Goal: Task Accomplishment & Management: Complete application form

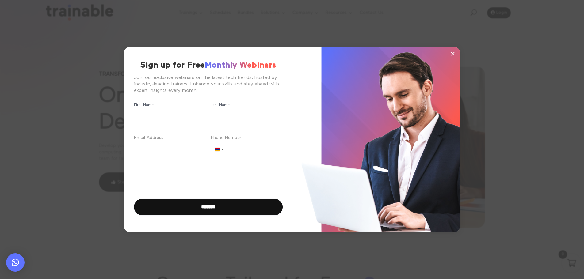
scroll to position [7, 0]
click at [456, 55] on button "×" at bounding box center [452, 53] width 9 height 9
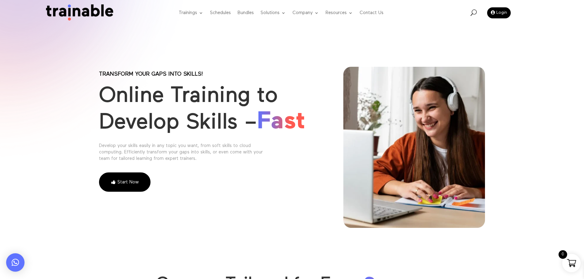
click at [232, 11] on li "Schedules" at bounding box center [221, 13] width 28 height 24
click at [229, 13] on link "Schedules" at bounding box center [220, 13] width 21 height 24
click at [224, 15] on link "Schedules" at bounding box center [220, 13] width 21 height 24
click at [227, 11] on link "Schedules" at bounding box center [220, 13] width 21 height 24
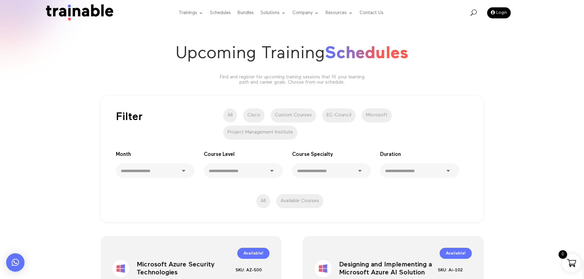
click at [254, 113] on label "Cisco" at bounding box center [253, 116] width 21 height 14
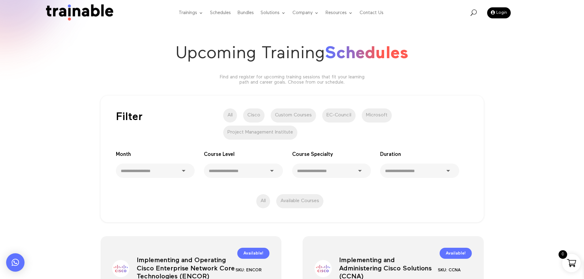
click at [383, 112] on label "Microsoft" at bounding box center [377, 116] width 30 height 14
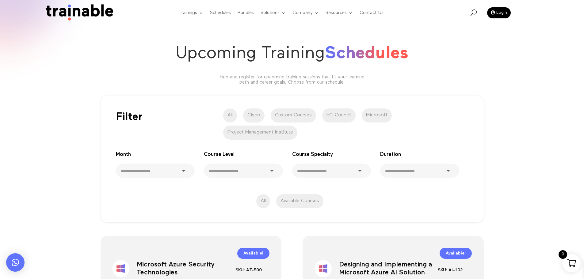
click at [81, 11] on img at bounding box center [78, 12] width 74 height 17
click at [66, 11] on img at bounding box center [78, 12] width 74 height 17
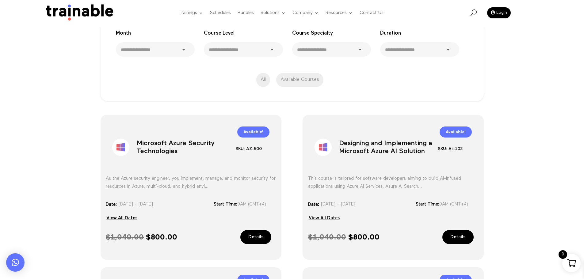
scroll to position [153, 0]
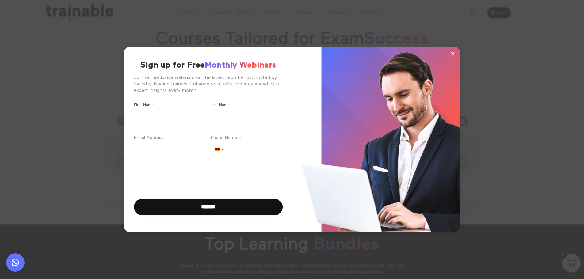
click at [455, 54] on span "×" at bounding box center [452, 53] width 5 height 9
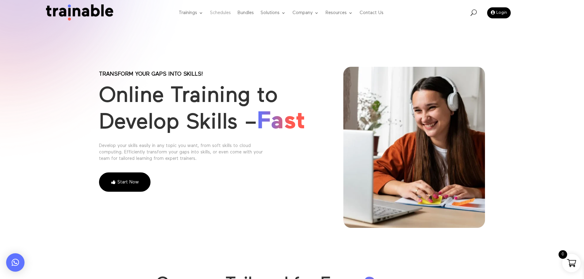
click at [216, 13] on link "Schedules" at bounding box center [220, 13] width 21 height 24
click at [230, 15] on link "Schedules" at bounding box center [220, 13] width 21 height 24
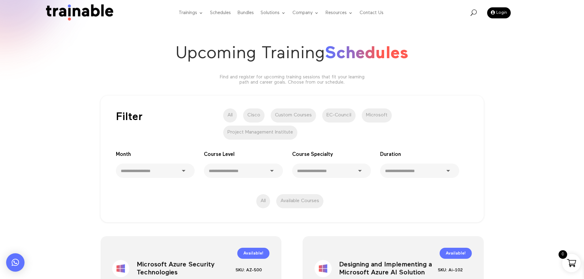
click at [248, 117] on label "Cisco" at bounding box center [253, 116] width 21 height 14
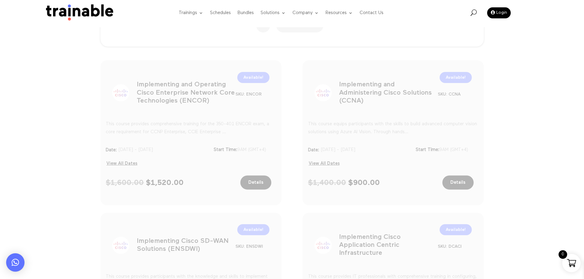
scroll to position [164, 0]
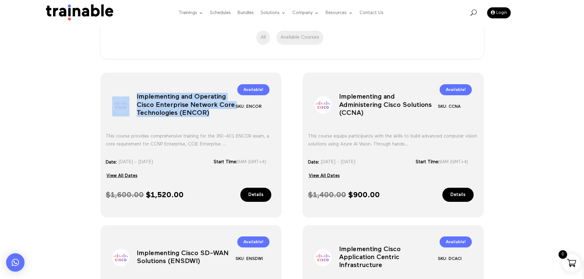
drag, startPoint x: 212, startPoint y: 117, endPoint x: 128, endPoint y: 102, distance: 85.7
type textarea "**********"
click at [128, 102] on div "Sale! Implementing and Operating Cisco Enterprise Network Core Technologies (EN…" at bounding box center [191, 103] width 170 height 42
copy div "Implementing and Operating Cisco Enterprise Network Core Technologies (ENCOR)"
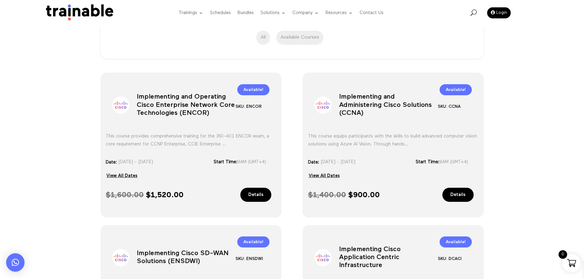
drag, startPoint x: 213, startPoint y: 146, endPoint x: 231, endPoint y: 146, distance: 17.5
click at [231, 146] on div "This course provides comprehensive training for the 350-401 ENCOR exam, a core …" at bounding box center [191, 140] width 170 height 16
drag, startPoint x: 105, startPoint y: 133, endPoint x: 234, endPoint y: 143, distance: 128.5
click at [234, 143] on div "Sale! Implementing and Operating Cisco Enterprise Network Core Technologies (EN…" at bounding box center [191, 145] width 181 height 145
click at [461, 103] on div "SKU: CCNA Category: Cisco Tag: schedule" at bounding box center [455, 107] width 34 height 8
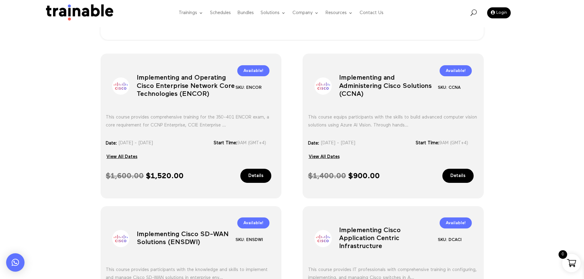
scroll to position [184, 0]
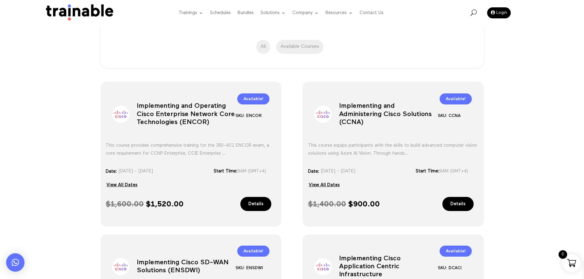
scroll to position [153, 0]
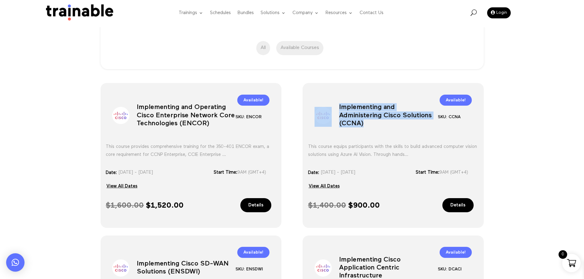
drag, startPoint x: 367, startPoint y: 127, endPoint x: 326, endPoint y: 111, distance: 43.8
click at [326, 111] on div "Sale! Implementing and Administering Cisco Solutions (CCNA) SKU: CCNA Category:…" at bounding box center [393, 114] width 170 height 42
click at [346, 125] on h1 "Implementing and Administering Cisco Solutions (CCNA)" at bounding box center [388, 117] width 99 height 32
drag, startPoint x: 362, startPoint y: 123, endPoint x: 342, endPoint y: 124, distance: 19.6
click at [342, 124] on h1 "Implementing and Administering Cisco Solutions (CCNA)" at bounding box center [388, 117] width 99 height 32
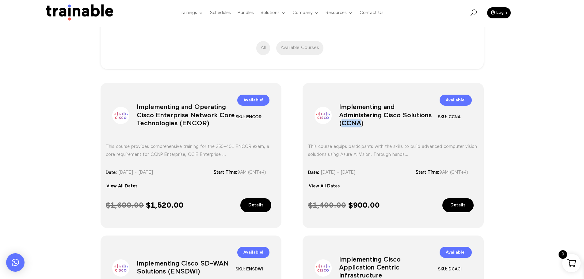
copy h1 "CCNA"
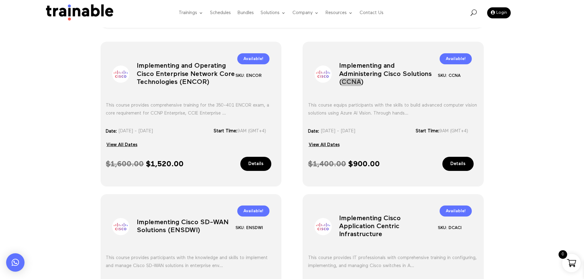
scroll to position [184, 0]
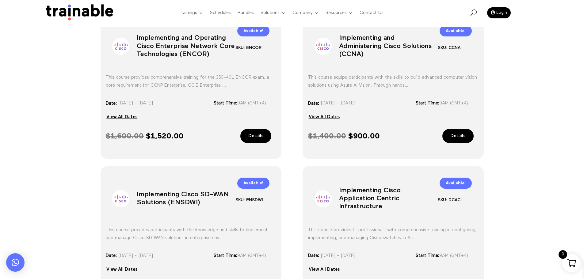
scroll to position [337, 0]
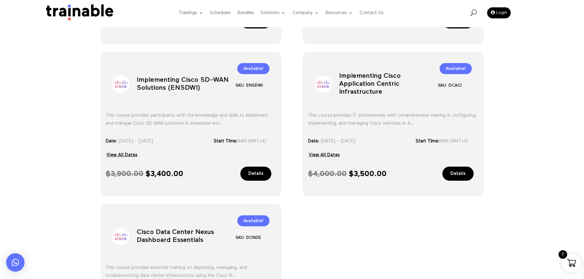
drag, startPoint x: 404, startPoint y: 261, endPoint x: 394, endPoint y: 251, distance: 14.5
click at [404, 261] on ul "Sale! Implementing and Operating Cisco Enterprise Network Core Technologies (EN…" at bounding box center [292, 124] width 383 height 450
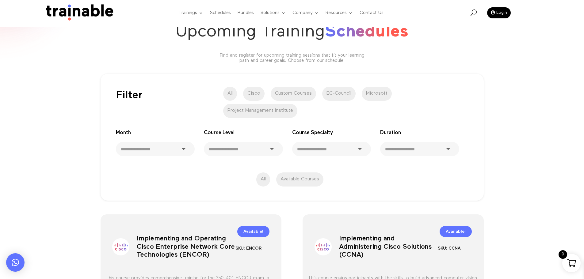
scroll to position [0, 0]
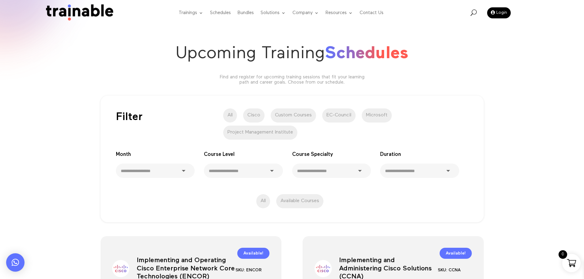
click at [302, 118] on label "Custom Courses" at bounding box center [293, 116] width 45 height 14
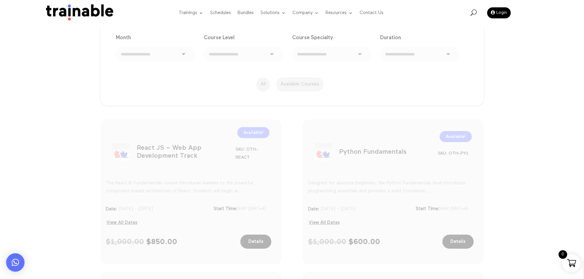
scroll to position [113, 0]
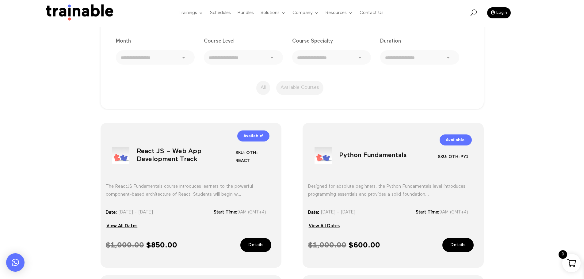
click at [44, 89] on div "**********" at bounding box center [292, 43] width 584 height 135
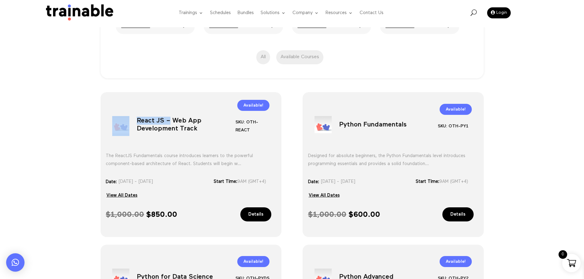
drag, startPoint x: 140, startPoint y: 121, endPoint x: 168, endPoint y: 121, distance: 28.5
click at [168, 121] on div "Sale! React JS – Web App Development Track SKU: OTH-REACT Category: Custom Cour…" at bounding box center [191, 123] width 170 height 42
copy div "React JS –"
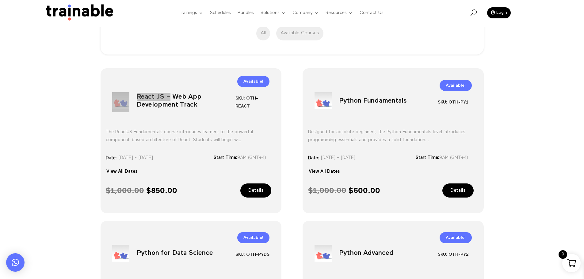
scroll to position [175, 0]
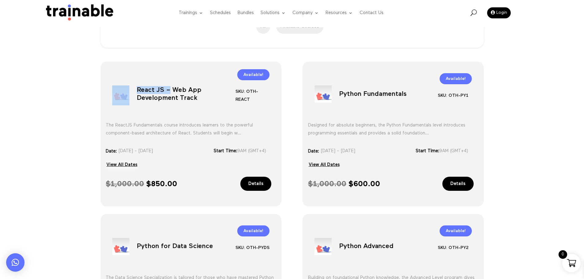
click at [128, 163] on link "View All Dates" at bounding box center [122, 164] width 32 height 9
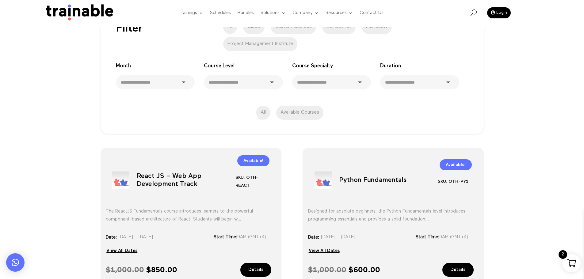
scroll to position [113, 0]
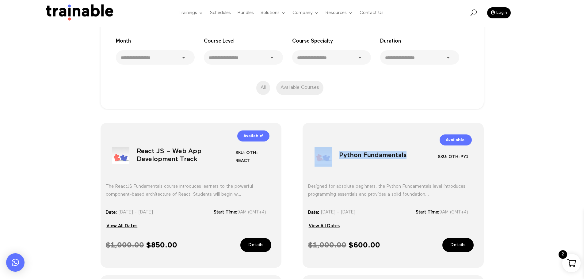
drag, startPoint x: 414, startPoint y: 156, endPoint x: 338, endPoint y: 154, distance: 76.1
click at [337, 155] on div "Sale! Python Fundamentals SKU: OTH-PY1 Category: Custom Courses Tag: schedule" at bounding box center [393, 153] width 170 height 42
copy div "Python Fundamentals"
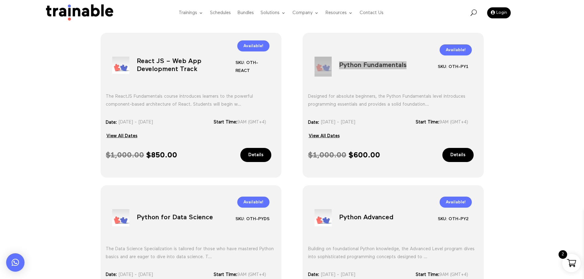
scroll to position [205, 0]
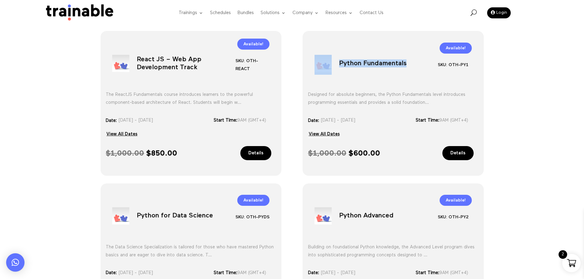
click at [321, 130] on link "View All Dates" at bounding box center [324, 134] width 32 height 9
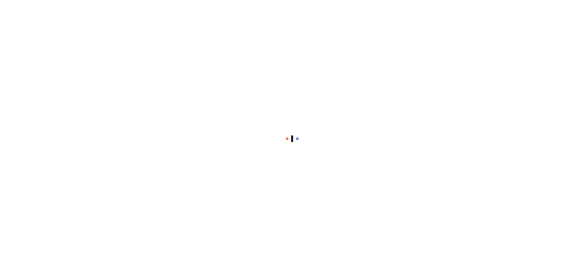
select select "**********"
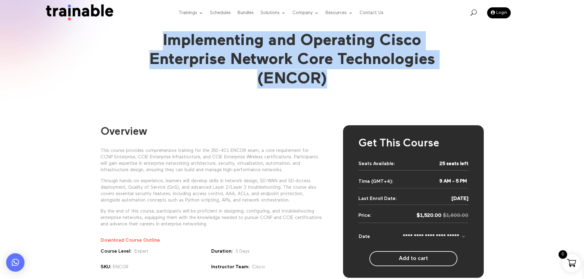
drag, startPoint x: 170, startPoint y: 40, endPoint x: 377, endPoint y: 107, distance: 217.7
type textarea "**********"
click at [377, 107] on div "Implementing and Operating Cisco Enterprise Network Core Technologies (ENCOR)" at bounding box center [292, 56] width 584 height 113
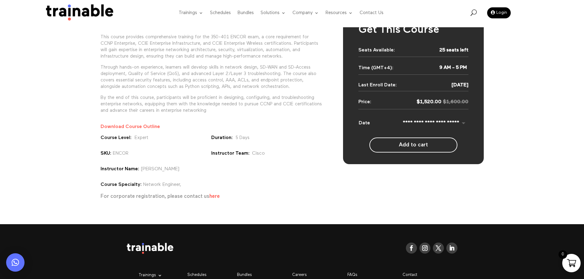
scroll to position [123, 0]
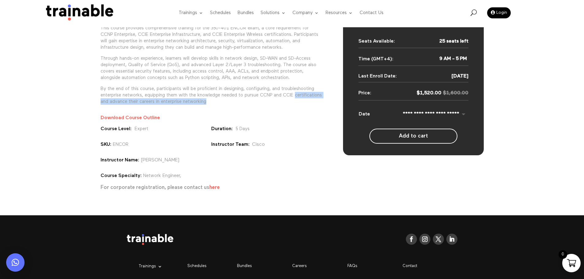
drag, startPoint x: 93, startPoint y: 129, endPoint x: 240, endPoint y: 193, distance: 161.2
click at [240, 193] on div "Overview This course provides comprehensive training for the 350-401 ENCOR exam…" at bounding box center [292, 103] width 584 height 225
click at [218, 197] on div "Overview This course provides comprehensive training for the 350-401 ENCOR exam…" at bounding box center [292, 96] width 383 height 205
drag, startPoint x: 232, startPoint y: 193, endPoint x: 121, endPoint y: 221, distance: 114.7
click at [113, 155] on div "Overview This course provides comprehensive training for the 350-401 ENCOR exam…" at bounding box center [292, 96] width 383 height 205
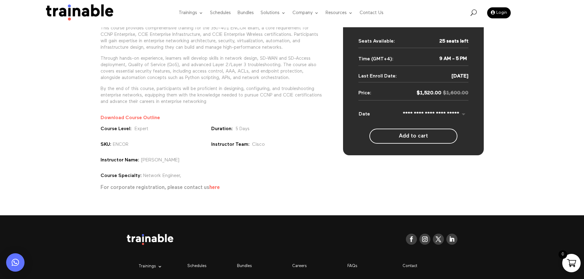
drag, startPoint x: 124, startPoint y: 232, endPoint x: 111, endPoint y: 204, distance: 30.6
click at [124, 231] on div "Follow Follow Follow Follow Trainings Microsoft EC-Council Project Management I…" at bounding box center [292, 274] width 584 height 117
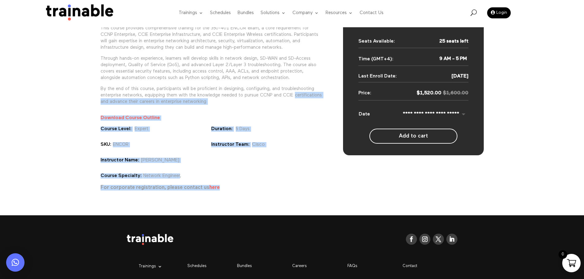
drag, startPoint x: 98, startPoint y: 117, endPoint x: 233, endPoint y: 188, distance: 152.6
click at [233, 188] on div "Overview This course provides comprehensive training for the 350-401 ENCOR exam…" at bounding box center [292, 103] width 584 height 225
copy div "certifications and advance their careers in enterprise networking Download Cour…"
click at [172, 144] on div "ENCOR" at bounding box center [156, 144] width 111 height 5
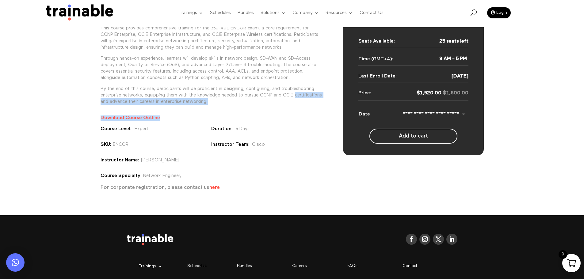
drag, startPoint x: 98, startPoint y: 118, endPoint x: 163, endPoint y: 122, distance: 65.7
click at [163, 122] on div "Overview This course provides comprehensive training for the 350-401 ENCOR exam…" at bounding box center [292, 103] width 584 height 225
click at [172, 153] on div "Overview This course provides comprehensive training for the 350-401 ENCOR exam…" at bounding box center [212, 97] width 222 height 188
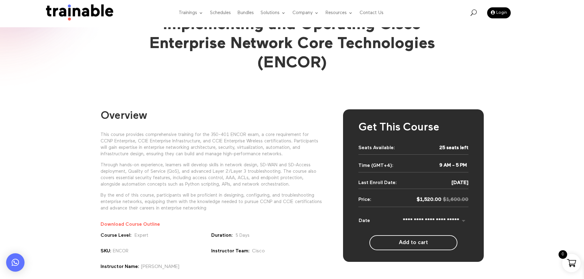
scroll to position [31, 0]
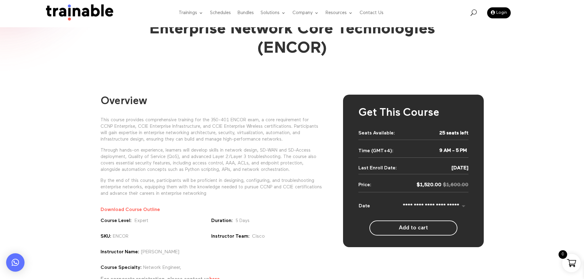
click at [465, 209] on select "**********" at bounding box center [421, 206] width 94 height 7
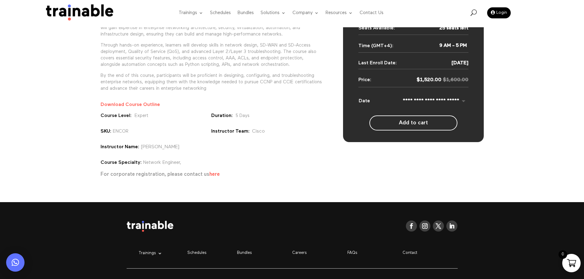
scroll to position [153, 0]
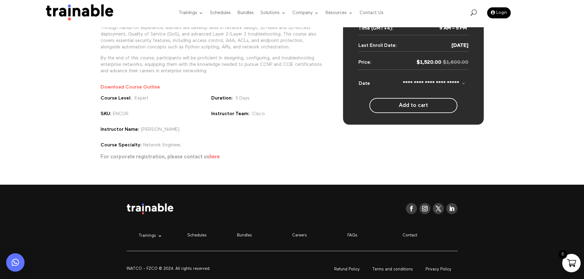
click at [431, 110] on button "Add to cart" at bounding box center [413, 105] width 88 height 15
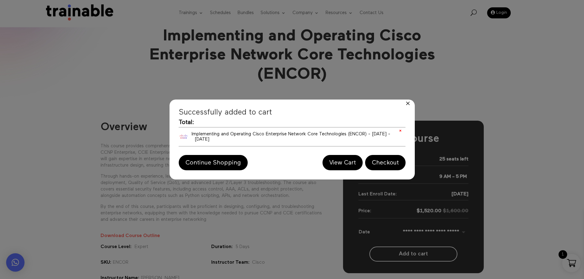
scroll to position [0, 0]
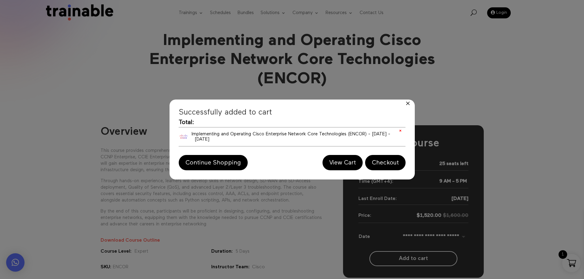
click at [390, 135] on span "Implementing and Operating Cisco Enterprise Network Core Technologies (ENCOR) -…" at bounding box center [291, 137] width 199 height 10
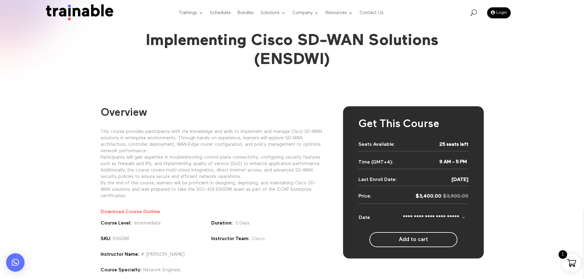
select select "**********"
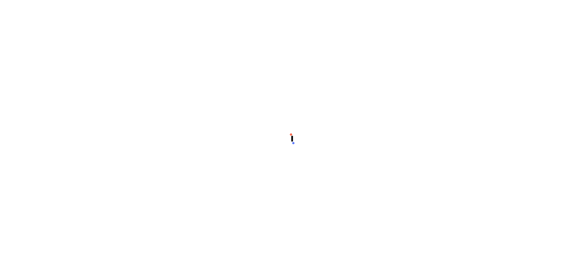
select select "**********"
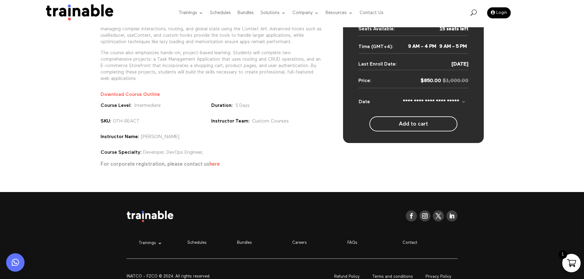
scroll to position [126, 0]
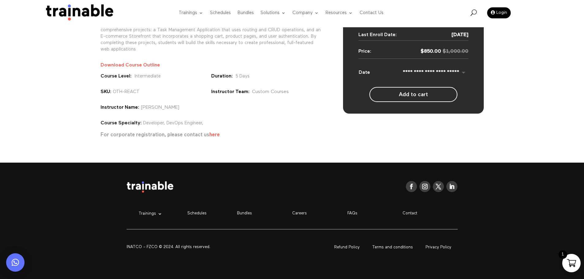
drag, startPoint x: 467, startPoint y: 78, endPoint x: 459, endPoint y: 69, distance: 11.7
click at [467, 78] on td "**********" at bounding box center [421, 74] width 94 height 15
click at [459, 69] on select "**********" at bounding box center [421, 72] width 94 height 7
click at [462, 74] on select "**********" at bounding box center [421, 72] width 94 height 7
click at [411, 95] on button "Add to cart" at bounding box center [413, 94] width 88 height 15
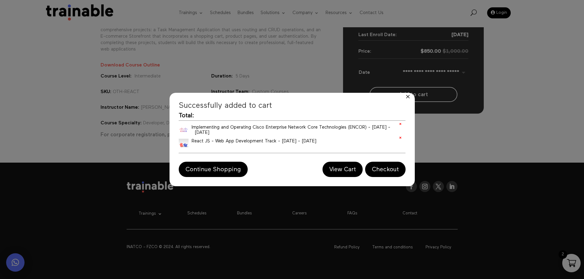
click at [409, 97] on div at bounding box center [408, 97] width 14 height 9
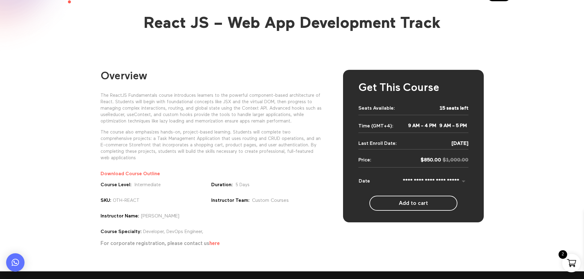
scroll to position [0, 0]
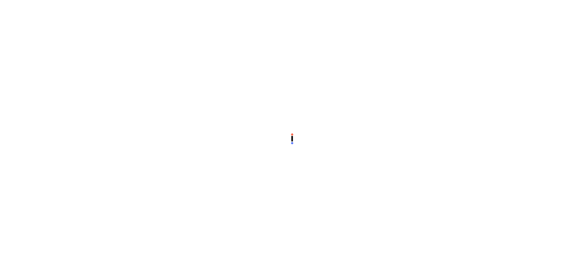
select select "**********"
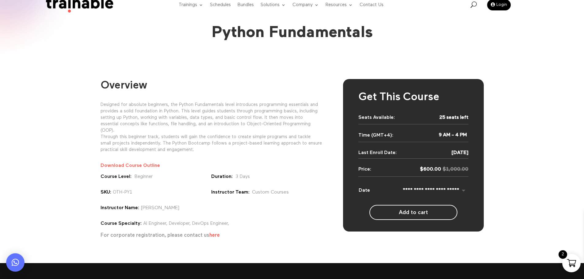
scroll to position [31, 0]
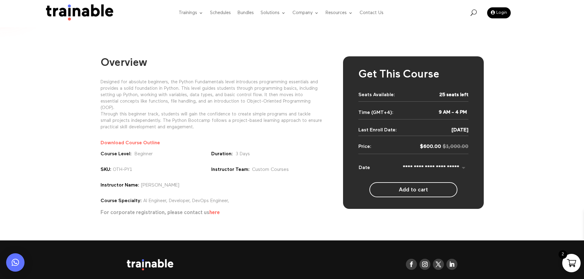
click at [462, 167] on select "**********" at bounding box center [421, 167] width 94 height 7
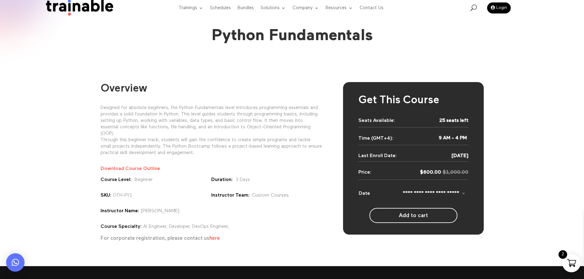
scroll to position [0, 0]
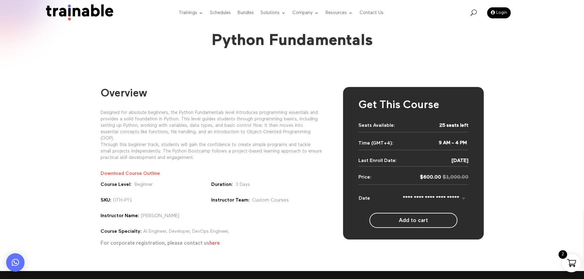
click at [93, 17] on img at bounding box center [78, 12] width 74 height 17
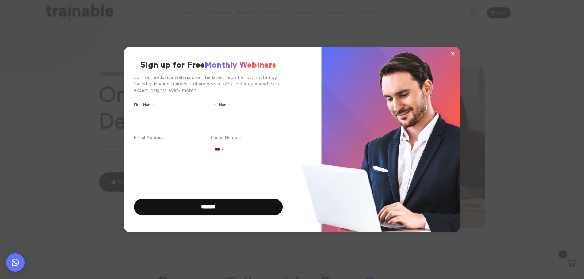
click at [453, 54] on span "×" at bounding box center [452, 53] width 5 height 9
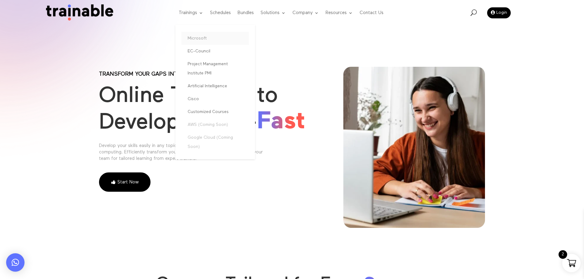
click at [195, 40] on link "Microsoft" at bounding box center [215, 38] width 67 height 13
click at [195, 37] on link "Microsoft" at bounding box center [215, 38] width 67 height 13
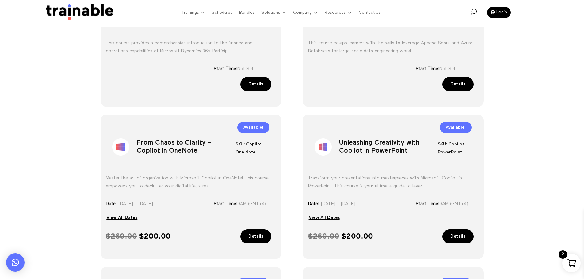
scroll to position [276, 0]
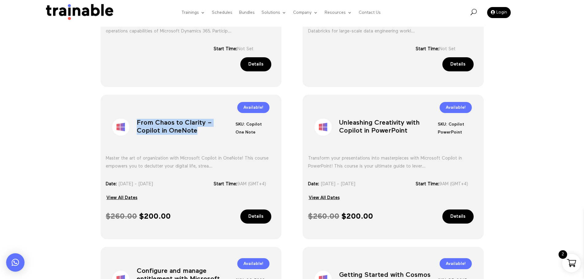
drag, startPoint x: 182, startPoint y: 132, endPoint x: 137, endPoint y: 124, distance: 45.8
type textarea "**********"
click at [137, 124] on h1 "From Chaos to Clarity – Copilot in OneNote" at bounding box center [186, 129] width 99 height 32
copy h1 "From Chaos to Clarity – Copilot in OneNote"
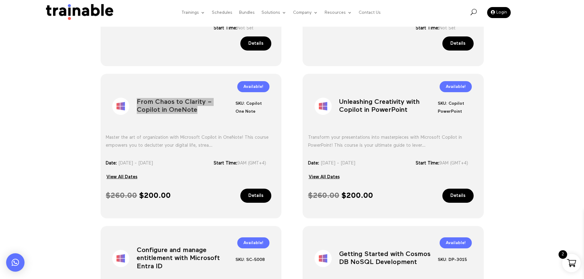
scroll to position [307, 0]
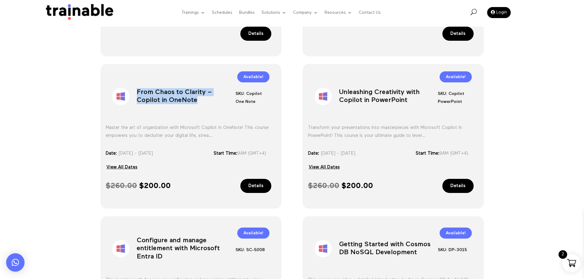
drag, startPoint x: 126, startPoint y: 166, endPoint x: 118, endPoint y: 166, distance: 7.7
click at [126, 166] on link "View All Dates" at bounding box center [122, 167] width 32 height 9
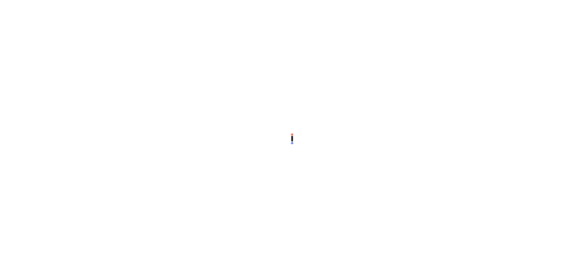
select select "**********"
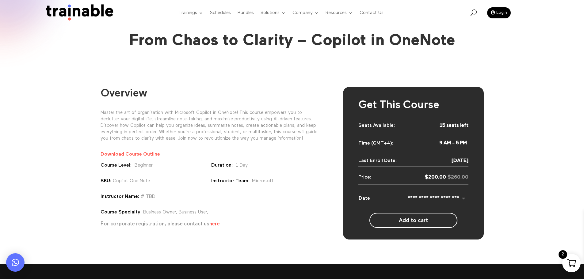
click at [140, 198] on div "Instructor Name: # TBD" at bounding box center [128, 196] width 55 height 5
click at [463, 197] on select "**********" at bounding box center [422, 198] width 94 height 7
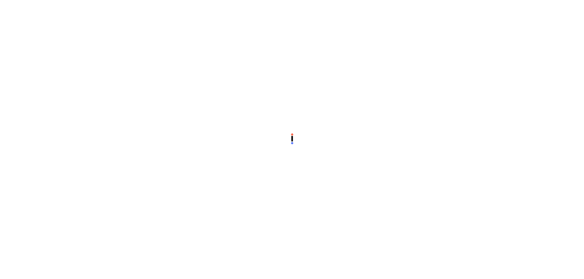
select select "**********"
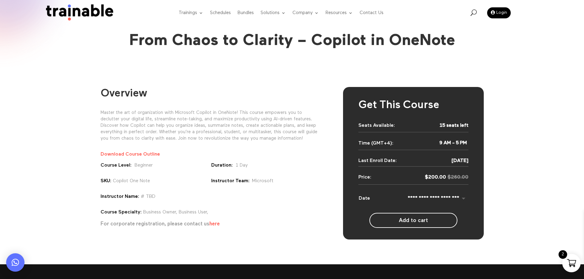
click at [463, 194] on td "**********" at bounding box center [422, 200] width 94 height 15
click at [463, 199] on select "**********" at bounding box center [422, 198] width 94 height 7
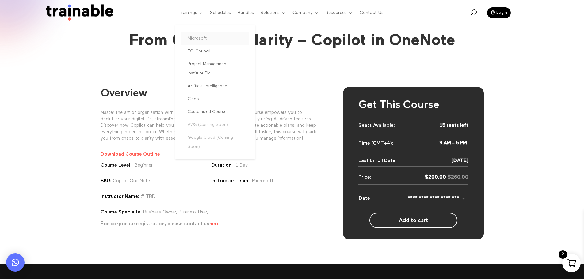
click at [191, 40] on link "Microsoft" at bounding box center [215, 38] width 67 height 13
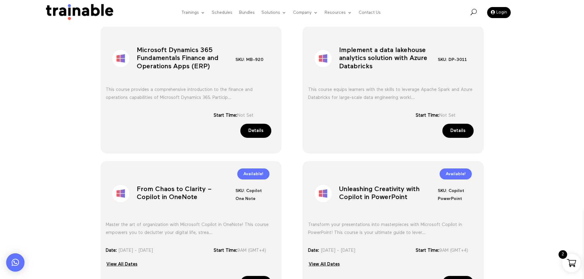
scroll to position [245, 0]
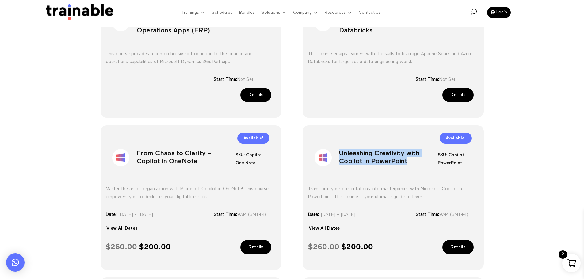
drag, startPoint x: 414, startPoint y: 167, endPoint x: 339, endPoint y: 154, distance: 75.3
type textarea "**********"
click at [339, 154] on h1 "Unleashing Creativity with Copilot in PowerPoint" at bounding box center [388, 159] width 99 height 32
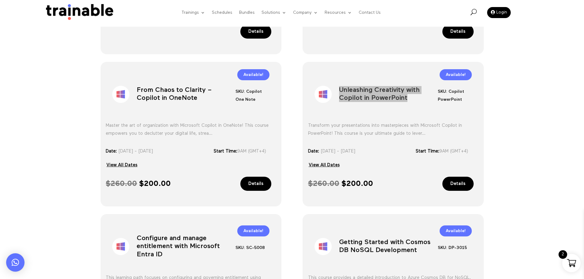
scroll to position [337, 0]
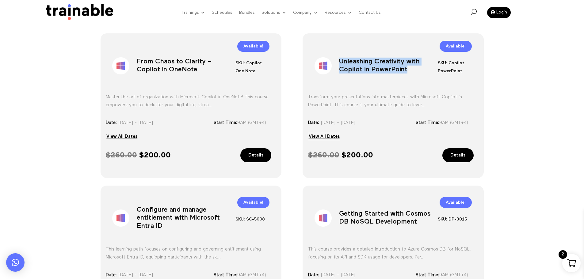
click at [338, 138] on link "View All Dates" at bounding box center [324, 136] width 32 height 9
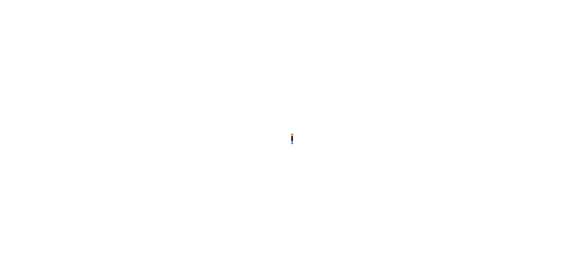
select select "**********"
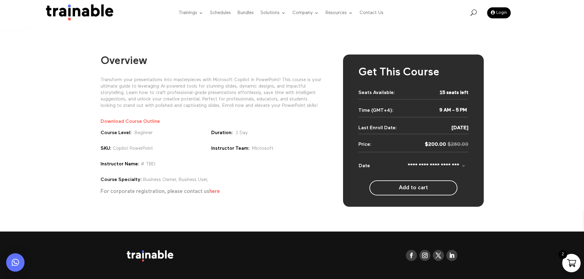
scroll to position [61, 0]
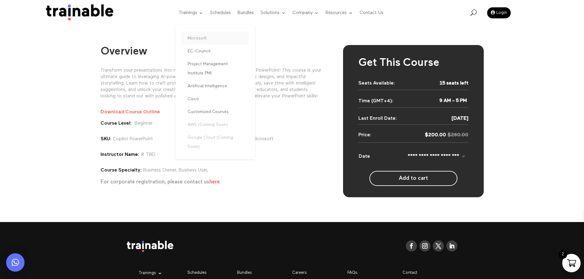
click at [199, 40] on link "Microsoft" at bounding box center [215, 38] width 67 height 13
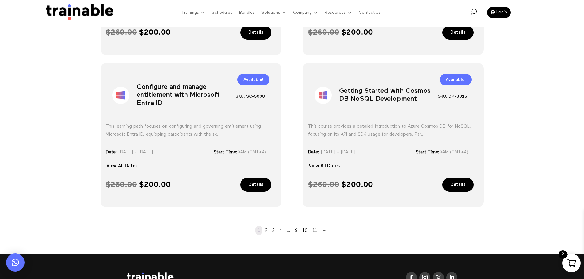
scroll to position [551, 0]
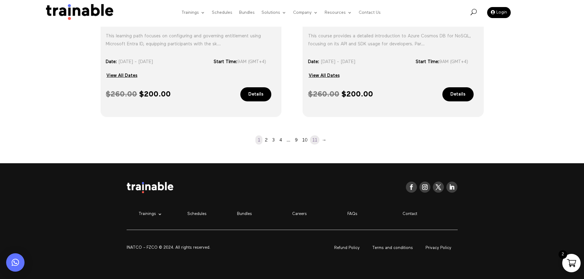
click at [314, 141] on link "11" at bounding box center [315, 140] width 10 height 9
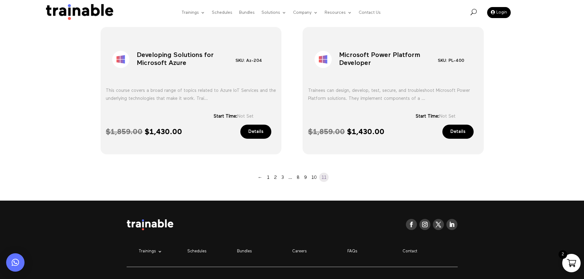
scroll to position [174, 0]
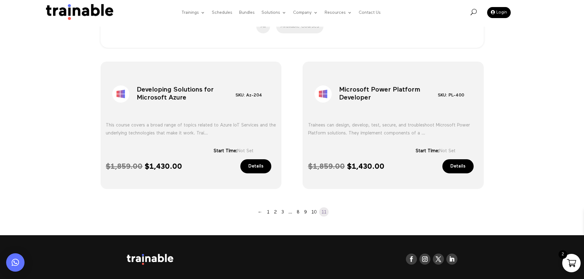
click at [250, 163] on link "Details" at bounding box center [255, 166] width 31 height 14
click at [260, 175] on div "$ 1,859.00 Original price was: $ 1,859.00. $ 1,430.00 Current price is: $ 1,430…" at bounding box center [191, 170] width 170 height 22
click at [260, 172] on link "Details" at bounding box center [255, 166] width 31 height 14
click at [311, 212] on link "10" at bounding box center [314, 212] width 10 height 9
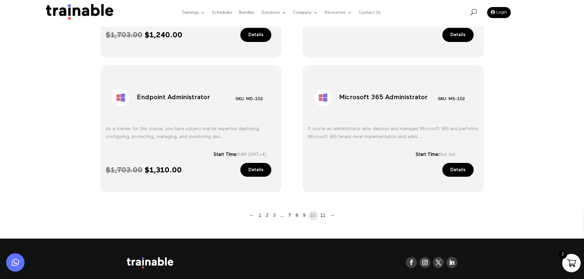
scroll to position [450, 0]
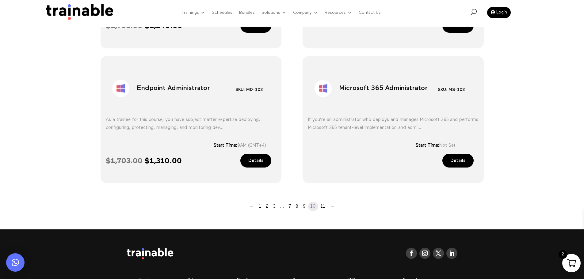
click at [179, 87] on h1 "Endpoint Administrator" at bounding box center [186, 90] width 99 height 32
type textarea "**********"
click at [179, 87] on h1 "Endpoint Administrator" at bounding box center [186, 90] width 99 height 32
copy div "Endpoint Administrator"
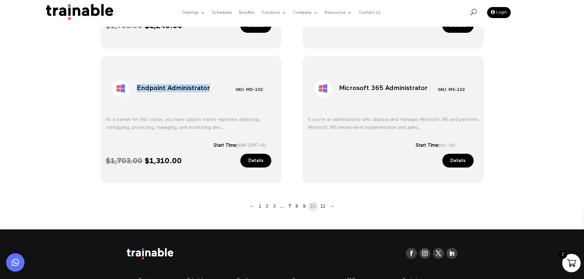
click at [249, 161] on link "Details" at bounding box center [255, 161] width 31 height 14
click at [247, 163] on link "Details" at bounding box center [255, 161] width 31 height 14
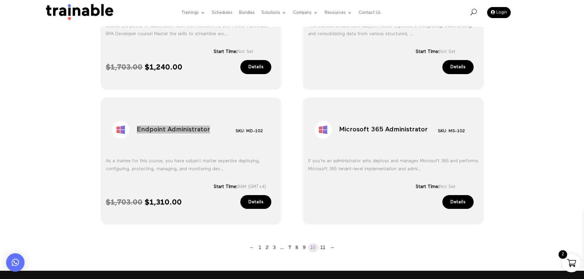
scroll to position [419, 0]
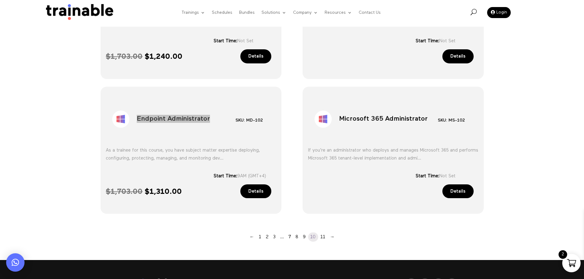
drag, startPoint x: 462, startPoint y: 189, endPoint x: 284, endPoint y: 125, distance: 189.4
click at [462, 189] on link "Details" at bounding box center [457, 192] width 31 height 14
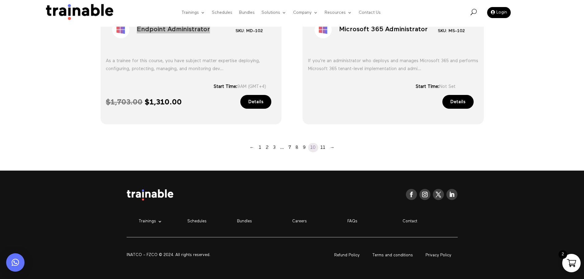
scroll to position [516, 0]
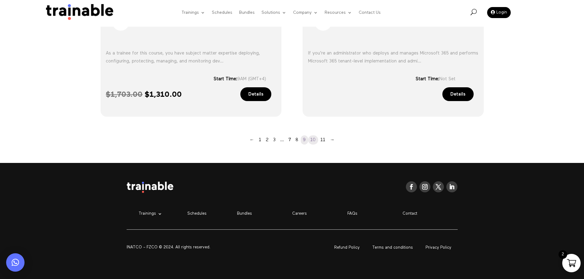
click at [303, 137] on link "9" at bounding box center [304, 140] width 7 height 9
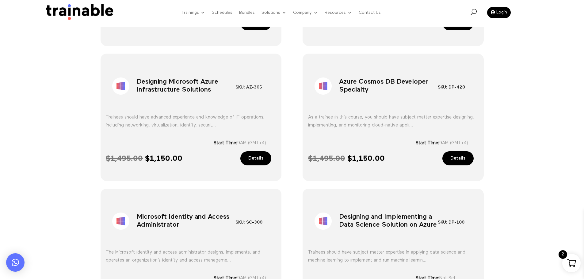
scroll to position [450, 0]
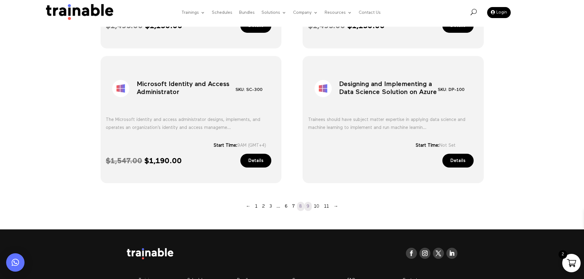
click at [300, 209] on link "8" at bounding box center [300, 206] width 7 height 9
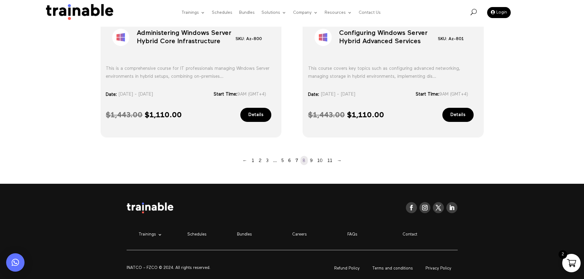
scroll to position [480, 0]
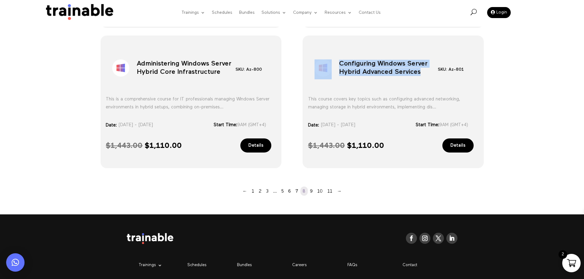
drag, startPoint x: 423, startPoint y: 77, endPoint x: 334, endPoint y: 62, distance: 89.9
click at [334, 62] on div "Sale! Configuring Windows Server Hybrid Advanced Services SKU: Az-801 Category:…" at bounding box center [393, 66] width 170 height 42
copy div "Configuring Windows Server Hybrid Advanced Services"
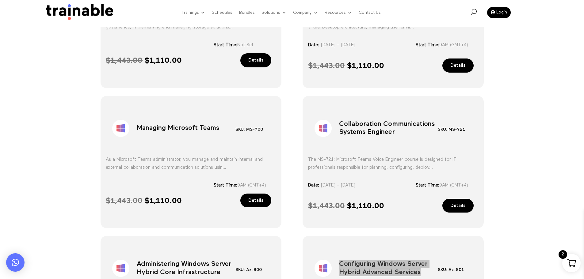
scroll to position [266, 0]
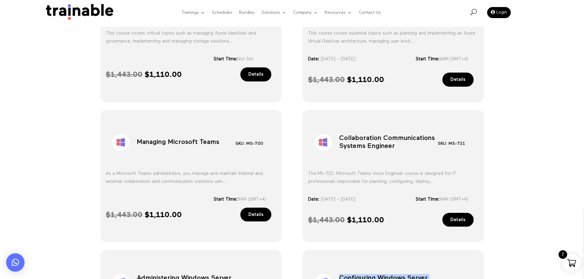
click at [175, 141] on h1 "Managing Microsoft Teams" at bounding box center [186, 144] width 99 height 32
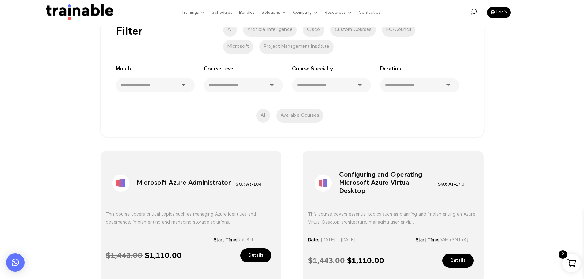
scroll to position [21, 0]
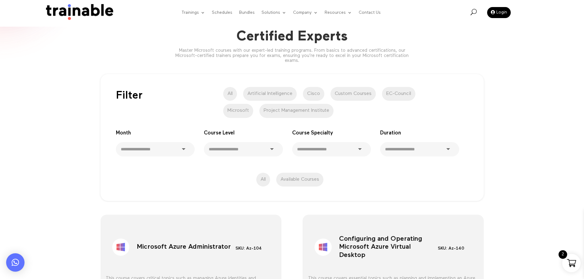
click at [174, 152] on select "**********" at bounding box center [155, 149] width 79 height 14
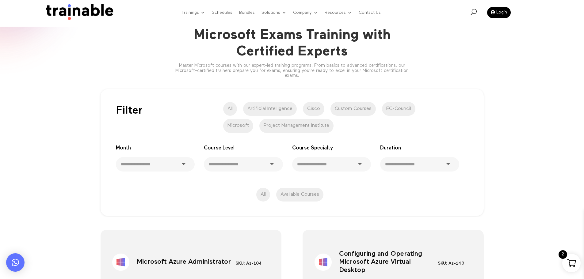
scroll to position [0, 0]
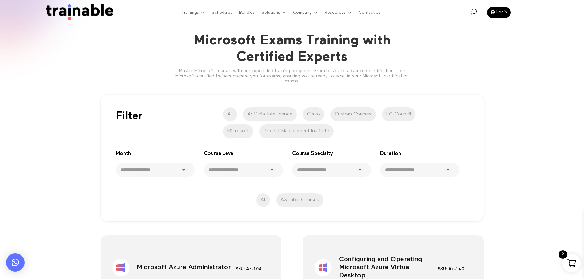
click at [173, 168] on select "**********" at bounding box center [155, 170] width 79 height 14
click at [239, 176] on select "**********" at bounding box center [243, 170] width 79 height 14
click at [167, 164] on select "**********" at bounding box center [155, 170] width 79 height 14
click at [342, 175] on select "**********" at bounding box center [331, 170] width 79 height 14
click at [372, 217] on div "**********" at bounding box center [292, 158] width 383 height 127
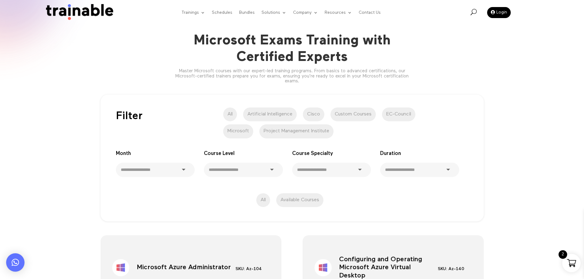
click at [264, 177] on div "**********" at bounding box center [292, 157] width 353 height 103
click at [264, 170] on select "**********" at bounding box center [243, 170] width 79 height 14
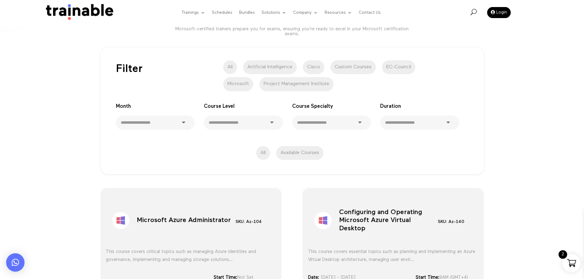
scroll to position [61, 0]
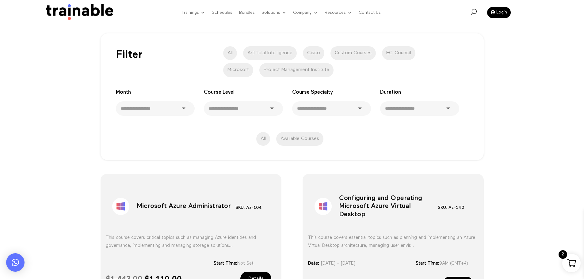
drag, startPoint x: 264, startPoint y: 104, endPoint x: 261, endPoint y: 107, distance: 4.3
click at [264, 104] on select "**********" at bounding box center [243, 108] width 79 height 14
click at [265, 112] on select "**********" at bounding box center [243, 108] width 79 height 14
click at [360, 118] on div "**********" at bounding box center [292, 96] width 353 height 103
click at [358, 109] on select "**********" at bounding box center [331, 108] width 79 height 14
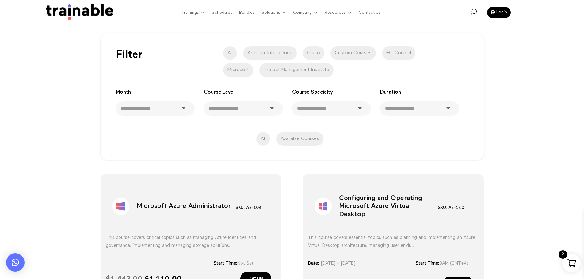
click at [324, 105] on select "**********" at bounding box center [331, 108] width 79 height 14
click at [329, 113] on select "**********" at bounding box center [331, 108] width 79 height 14
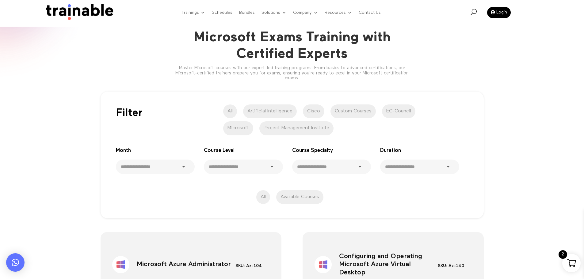
scroll to position [0, 0]
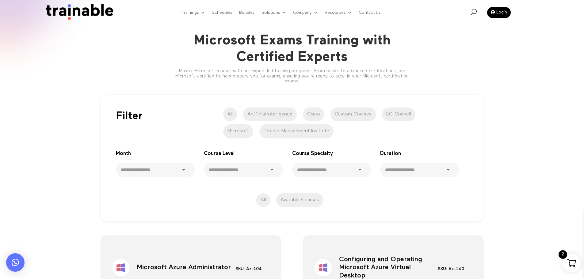
click at [405, 169] on select "**********" at bounding box center [419, 170] width 79 height 14
drag, startPoint x: 444, startPoint y: 181, endPoint x: 444, endPoint y: 174, distance: 6.4
click at [444, 181] on div "**********" at bounding box center [292, 157] width 353 height 103
click at [444, 169] on select "**********" at bounding box center [419, 170] width 79 height 14
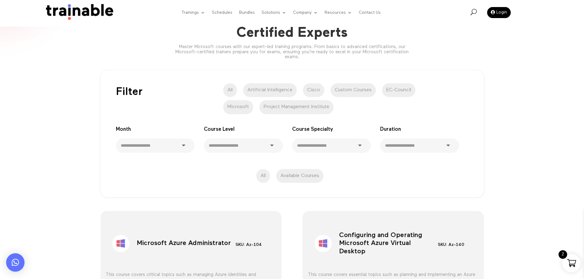
scroll to position [31, 0]
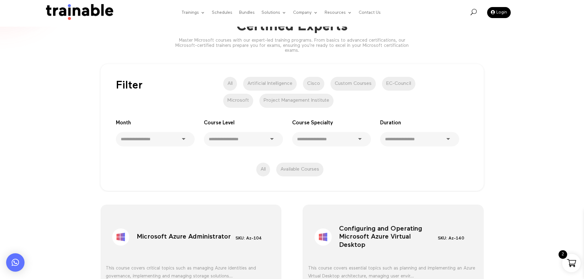
click at [431, 139] on select "**********" at bounding box center [419, 139] width 79 height 14
click at [227, 82] on label "All" at bounding box center [230, 84] width 14 height 14
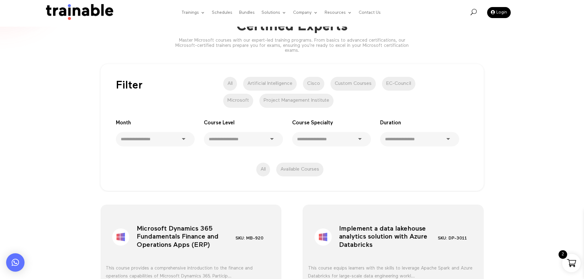
click at [286, 84] on label "Artificial Intelligence" at bounding box center [270, 84] width 54 height 14
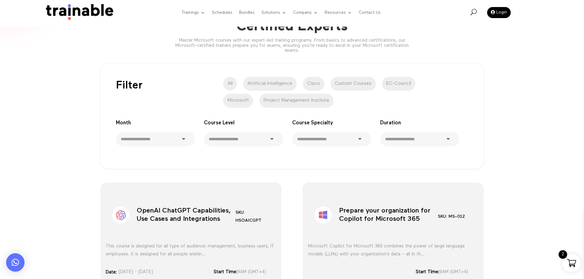
click at [278, 83] on label "Artificial Intelligence" at bounding box center [270, 84] width 54 height 14
copy span "Artificial Intelligence"
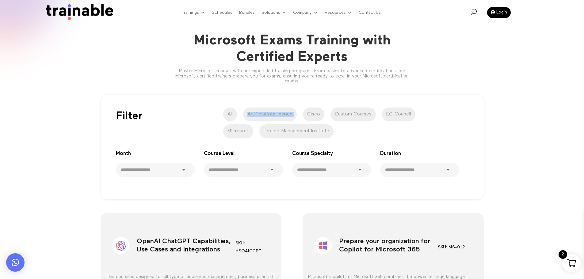
click at [60, 179] on div "**********" at bounding box center [292, 144] width 584 height 113
click at [70, 13] on img at bounding box center [78, 12] width 74 height 17
click at [167, 170] on select "**********" at bounding box center [155, 170] width 79 height 14
click at [172, 104] on div "**********" at bounding box center [292, 147] width 383 height 89
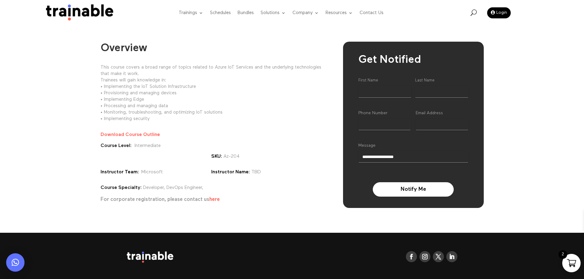
scroll to position [61, 0]
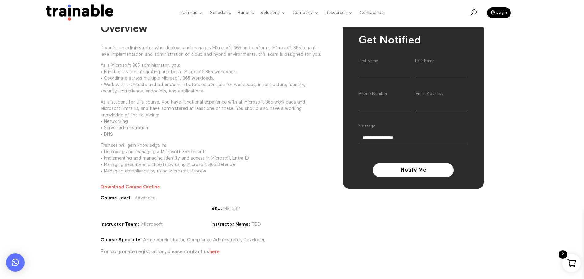
scroll to position [31, 0]
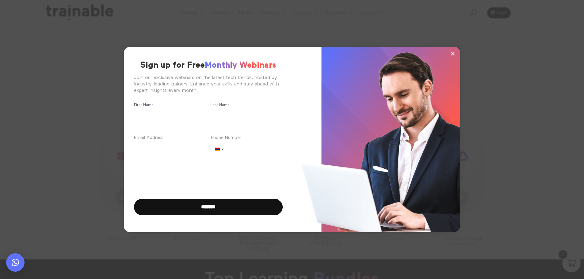
scroll to position [215, 0]
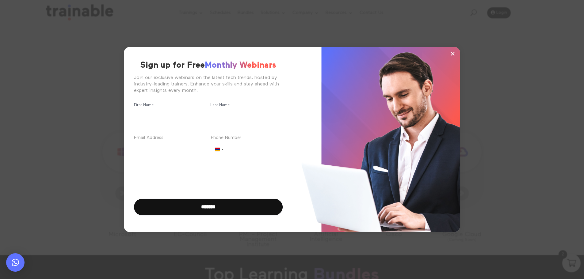
drag, startPoint x: 454, startPoint y: 53, endPoint x: 415, endPoint y: 54, distance: 39.0
click at [454, 53] on span "×" at bounding box center [452, 53] width 5 height 9
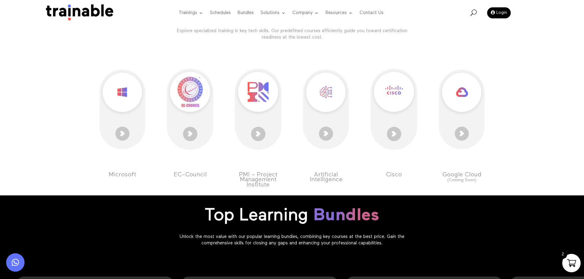
scroll to position [184, 0]
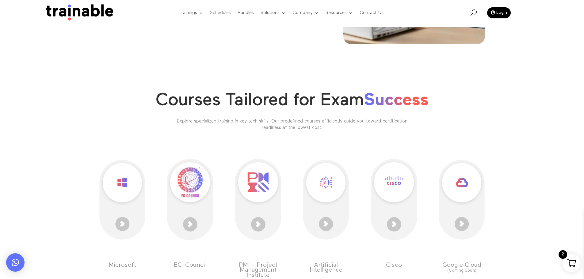
click at [226, 13] on link "Schedules" at bounding box center [220, 13] width 21 height 24
click at [224, 12] on link "Schedules" at bounding box center [220, 13] width 21 height 24
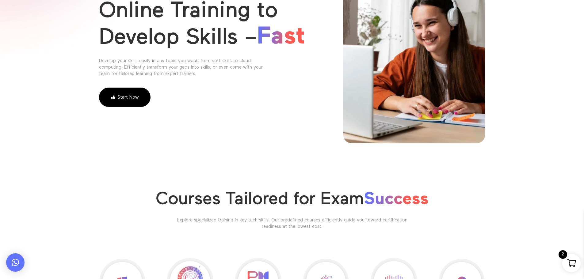
scroll to position [0, 0]
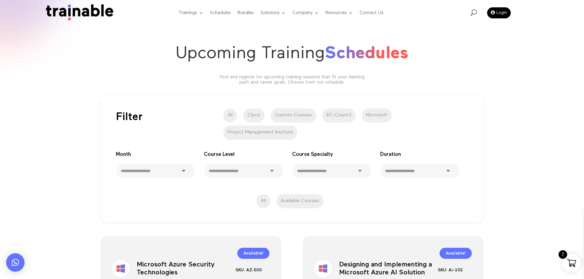
click at [414, 103] on div "**********" at bounding box center [292, 159] width 383 height 127
click at [346, 113] on label "EC-Council" at bounding box center [338, 116] width 33 height 14
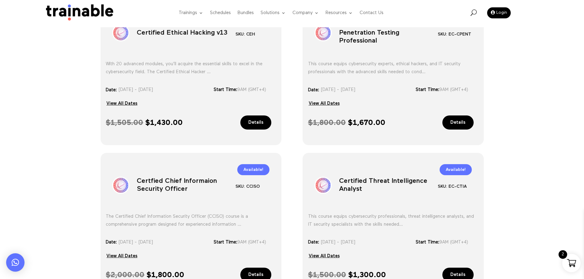
scroll to position [205, 0]
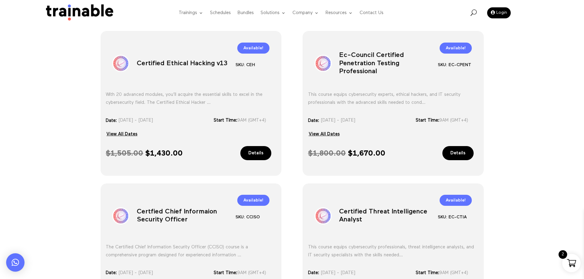
click at [200, 64] on h1 "Certified Ethical Hacking v13" at bounding box center [186, 65] width 99 height 32
type textarea "*******"
click at [200, 64] on h1 "Certified Ethical Hacking v13" at bounding box center [186, 65] width 99 height 32
copy div "Certified Ethical Hacking v13"
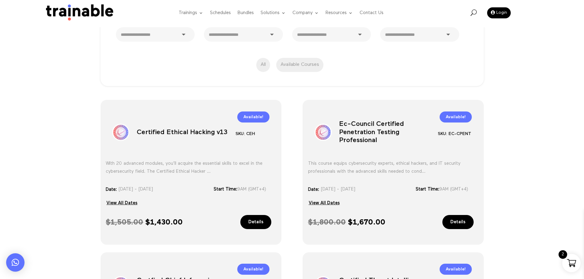
scroll to position [139, 0]
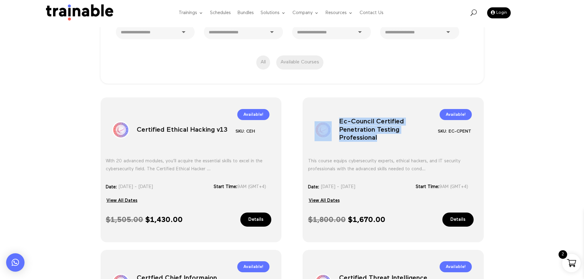
drag, startPoint x: 385, startPoint y: 146, endPoint x: 337, endPoint y: 123, distance: 53.5
click at [337, 123] on div "Sale! Ec-Council Certified Penetration Testing Professional SKU: EC-CPENT Categ…" at bounding box center [393, 128] width 170 height 42
copy div "Ec-Council Certified Penetration Testing Professional"
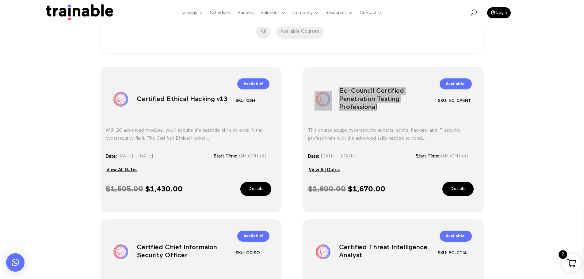
scroll to position [200, 0]
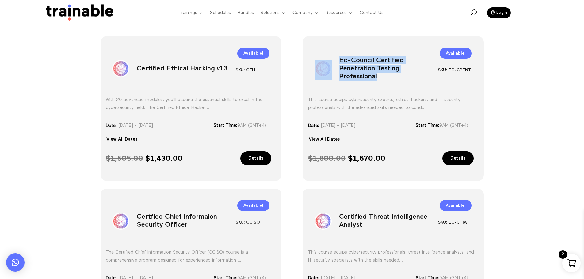
drag, startPoint x: 323, startPoint y: 136, endPoint x: 297, endPoint y: 137, distance: 25.2
click at [323, 136] on link "View All Dates" at bounding box center [324, 139] width 32 height 9
click at [333, 138] on link "View All Dates" at bounding box center [324, 139] width 32 height 9
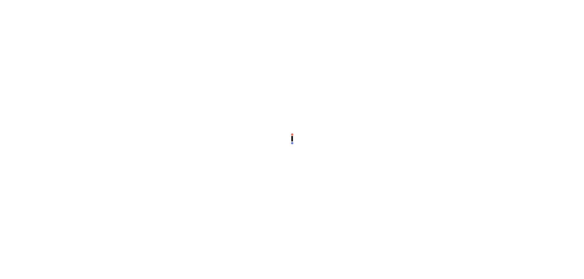
select select "**********"
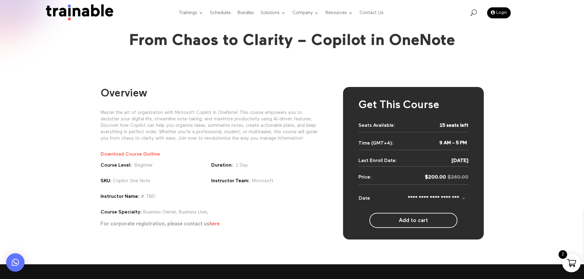
select select "**********"
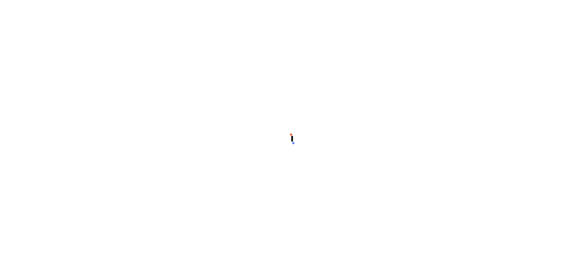
select select "**********"
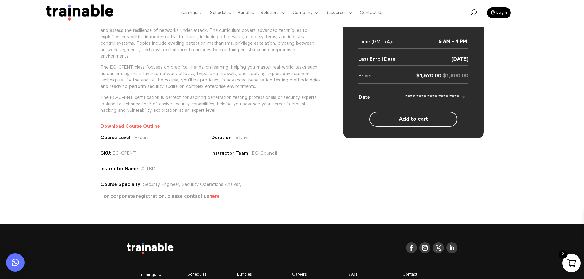
scroll to position [123, 0]
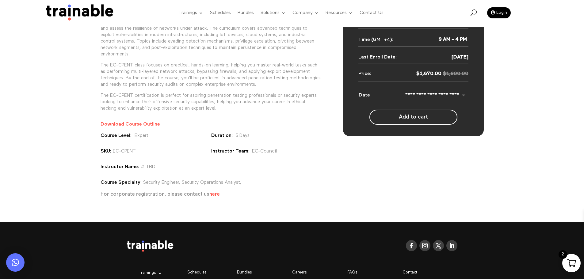
click at [459, 96] on select "**********" at bounding box center [421, 95] width 94 height 7
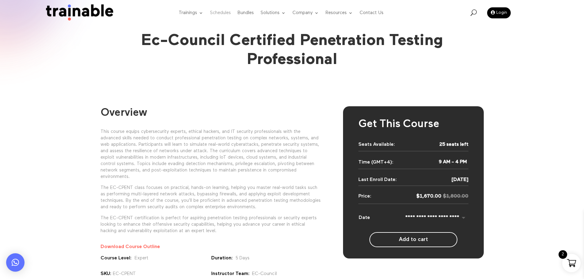
click at [220, 12] on link "Schedules" at bounding box center [220, 13] width 21 height 24
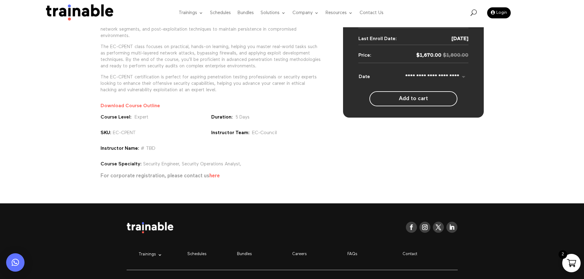
scroll to position [153, 0]
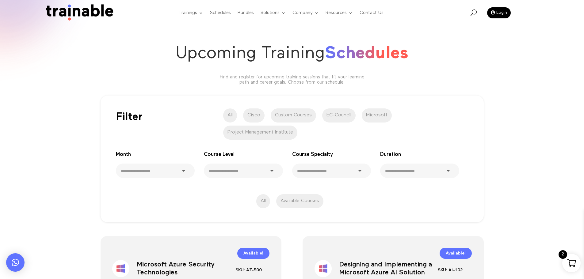
click at [334, 112] on label "EC-Council" at bounding box center [338, 116] width 33 height 14
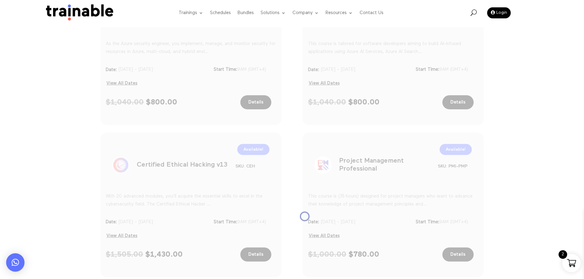
scroll to position [276, 0]
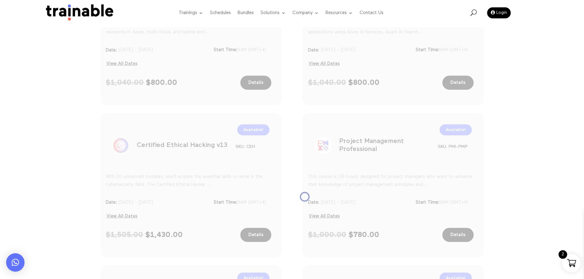
click at [206, 145] on h1 "Certified Ethical Hacking v13" at bounding box center [186, 147] width 99 height 32
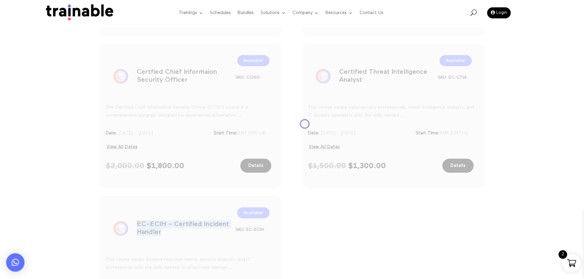
type textarea "**********"
click at [206, 145] on ul "Sale! Certified Ethical Hacking v13 SKU: CEH Category: EC-Council Tag: schedule…" at bounding box center [292, 116] width 383 height 450
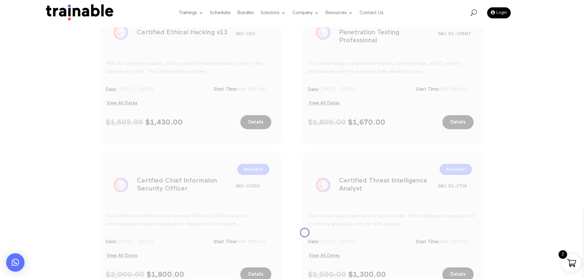
scroll to position [236, 0]
copy div "EC-ECIH – Certified Incident Handler"
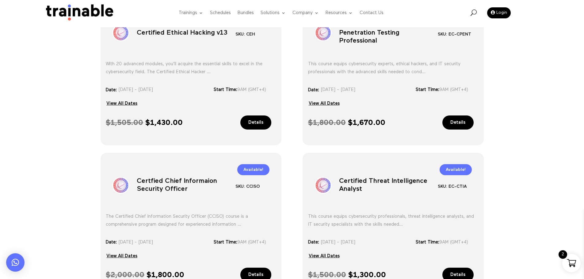
scroll to position [205, 0]
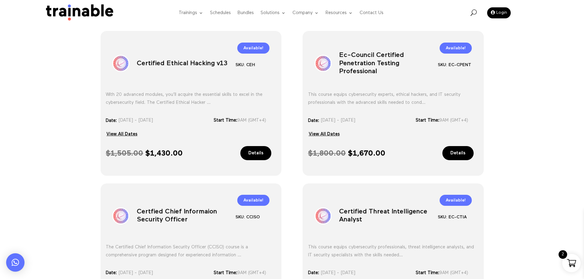
click at [254, 153] on link "Details" at bounding box center [255, 153] width 31 height 14
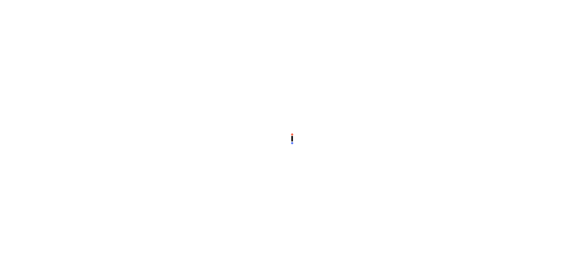
select select "**********"
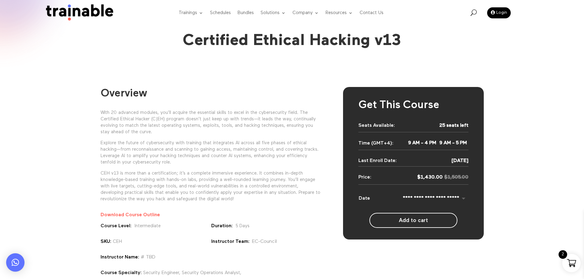
click at [464, 197] on select "**********" at bounding box center [421, 198] width 94 height 7
click at [447, 199] on select "**********" at bounding box center [421, 198] width 94 height 7
click at [77, 17] on img at bounding box center [78, 12] width 74 height 17
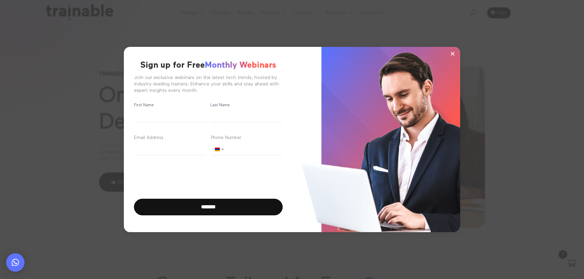
scroll to position [7, 0]
click at [451, 56] on span "×" at bounding box center [452, 53] width 5 height 9
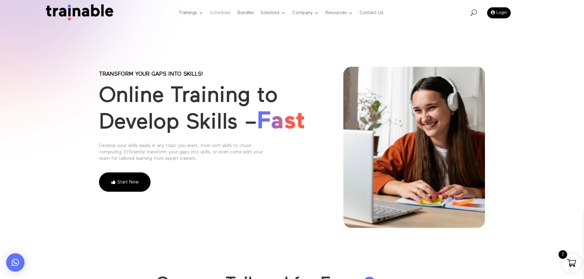
click at [218, 13] on link "Schedules" at bounding box center [220, 13] width 21 height 24
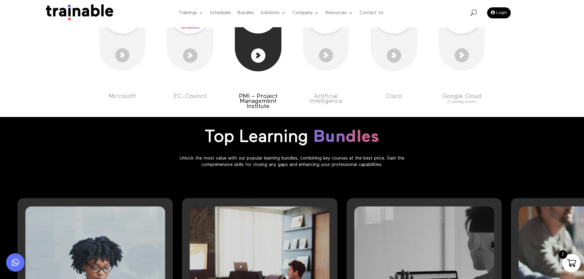
scroll to position [460, 0]
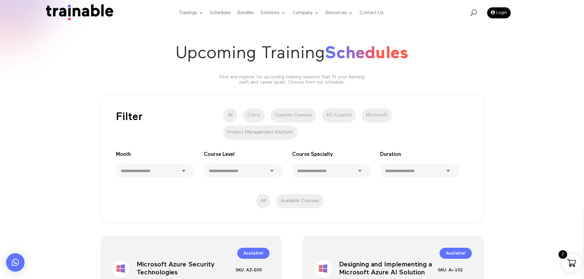
drag, startPoint x: 304, startPoint y: 118, endPoint x: 301, endPoint y: 122, distance: 5.0
type textarea "*"
click at [304, 118] on label "Custom Courses" at bounding box center [293, 116] width 45 height 14
click at [303, 117] on label "Custom Courses" at bounding box center [293, 116] width 45 height 14
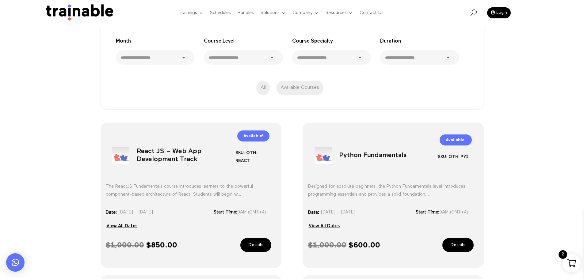
scroll to position [144, 0]
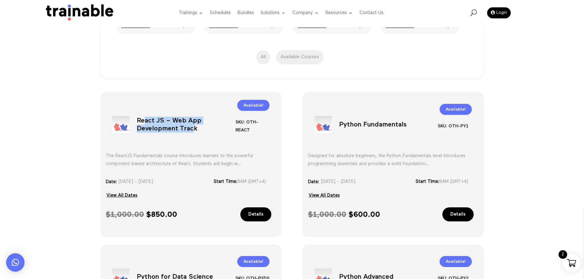
drag, startPoint x: 194, startPoint y: 128, endPoint x: 144, endPoint y: 123, distance: 49.7
click at [144, 123] on h1 "React JS – Web App Development Track" at bounding box center [186, 126] width 99 height 32
copy h1 "act JS – Web App Development Trac"
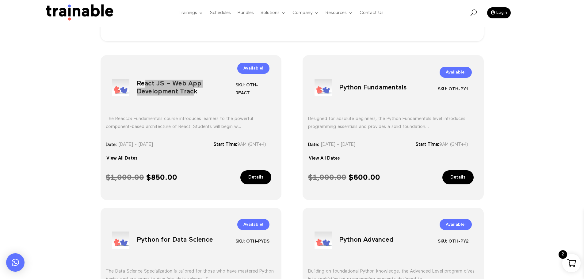
scroll to position [205, 0]
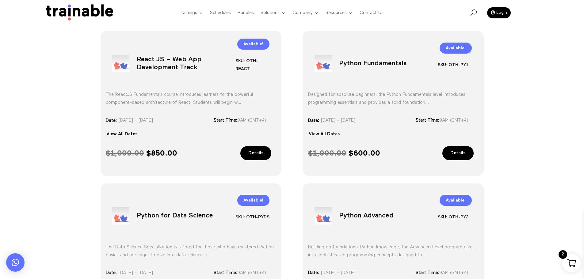
click at [390, 63] on h1 "Python Fundamentals" at bounding box center [388, 65] width 99 height 32
click at [391, 65] on h1 "Python Fundamentals" at bounding box center [388, 65] width 99 height 32
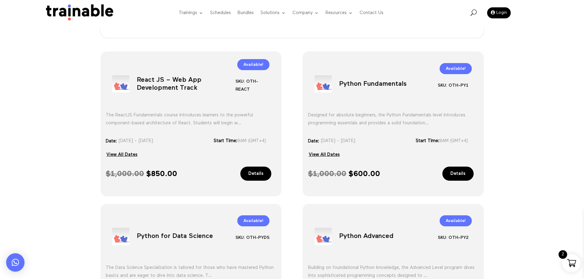
scroll to position [144, 0]
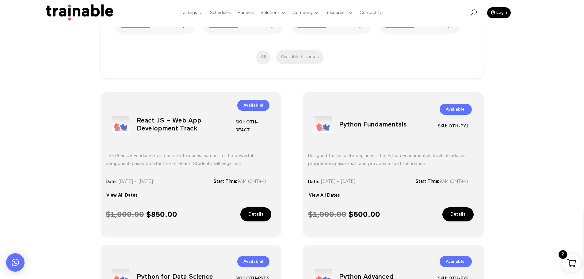
click at [362, 130] on h1 "Python Fundamentals" at bounding box center [388, 126] width 99 height 32
copy div "Python Fundamentals"
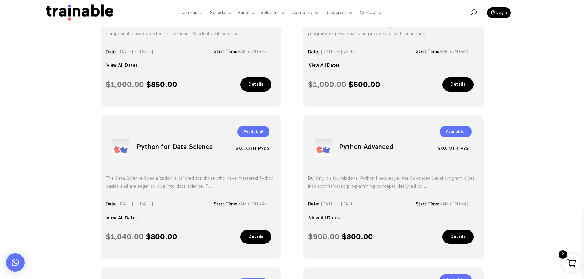
scroll to position [297, 0]
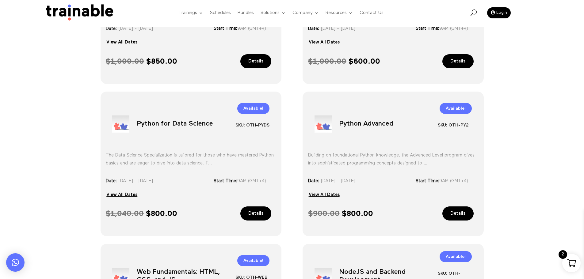
click at [187, 123] on h1 "Python for Data Science" at bounding box center [186, 125] width 99 height 32
copy div "Python for Data Science"
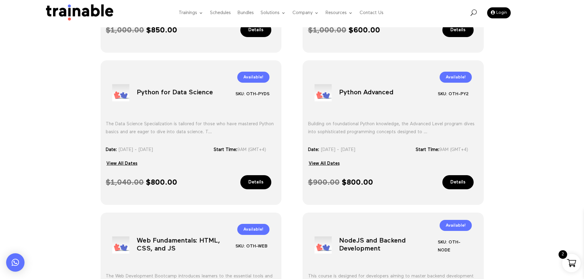
scroll to position [328, 0]
click at [369, 94] on h1 "Python Advanced" at bounding box center [388, 95] width 99 height 32
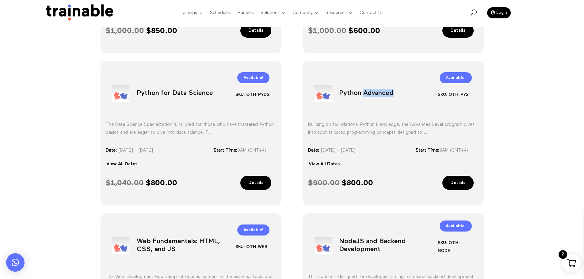
click at [369, 94] on h1 "Python Advanced" at bounding box center [388, 95] width 99 height 32
copy div "Python Advanced"
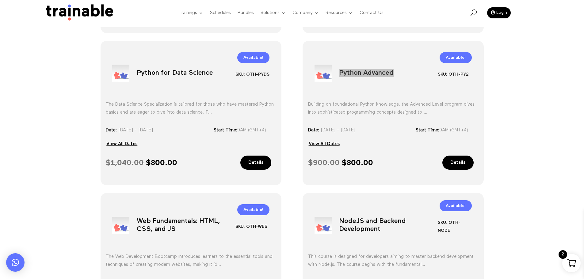
scroll to position [389, 0]
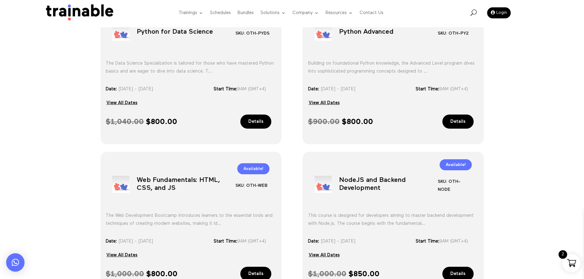
click at [525, 132] on div "Sale! React JS – Web App Development Track SKU: OTH-REACT Category: Custom Cour…" at bounding box center [292, 82] width 584 height 497
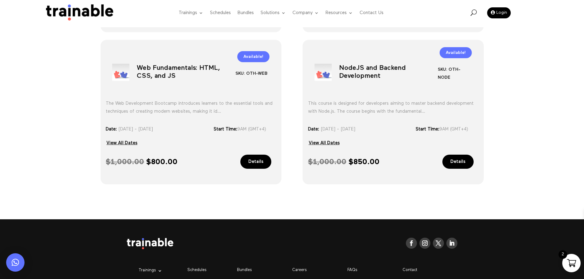
scroll to position [512, 0]
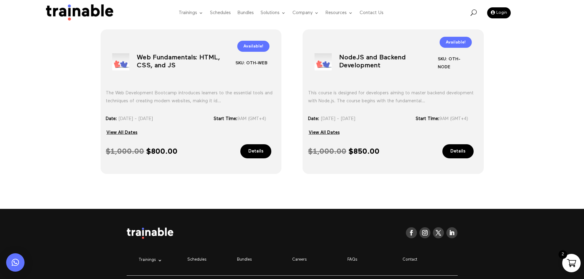
click at [351, 58] on h1 "NodeJS and Backend Development" at bounding box center [388, 63] width 99 height 32
copy div "NodeJS and Backend Development"
click at [459, 119] on div "Start Time: 9AM (GMT+4)" at bounding box center [447, 119] width 63 height 8
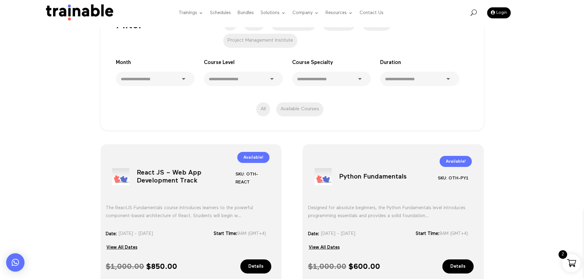
scroll to position [0, 0]
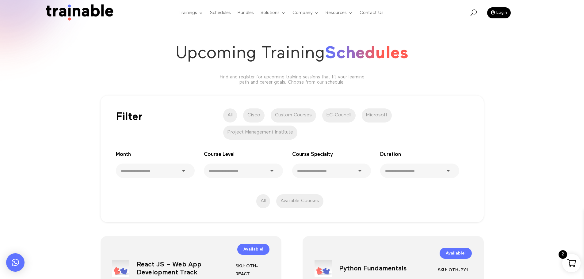
click at [385, 115] on label "Microsoft" at bounding box center [377, 116] width 30 height 14
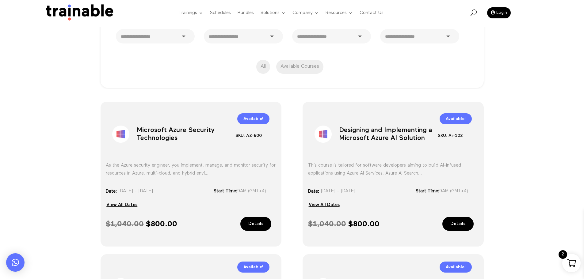
scroll to position [153, 0]
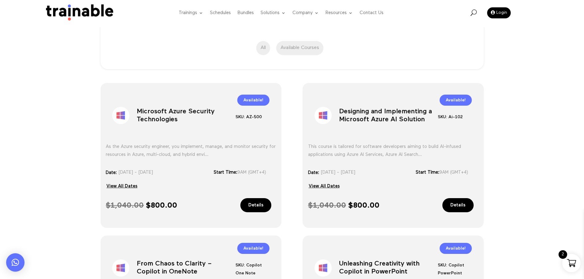
click at [182, 115] on h1 "Microsoft Azure Security Technologies" at bounding box center [186, 117] width 99 height 32
copy div "Microsoft Azure Security Technologies"
click at [156, 115] on h1 "Microsoft Azure Security Technologies" at bounding box center [186, 117] width 99 height 32
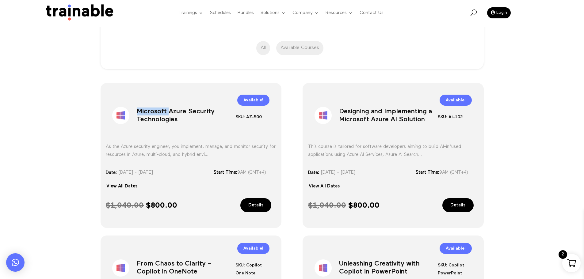
click at [155, 115] on h1 "Microsoft Azure Security Technologies" at bounding box center [186, 117] width 99 height 32
click at [164, 109] on h1 "Microsoft Azure Security Technologies" at bounding box center [186, 117] width 99 height 32
drag, startPoint x: 138, startPoint y: 112, endPoint x: 194, endPoint y: 111, distance: 55.8
click at [194, 111] on h1 "Microsoft Azure Security Technologies" at bounding box center [186, 117] width 99 height 32
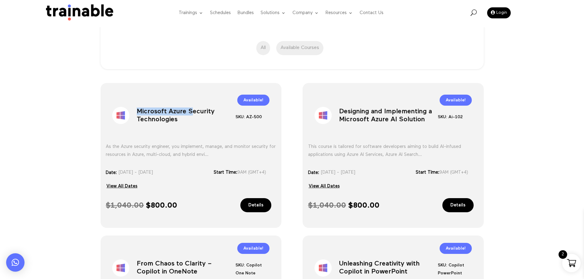
copy h1 "Microsoft Azure S"
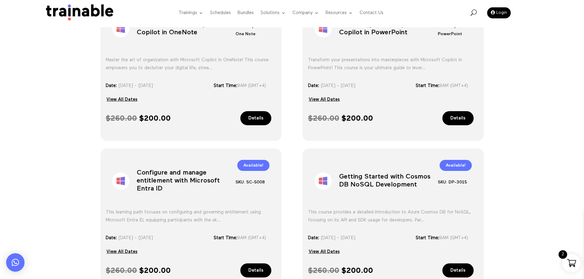
scroll to position [460, 0]
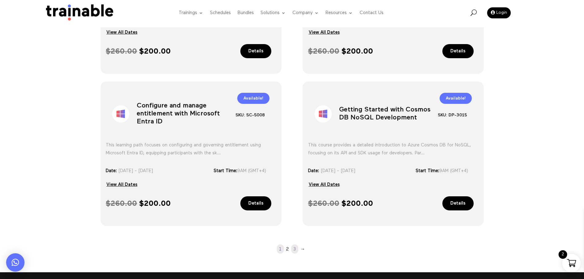
click at [295, 247] on link "3" at bounding box center [294, 249] width 7 height 9
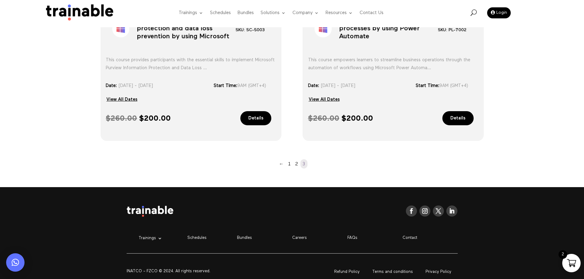
scroll to position [417, 0]
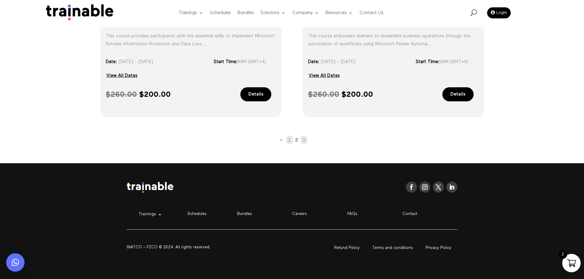
click at [287, 142] on link "1" at bounding box center [289, 140] width 7 height 9
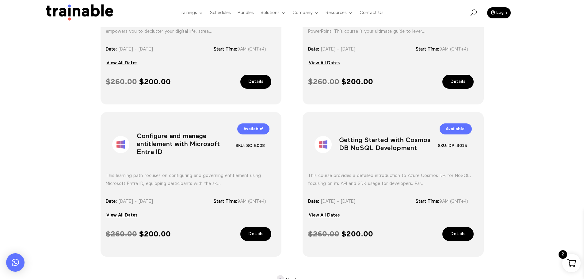
scroll to position [569, 0]
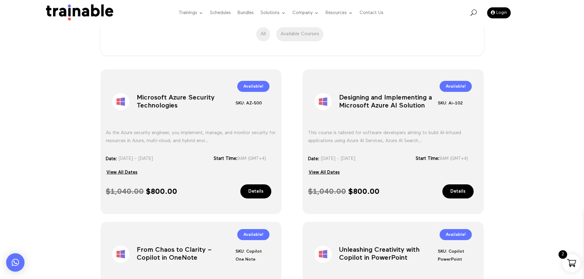
scroll to position [170, 0]
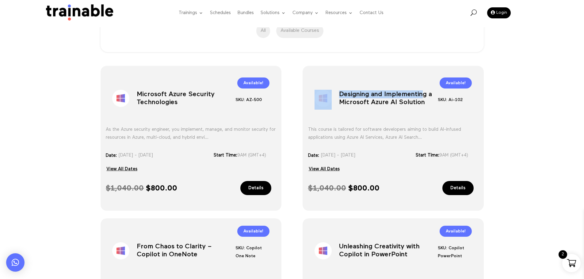
drag, startPoint x: 337, startPoint y: 94, endPoint x: 424, endPoint y: 96, distance: 87.1
click at [424, 96] on div "Sale! Designing and Implementing a Microsoft Azure AI Solution SKU: Ai-102 Cate…" at bounding box center [393, 96] width 170 height 42
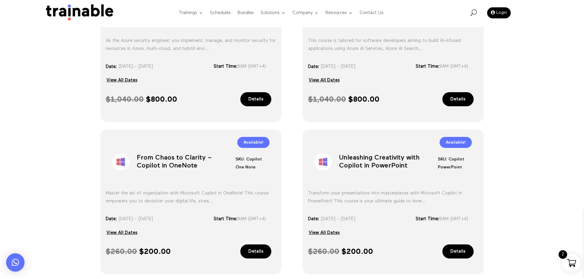
scroll to position [262, 0]
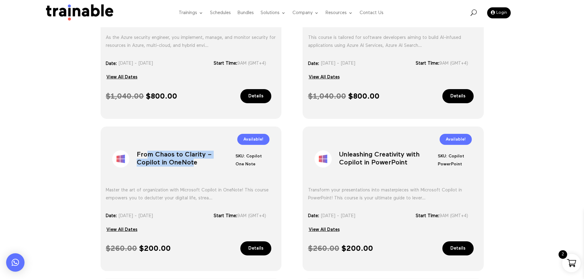
drag, startPoint x: 169, startPoint y: 164, endPoint x: 150, endPoint y: 155, distance: 21.1
click at [150, 155] on h1 "From Chaos to Clarity – Copilot in OneNote" at bounding box center [186, 160] width 99 height 32
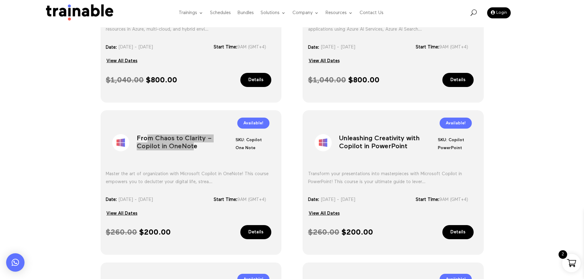
scroll to position [293, 0]
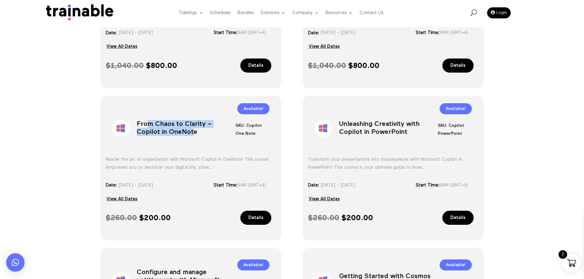
click at [251, 141] on div "Sale! From Chaos to Clarity – Copilot in OneNote SKU: Copilot One Note Category…" at bounding box center [191, 126] width 170 height 42
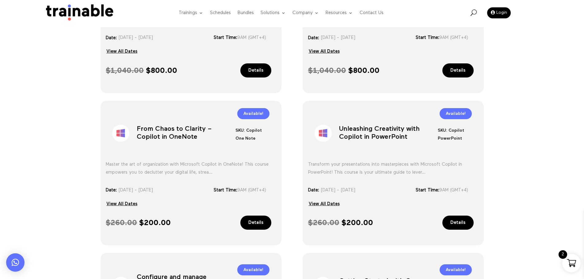
scroll to position [109, 0]
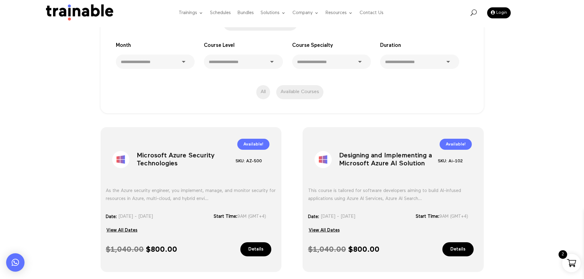
click at [360, 158] on h1 "Designing and Implementing a Microsoft Azure AI Solution" at bounding box center [388, 161] width 99 height 32
copy div "Designing and Implementing a Microsoft Azure AI Solution"
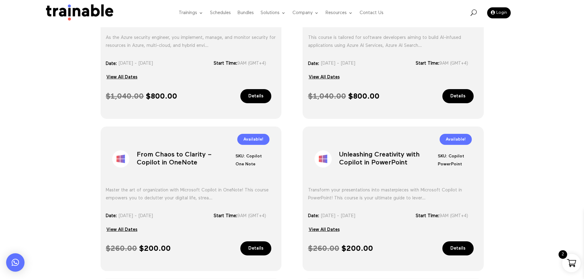
scroll to position [140, 0]
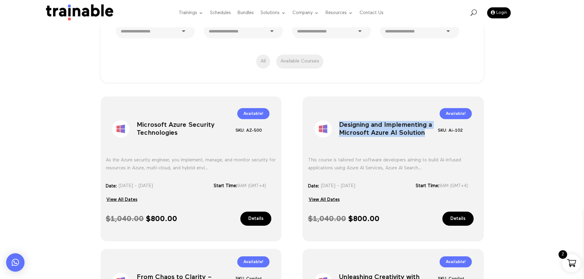
click at [184, 125] on h1 "Microsoft Azure Security Technologies" at bounding box center [186, 130] width 99 height 32
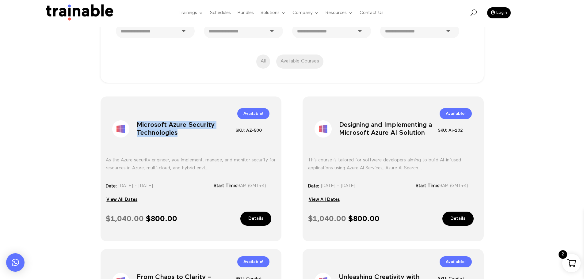
click at [184, 125] on h1 "Microsoft Azure Security Technologies" at bounding box center [186, 130] width 99 height 32
click at [327, 145] on div "Sale! Designing and Implementing a Microsoft Azure AI Solution SKU: Ai-102 Cate…" at bounding box center [393, 127] width 170 height 42
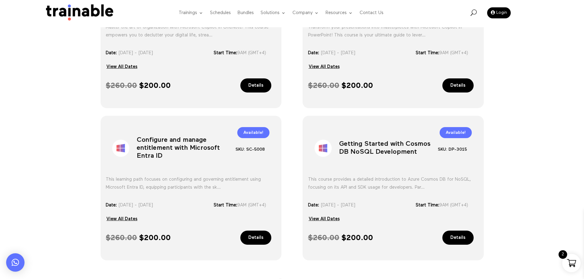
scroll to position [477, 0]
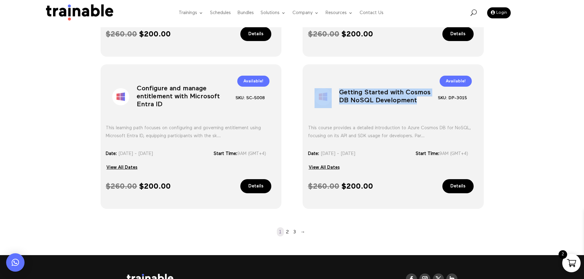
drag, startPoint x: 418, startPoint y: 106, endPoint x: 336, endPoint y: 92, distance: 83.1
click at [336, 92] on div "Sale! Getting Started with Cosmos DB NoSQL Development SKU: DP-3015 Category: M…" at bounding box center [393, 95] width 170 height 42
copy div "Getting Started with Cosmos DB NoSQL Development"
click at [288, 233] on link "2" at bounding box center [287, 232] width 7 height 9
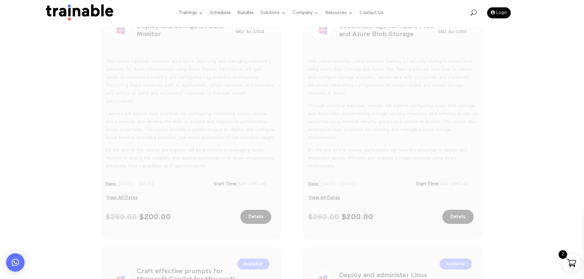
scroll to position [236, 0]
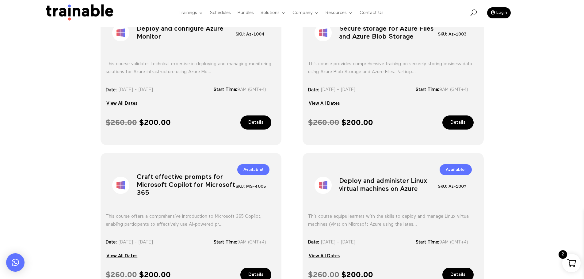
click at [542, 93] on div "Sale! Deploy and configure Azure Monitor SKU: Az-1004 Category: Microsoft Tag: …" at bounding box center [292, 242] width 584 height 508
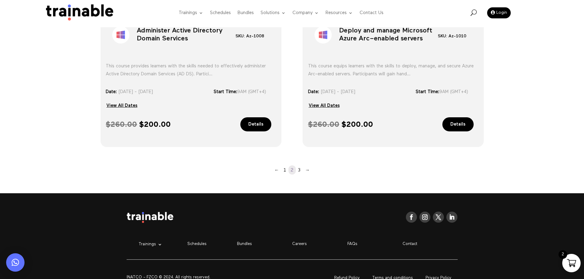
scroll to position [569, 0]
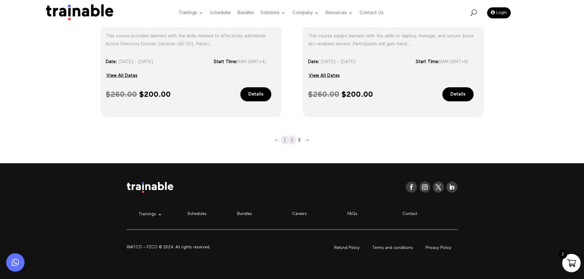
click at [286, 141] on link "1" at bounding box center [284, 140] width 7 height 9
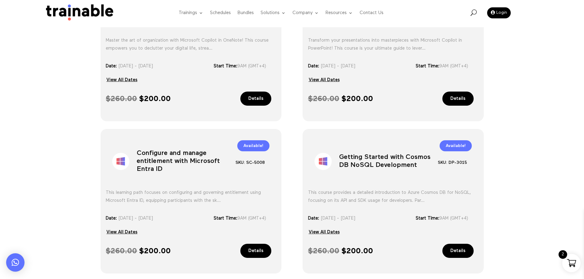
scroll to position [416, 0]
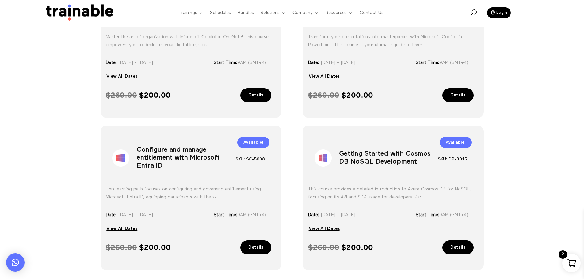
click at [347, 157] on h1 "Getting Started with Cosmos DB NoSQL Development" at bounding box center [388, 160] width 99 height 32
copy div "Getting Started with Cosmos DB NoSQL Development"
click at [4, 152] on div "Sale! Microsoft Azure Security Technologies SKU: AZ-500 Category: Microsoft Tag…" at bounding box center [292, 62] width 584 height 508
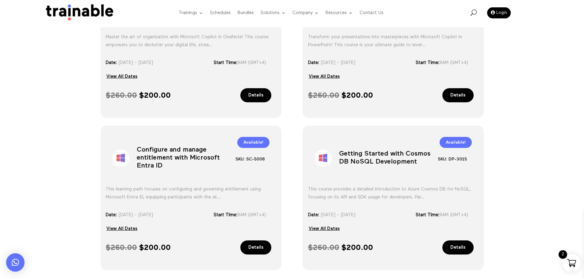
click at [501, 182] on div "Sale! Microsoft Azure Security Technologies SKU: AZ-500 Category: Microsoft Tag…" at bounding box center [292, 62] width 584 height 508
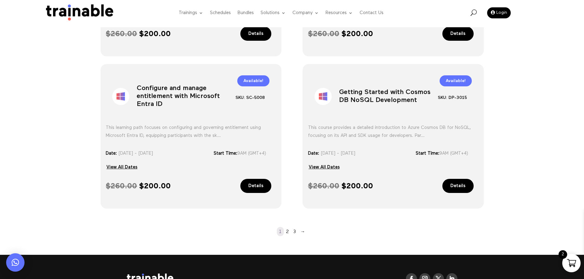
scroll to position [538, 0]
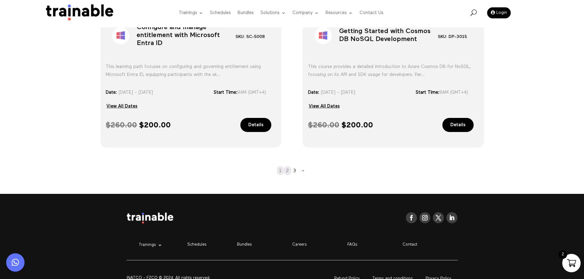
click at [285, 173] on link "2" at bounding box center [287, 170] width 7 height 9
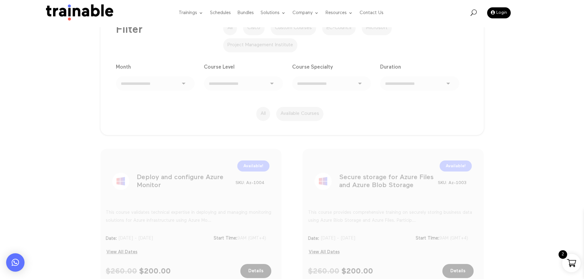
scroll to position [83, 0]
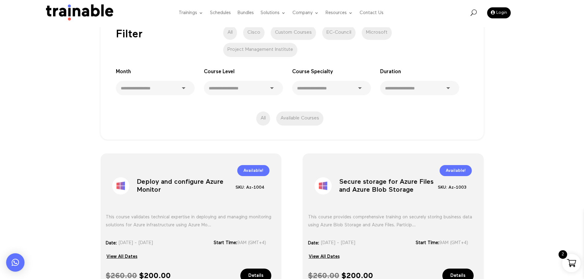
click at [166, 180] on h1 "Deploy and configure Azure Monitor" at bounding box center [186, 187] width 99 height 32
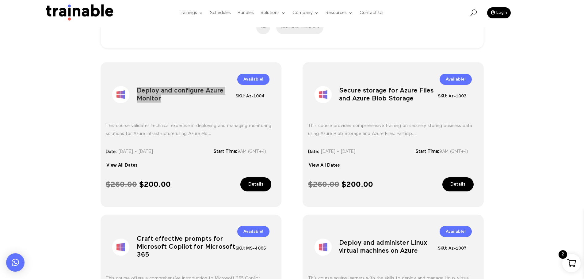
scroll to position [175, 0]
click at [364, 89] on h1 "Secure storage for Azure Files and Azure Blob Storage" at bounding box center [388, 95] width 99 height 32
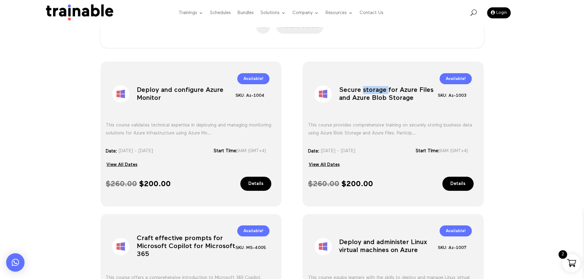
click at [364, 89] on h1 "Secure storage for Azure Files and Azure Blob Storage" at bounding box center [388, 95] width 99 height 32
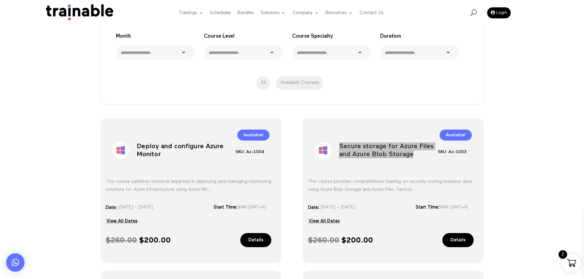
scroll to position [184, 0]
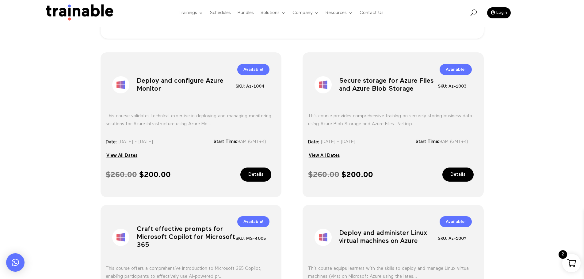
drag, startPoint x: 546, startPoint y: 144, endPoint x: 530, endPoint y: 144, distance: 15.9
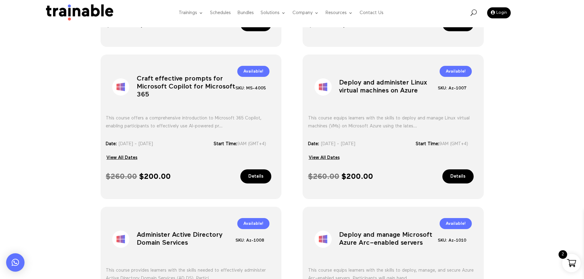
scroll to position [337, 0]
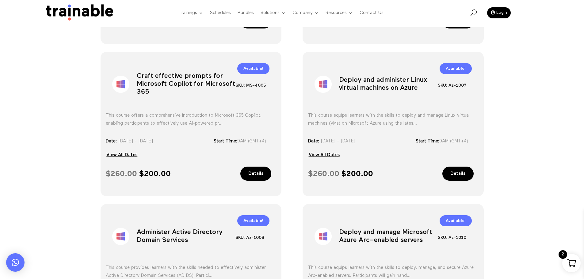
click at [149, 77] on h1 "Craft effective prompts for Microsoft Copilot for Microsoft 365" at bounding box center [186, 86] width 99 height 32
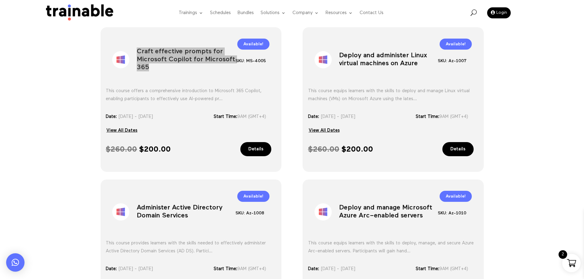
scroll to position [307, 0]
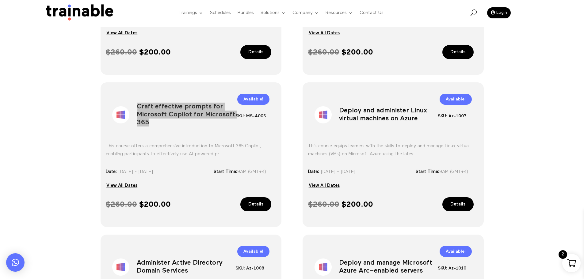
click at [377, 127] on h1 "Deploy and administer Linux virtual machines on Azure" at bounding box center [388, 116] width 99 height 32
click at [376, 121] on h1 "Deploy and administer Linux virtual machines on Azure" at bounding box center [388, 116] width 99 height 32
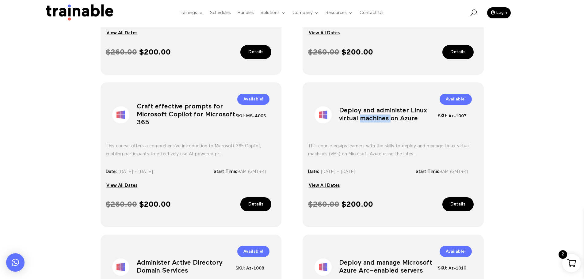
click at [376, 121] on h1 "Deploy and administer Linux virtual machines on Azure" at bounding box center [388, 116] width 99 height 32
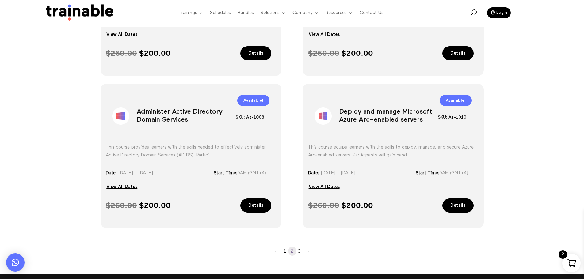
scroll to position [460, 0]
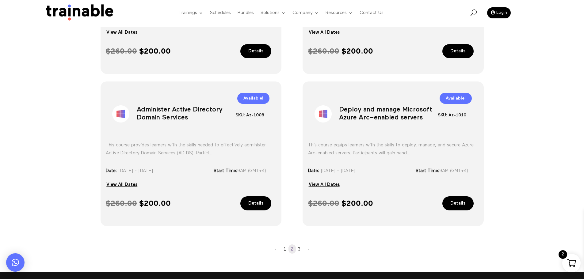
click at [185, 120] on h1 "Administer Active Directory Domain Services" at bounding box center [186, 115] width 99 height 32
click at [299, 247] on link "3" at bounding box center [299, 249] width 7 height 9
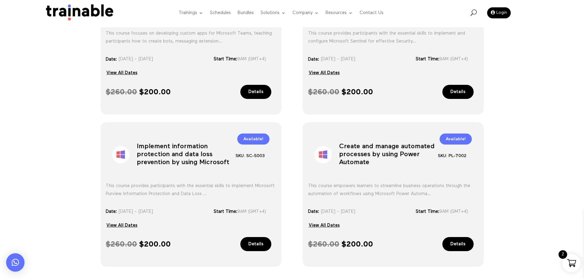
scroll to position [144, 0]
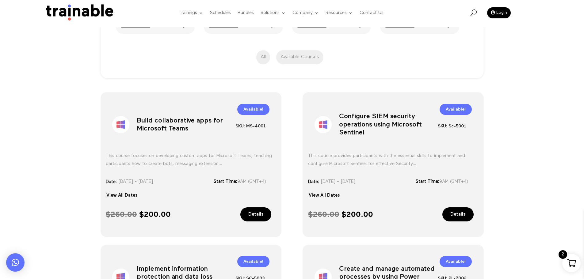
click at [167, 122] on h1 "Build collaborative apps for Microsoft Teams" at bounding box center [186, 126] width 99 height 32
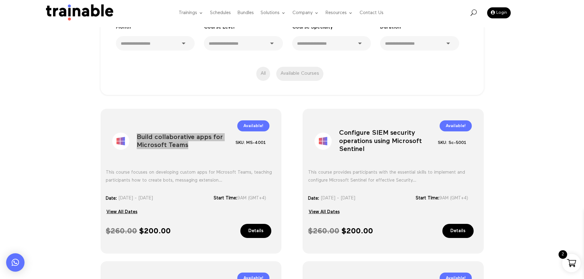
scroll to position [113, 0]
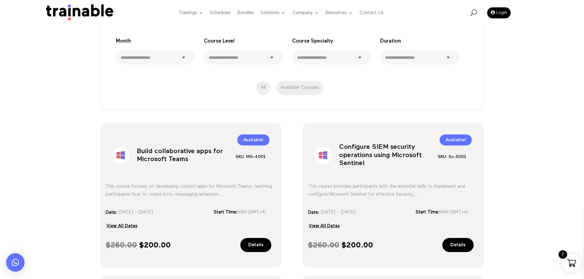
click at [383, 147] on h1 "Configure SIEM security operations using Microsoft Sentinel" at bounding box center [388, 157] width 99 height 32
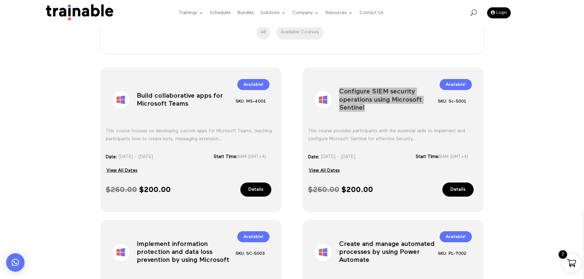
scroll to position [297, 0]
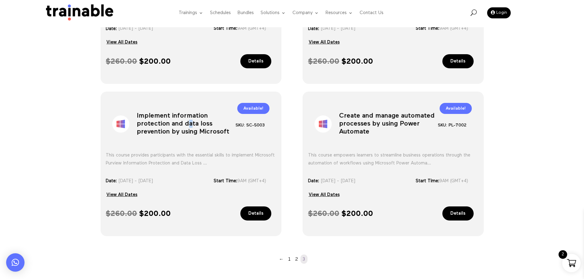
click at [188, 123] on h1 "Implement information protection and data loss prevention by using Microsoft" at bounding box center [186, 125] width 99 height 32
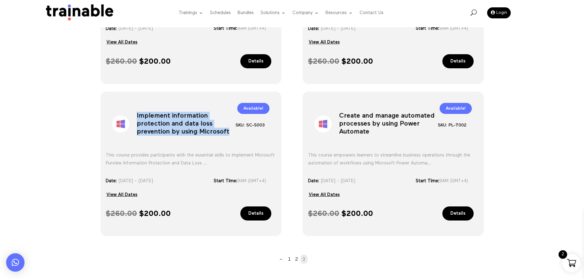
click at [188, 123] on h1 "Implement information protection and data loss prevention by using Microsoft" at bounding box center [186, 125] width 99 height 32
click at [385, 128] on h1 "Create and manage automated processes by using Power Automate" at bounding box center [388, 125] width 99 height 32
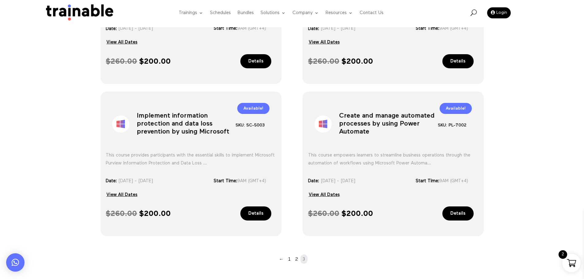
click at [384, 123] on h1 "Create and manage automated processes by using Power Automate" at bounding box center [388, 125] width 99 height 32
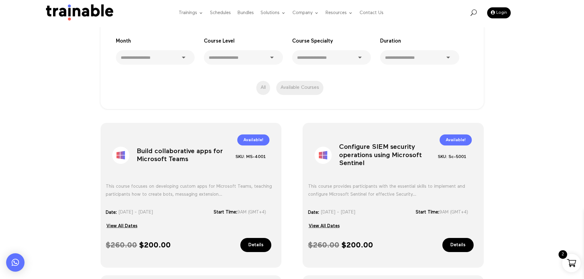
click at [75, 13] on img at bounding box center [78, 12] width 74 height 17
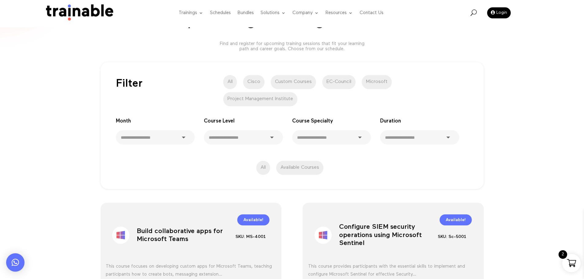
scroll to position [0, 0]
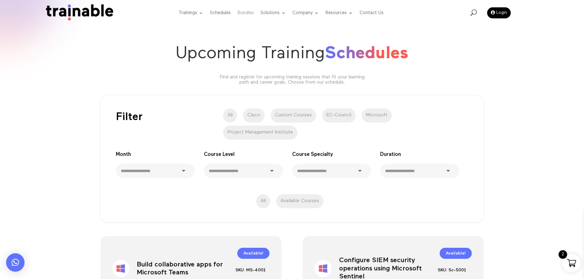
click at [243, 11] on link "Bundles" at bounding box center [246, 13] width 16 height 24
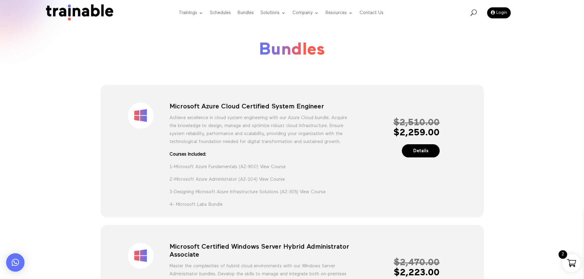
click at [258, 107] on h1 "Microsoft Azure Cloud Certified System Engineer" at bounding box center [260, 108] width 180 height 11
type textarea "*********"
click at [258, 107] on h1 "Microsoft Azure Cloud Certified System Engineer" at bounding box center [260, 108] width 180 height 11
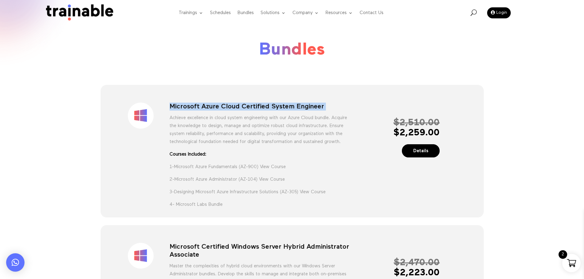
click at [258, 107] on h1 "Microsoft Azure Cloud Certified System Engineer" at bounding box center [260, 108] width 180 height 11
copy div "Microsoft Azure Cloud Certified System Engineer"
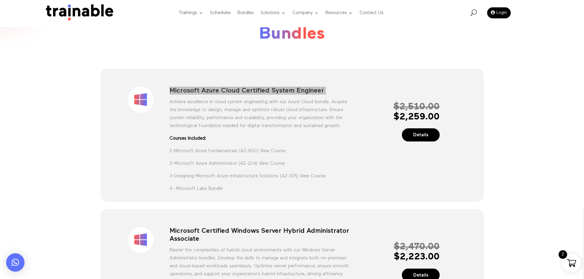
scroll to position [31, 0]
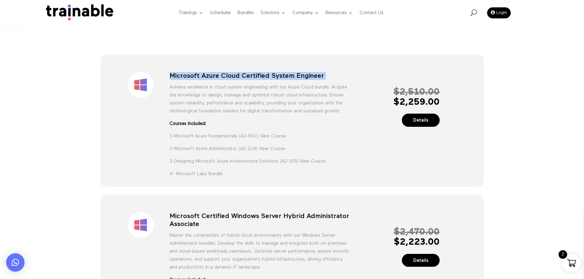
drag, startPoint x: 427, startPoint y: 120, endPoint x: 311, endPoint y: 110, distance: 116.9
click at [427, 120] on link "Details" at bounding box center [421, 120] width 38 height 13
click at [419, 125] on link "Details" at bounding box center [421, 120] width 38 height 13
click at [280, 139] on link "View Course" at bounding box center [273, 136] width 26 height 5
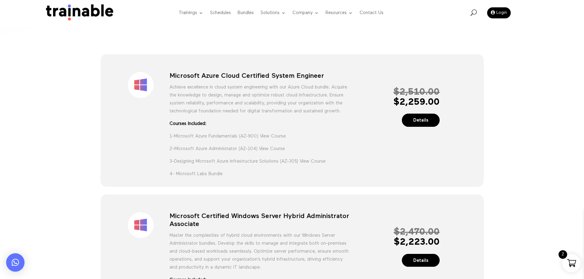
click at [345, 145] on p "1- Microsoft Azure Fundamentals (AZ-900) View Course" at bounding box center [260, 138] width 180 height 13
click at [316, 164] on link "View Course" at bounding box center [313, 161] width 26 height 5
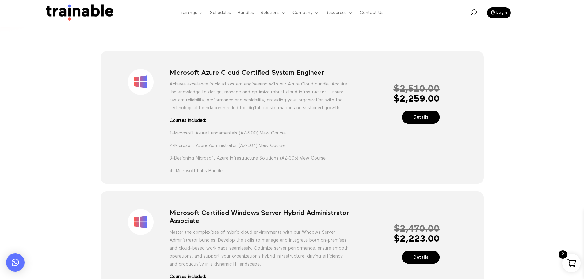
scroll to position [0, 0]
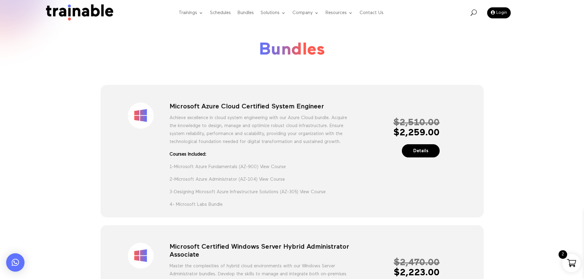
click at [251, 111] on h1 "Microsoft Azure Cloud Certified System Engineer" at bounding box center [260, 108] width 180 height 11
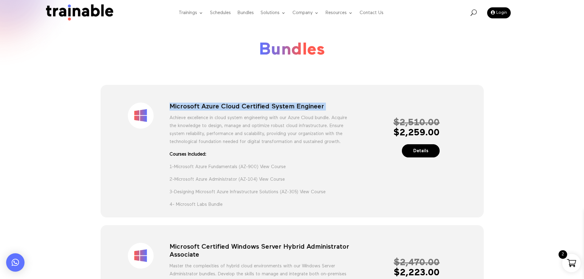
click at [251, 111] on h1 "Microsoft Azure Cloud Certified System Engineer" at bounding box center [260, 108] width 180 height 11
copy div "Microsoft Azure Cloud Certified System Engineer"
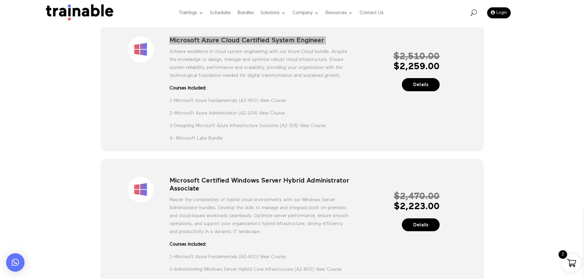
scroll to position [123, 0]
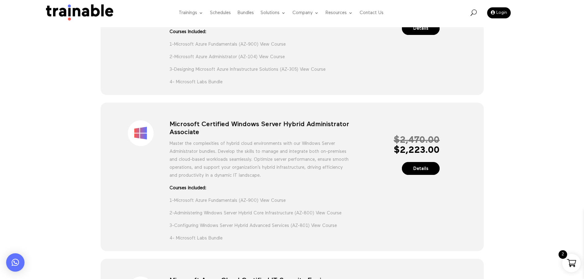
click at [271, 134] on h1 "Microsoft Certified Windows Server Hybrid Administrator Associate" at bounding box center [260, 130] width 180 height 19
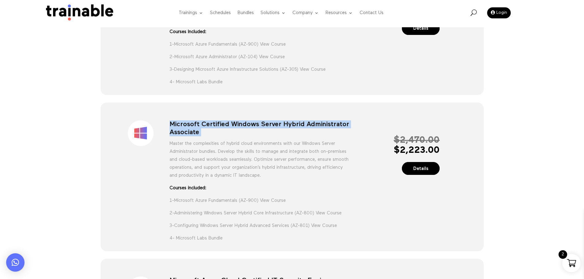
click at [271, 134] on h1 "Microsoft Certified Windows Server Hybrid Administrator Associate" at bounding box center [260, 130] width 180 height 19
copy div "Microsoft Certified Windows Server Hybrid Administrator Associate"
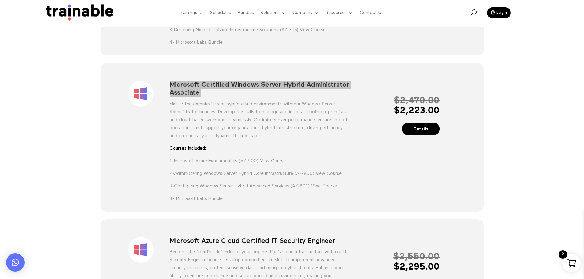
scroll to position [153, 0]
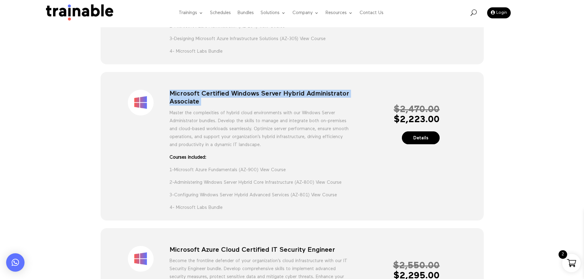
drag, startPoint x: 427, startPoint y: 145, endPoint x: 398, endPoint y: 147, distance: 29.5
click at [427, 145] on link "Details" at bounding box center [421, 138] width 38 height 13
click at [439, 142] on div "Details" at bounding box center [395, 138] width 90 height 8
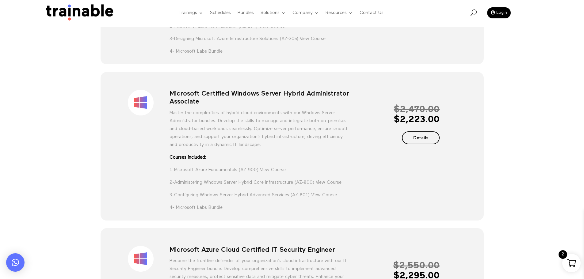
click at [433, 145] on link "Details" at bounding box center [421, 138] width 38 height 13
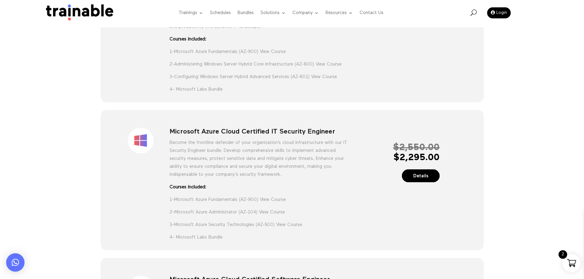
scroll to position [276, 0]
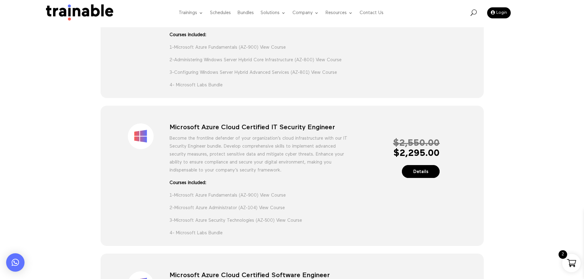
click at [231, 135] on h1 "Microsoft Azure Cloud Certified IT Security Engineer" at bounding box center [260, 129] width 180 height 11
copy div "Microsoft Azure Cloud Certified IT Security Engineer"
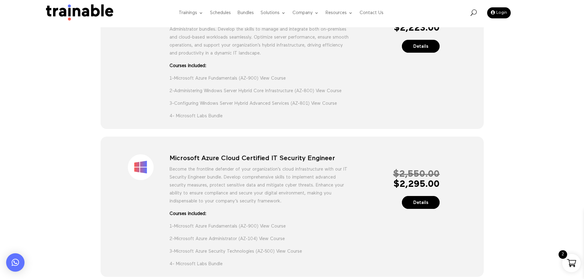
scroll to position [245, 0]
click at [271, 165] on h1 "Microsoft Azure Cloud Certified IT Security Engineer" at bounding box center [260, 159] width 180 height 11
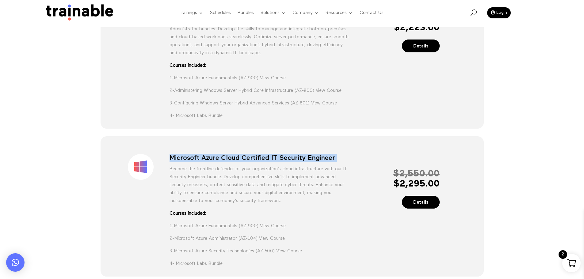
click at [271, 165] on h1 "Microsoft Azure Cloud Certified IT Security Engineer" at bounding box center [260, 159] width 180 height 11
click at [259, 165] on h1 "Microsoft Azure Cloud Certified IT Security Engineer" at bounding box center [260, 159] width 180 height 11
click at [239, 165] on h1 "Microsoft Azure Cloud Certified IT Security Engineer" at bounding box center [260, 159] width 180 height 11
drag, startPoint x: 240, startPoint y: 166, endPoint x: 308, endPoint y: 170, distance: 67.3
click at [308, 165] on h1 "Microsoft Azure Cloud Certified IT Security Engineer" at bounding box center [260, 159] width 180 height 11
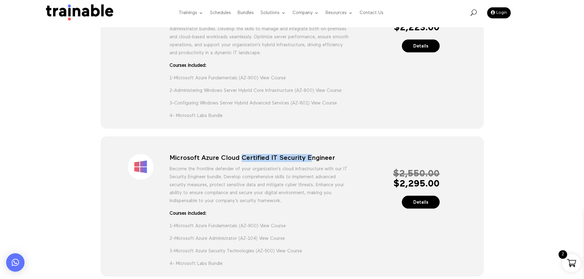
copy h1 "Certified IT Security E"
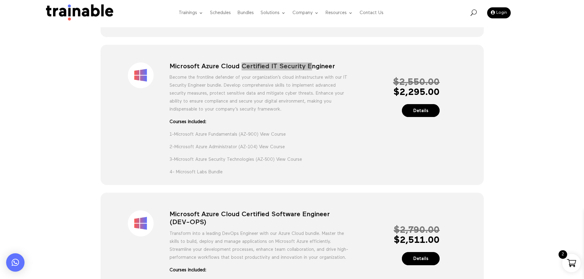
scroll to position [337, 0]
drag, startPoint x: 400, startPoint y: 102, endPoint x: 458, endPoint y: 101, distance: 58.3
click at [458, 101] on div "Sale! Microsoft Azure Cloud Certified IT Security Engineer Become the frontline…" at bounding box center [292, 116] width 360 height 124
copy span "2,295.00"
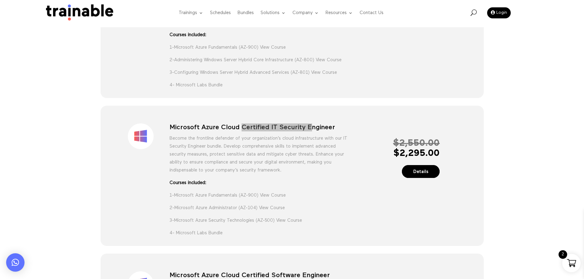
scroll to position [429, 0]
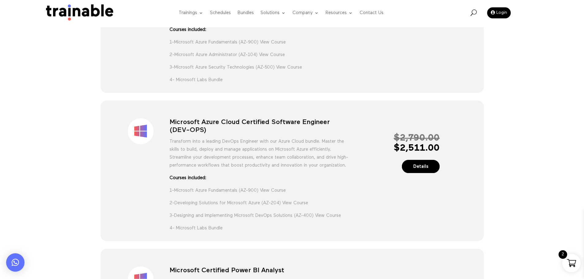
click at [202, 135] on h1 "Microsoft Azure Cloud Certified Software Engineer (DEV-OPS)" at bounding box center [260, 127] width 180 height 19
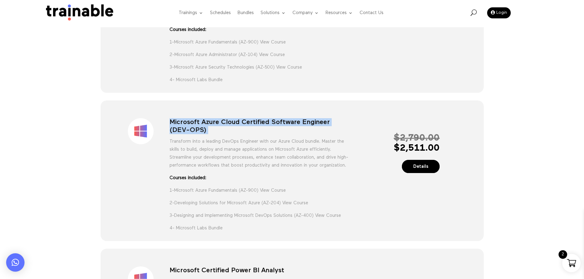
click at [202, 135] on h1 "Microsoft Azure Cloud Certified Software Engineer (DEV-OPS)" at bounding box center [260, 127] width 180 height 19
copy div "Microsoft Azure Cloud Certified Software Engineer (DEV-OPS)"
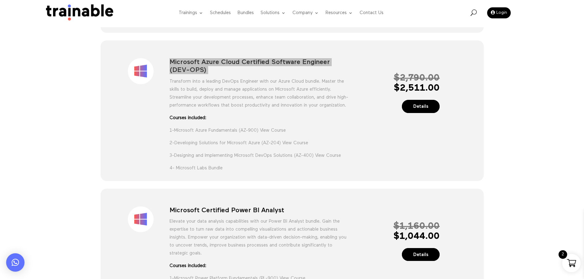
scroll to position [521, 0]
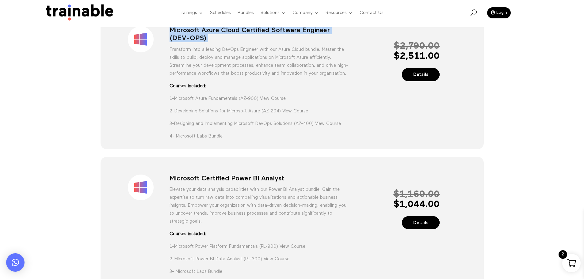
click at [251, 186] on h1 "Microsoft Certified Power BI Analyst" at bounding box center [260, 180] width 180 height 11
click at [254, 189] on div "Sale! Microsoft Certified Power BI Analyst Elevate your data analysis capabilit…" at bounding box center [292, 221] width 360 height 111
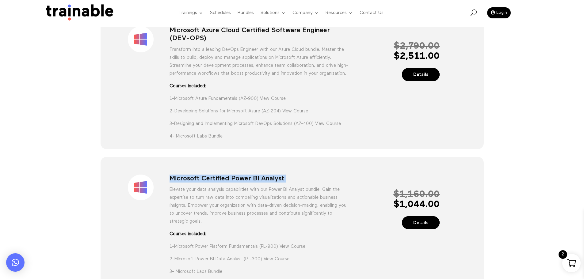
click at [254, 189] on div "Sale! Microsoft Certified Power BI Analyst Elevate your data analysis capabilit…" at bounding box center [292, 221] width 360 height 111
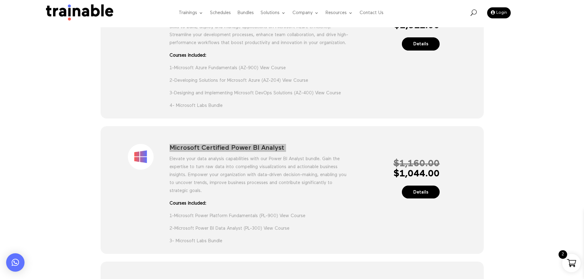
scroll to position [583, 0]
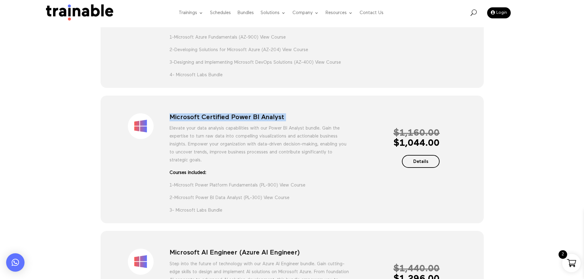
click at [425, 168] on link "Details" at bounding box center [421, 161] width 38 height 13
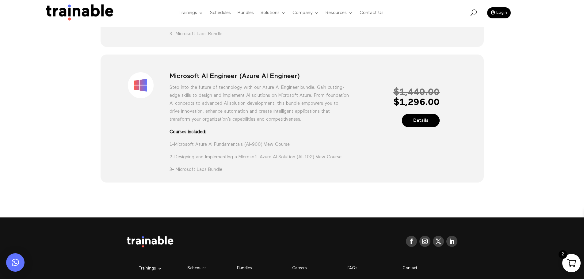
scroll to position [797, 0]
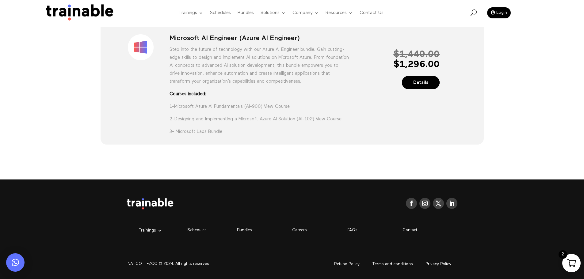
click at [269, 50] on div "Sale! Microsoft AI Engineer (Azure AI Engineer) Step into the future of technol…" at bounding box center [292, 81] width 360 height 111
copy div "Microsoft AI Engineer (Azure AI Engineer)"
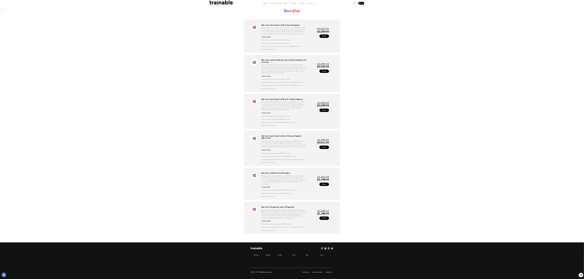
scroll to position [0, 0]
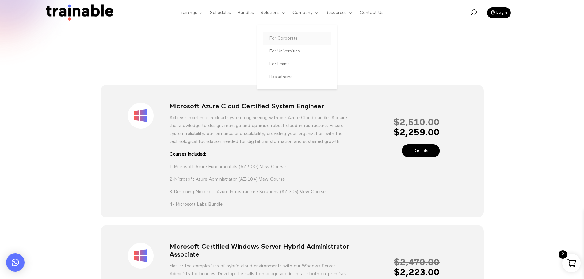
click at [284, 37] on link "For Corporate" at bounding box center [296, 38] width 67 height 13
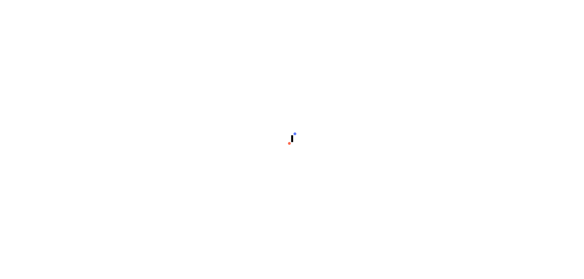
scroll to position [7, 0]
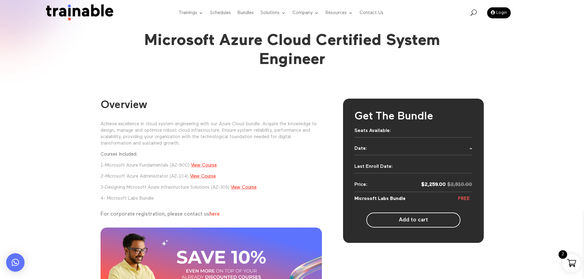
click at [381, 133] on div "Seats Available:" at bounding box center [372, 130] width 36 height 5
click at [457, 142] on div "Get The Bundle Seats Available: Date: - Last Enroll Date: $ 2,510.00 $ 2,259.00…" at bounding box center [413, 171] width 141 height 144
click at [472, 149] on div "Date: -" at bounding box center [413, 148] width 118 height 5
click at [430, 153] on div "Date: -" at bounding box center [413, 150] width 118 height 9
click at [429, 150] on div "Date: -" at bounding box center [413, 148] width 118 height 5
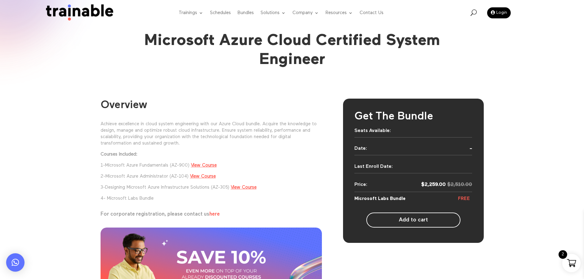
type textarea "*"
click at [429, 150] on div "Date: -" at bounding box center [413, 148] width 118 height 5
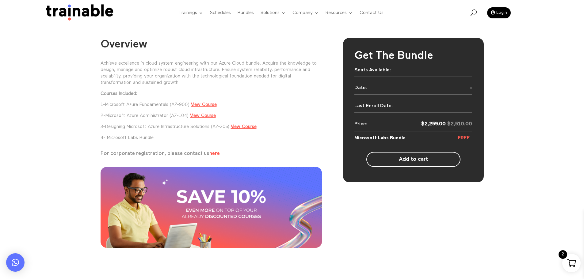
scroll to position [61, 0]
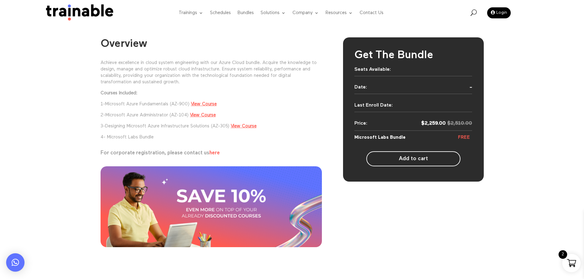
drag, startPoint x: 399, startPoint y: 151, endPoint x: 403, endPoint y: 157, distance: 7.1
click at [399, 151] on button "Add to cart" at bounding box center [413, 158] width 94 height 15
click at [405, 163] on button "Add to cart" at bounding box center [413, 158] width 94 height 15
click at [422, 160] on button "Add to cart" at bounding box center [413, 158] width 94 height 15
type button "2598"
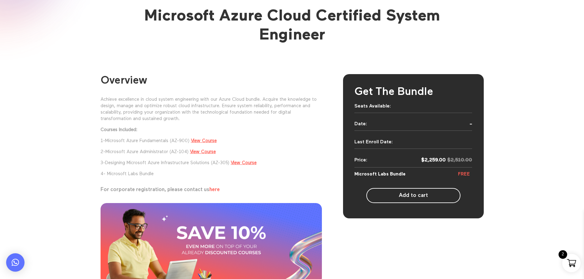
scroll to position [0, 0]
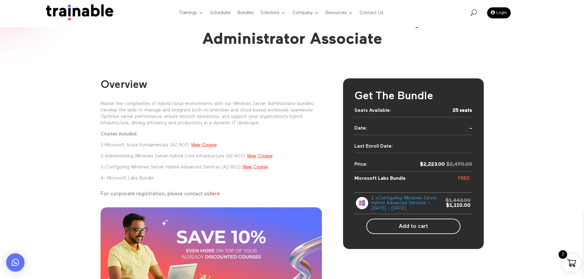
scroll to position [31, 0]
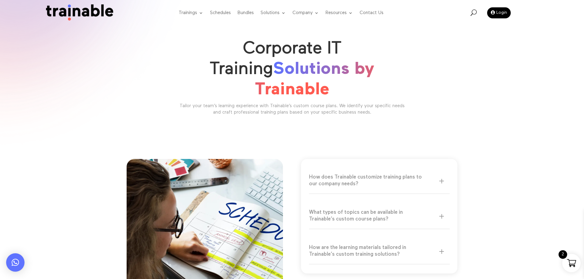
click at [436, 174] on h5 "How does Trainable customize training plans to our company needs?" at bounding box center [376, 180] width 135 height 13
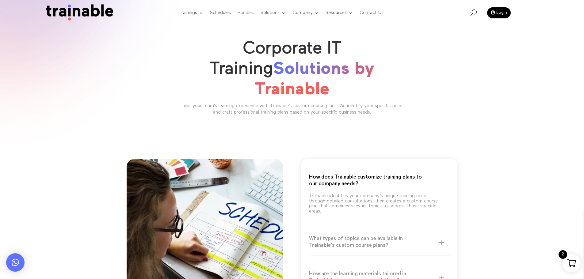
click at [248, 14] on link "Bundles" at bounding box center [246, 13] width 16 height 24
click at [245, 14] on link "Bundles" at bounding box center [246, 13] width 16 height 24
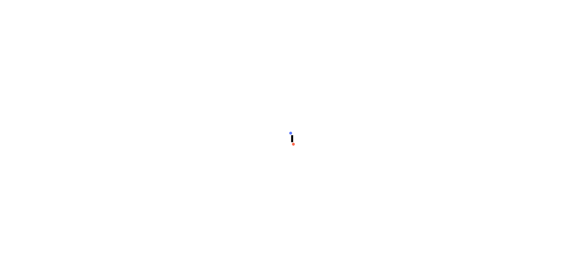
scroll to position [7, 0]
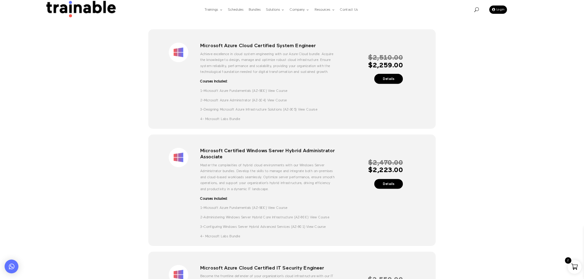
scroll to position [0, 0]
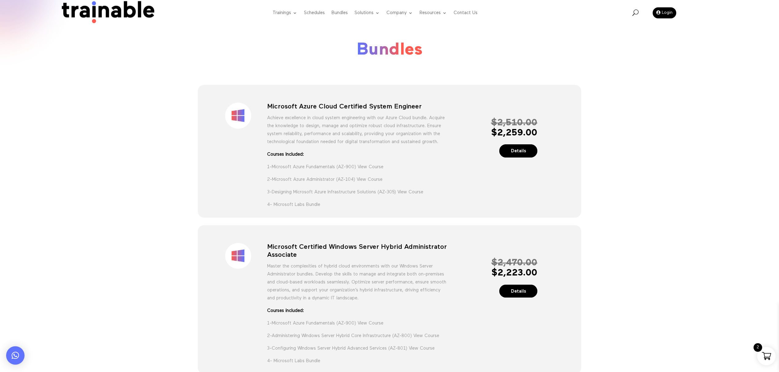
click at [476, 97] on div "Sale! Microsoft Azure Cloud Certified System Engineer Achieve excellence in clo…" at bounding box center [389, 152] width 360 height 116
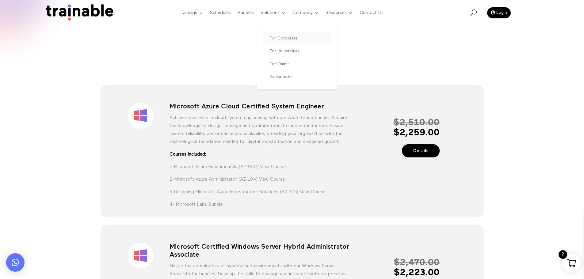
click at [276, 40] on link "For Corporate" at bounding box center [296, 38] width 67 height 13
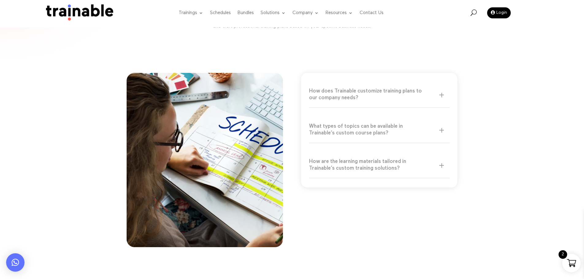
scroll to position [92, 0]
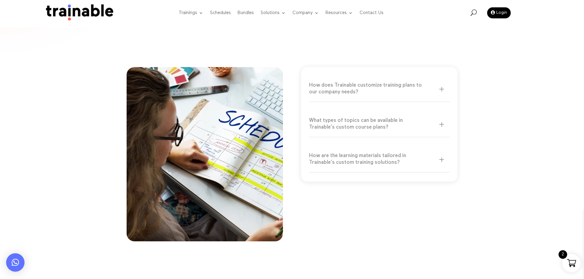
click at [436, 153] on h5 "How are the learning materials tailored in Trainable’s custom training solution…" at bounding box center [376, 159] width 135 height 13
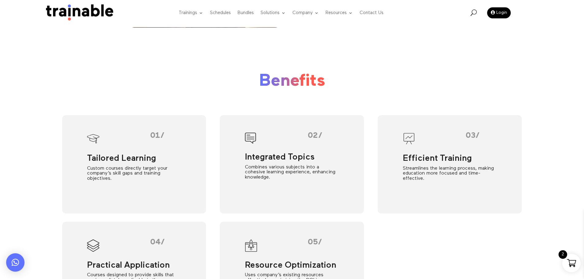
scroll to position [307, 0]
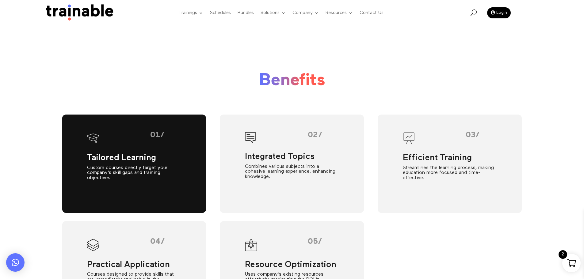
click at [159, 166] on p "Custom courses directly target your company’s skill gaps and training objective…" at bounding box center [134, 173] width 94 height 15
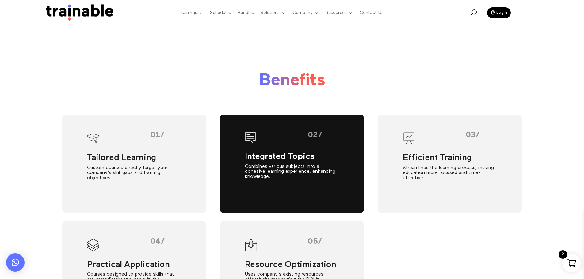
click at [308, 164] on div "Combines various subjects into a cohesive learning experience, enhancing knowle…" at bounding box center [292, 171] width 94 height 15
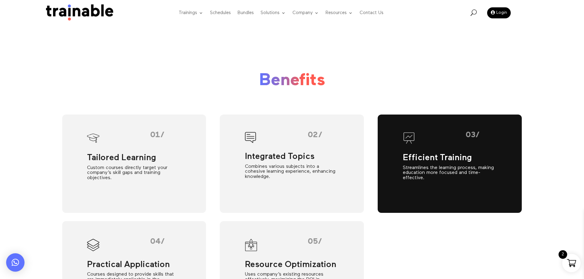
click at [435, 166] on div "Streamlines the learning process, making education more focused and time-effect…" at bounding box center [450, 173] width 94 height 15
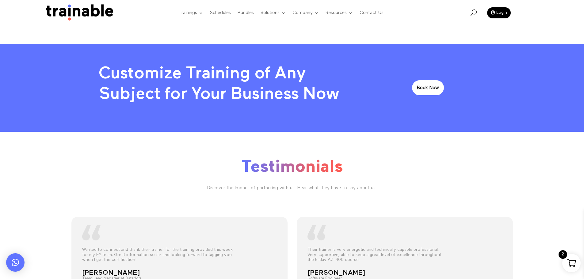
scroll to position [613, 0]
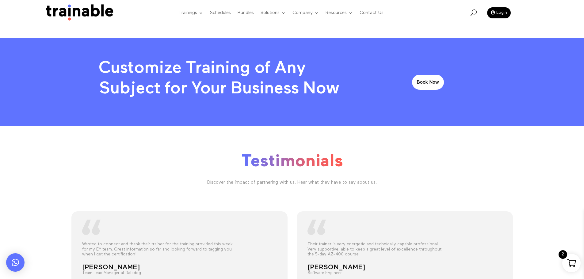
click at [445, 75] on div "Book Now" at bounding box center [428, 82] width 115 height 15
click at [440, 75] on link "Book Now" at bounding box center [428, 82] width 32 height 15
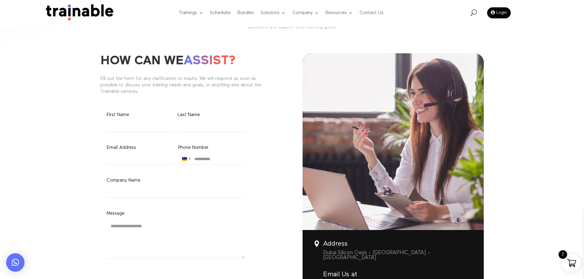
scroll to position [61, 0]
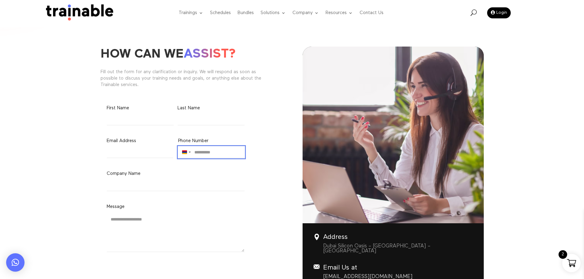
click at [205, 151] on input "Phone Number (Required)" at bounding box center [211, 153] width 67 height 12
click at [178, 151] on div "Name (Required) First Name Last Name Email Address (Required) Phone Number (Req…" at bounding box center [176, 197] width 138 height 184
click at [190, 149] on div "Armenia +374" at bounding box center [185, 152] width 14 height 11
click at [140, 178] on div "Company Name (Required)" at bounding box center [176, 180] width 138 height 21
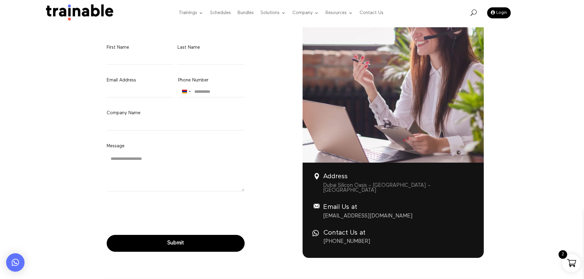
scroll to position [123, 0]
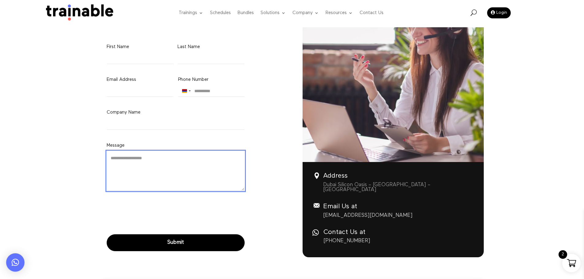
click at [144, 166] on textarea "Message (Required)" at bounding box center [176, 171] width 138 height 40
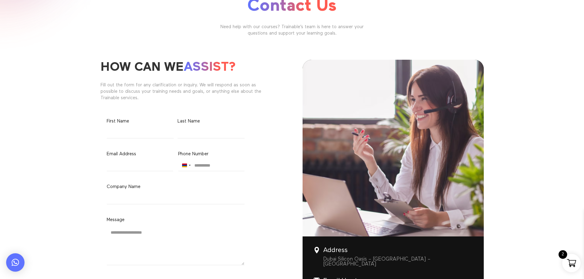
scroll to position [0, 0]
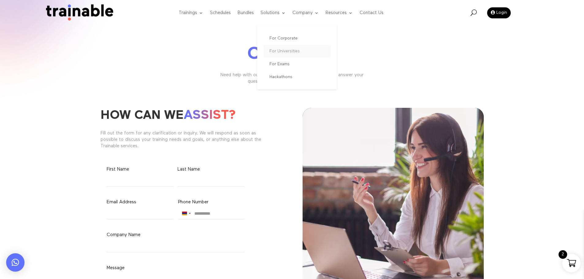
click at [291, 52] on link "For Universities" at bounding box center [296, 51] width 67 height 13
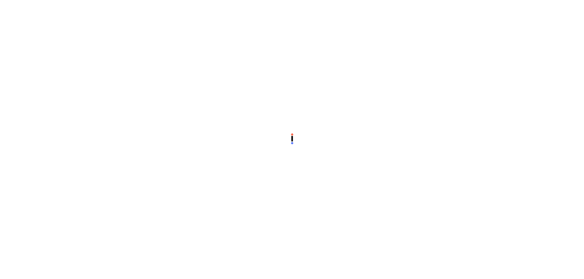
scroll to position [7, 0]
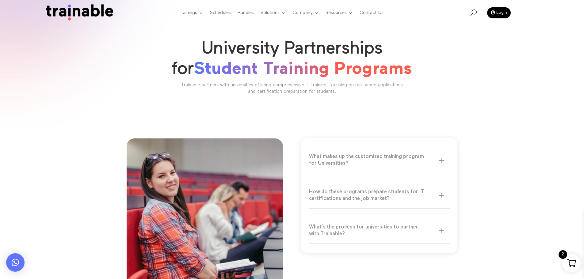
click at [435, 159] on h5 "What makes up the customized training program for Universities?" at bounding box center [376, 160] width 135 height 13
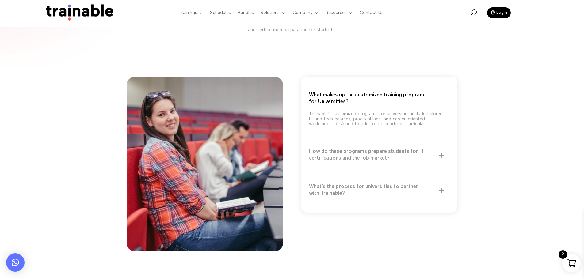
scroll to position [184, 0]
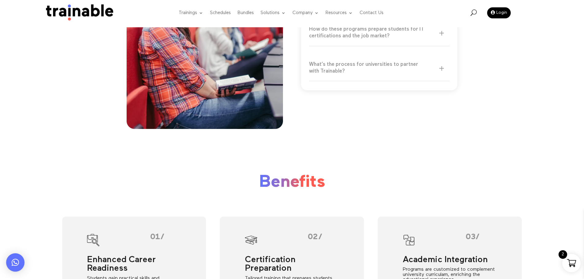
click at [457, 95] on div "What makes up the customized training program for Universities? Trainable’s cus…" at bounding box center [292, 46] width 331 height 202
click at [437, 74] on h5 "What’s the process for universities to partner with Trainable?" at bounding box center [376, 67] width 135 height 13
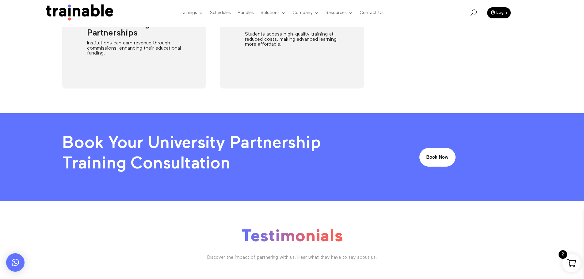
scroll to position [552, 0]
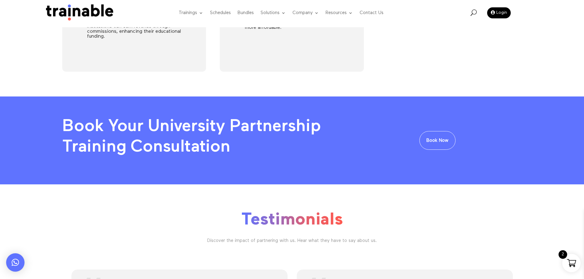
click at [453, 137] on link "Book Now" at bounding box center [437, 140] width 36 height 19
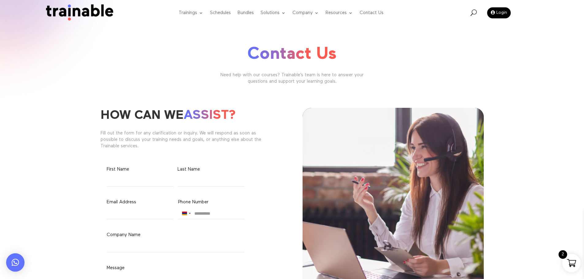
drag, startPoint x: 286, startPoint y: 78, endPoint x: 251, endPoint y: 73, distance: 35.9
click at [286, 78] on link "Hackathons" at bounding box center [296, 77] width 67 height 13
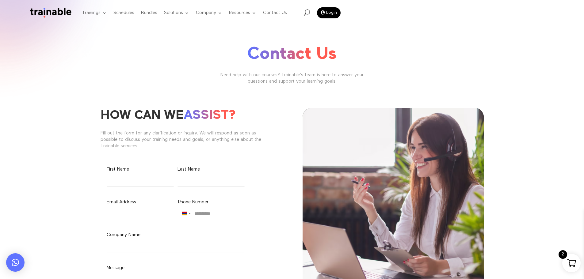
click at [557, 29] on div "Contact Us Need help with our courses? Trainable’s team is here to answer your …" at bounding box center [292, 54] width 584 height 108
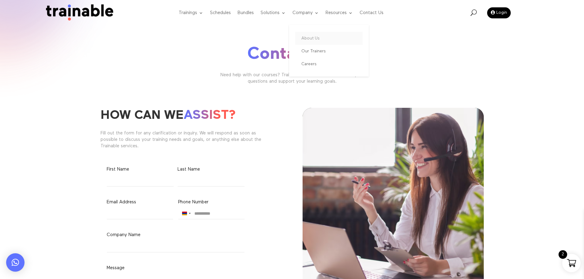
click at [312, 40] on link "About Us" at bounding box center [328, 38] width 67 height 13
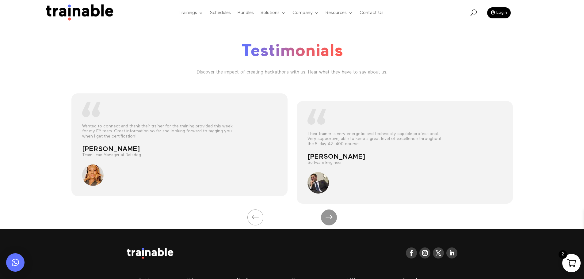
scroll to position [736, 0]
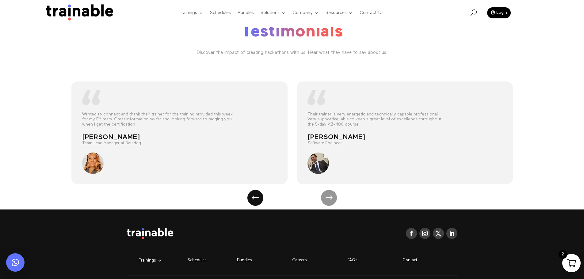
click at [256, 201] on div "Previous slide" at bounding box center [255, 198] width 18 height 18
click at [256, 200] on div "Previous slide" at bounding box center [255, 198] width 18 height 18
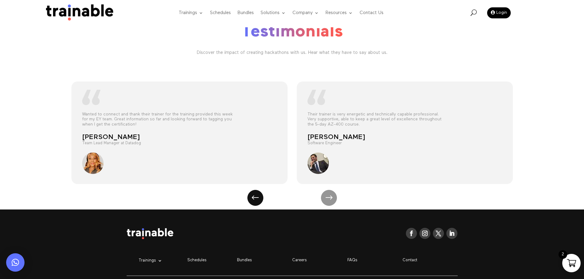
click at [256, 200] on div "Previous slide" at bounding box center [255, 198] width 18 height 18
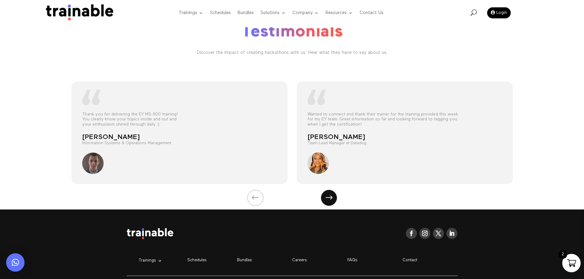
click at [328, 193] on div "Next slide" at bounding box center [329, 198] width 18 height 18
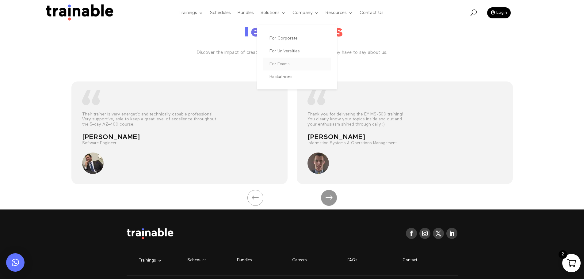
click at [284, 60] on link "For Exams" at bounding box center [296, 64] width 67 height 13
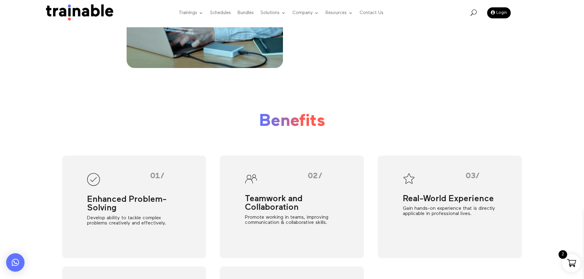
scroll to position [122, 0]
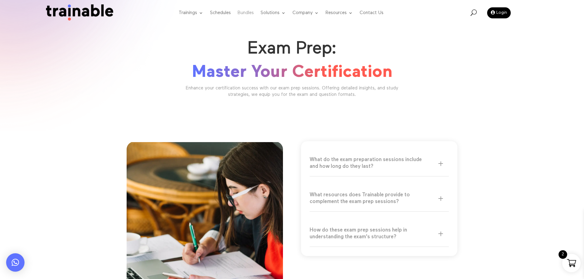
drag, startPoint x: 313, startPoint y: 37, endPoint x: 249, endPoint y: 22, distance: 66.0
click at [314, 37] on link "About Us" at bounding box center [328, 38] width 67 height 13
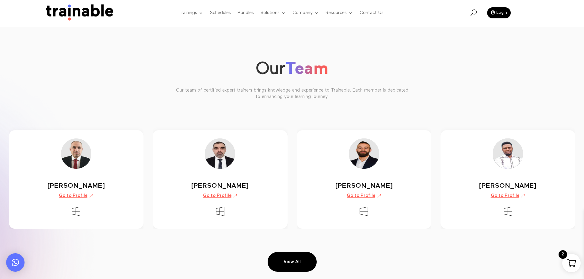
scroll to position [920, 0]
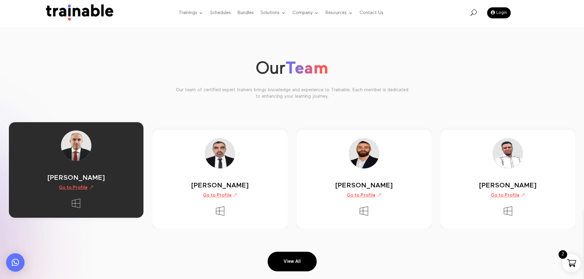
click at [68, 187] on link "Go to Profile" at bounding box center [76, 188] width 41 height 12
click at [73, 186] on link "Go to Profile" at bounding box center [76, 188] width 41 height 12
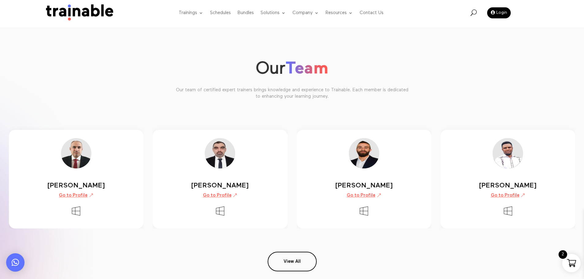
click at [296, 262] on link "View All" at bounding box center [292, 262] width 49 height 20
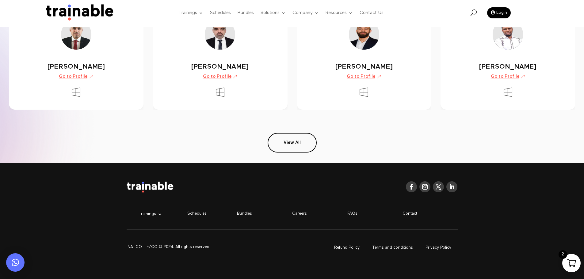
scroll to position [1039, 0]
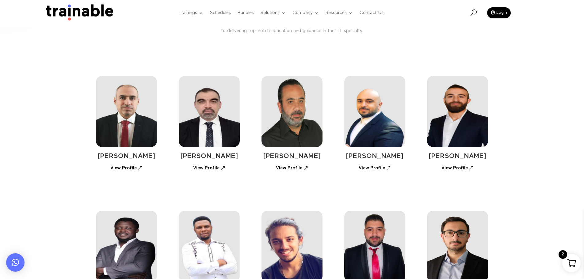
scroll to position [61, 0]
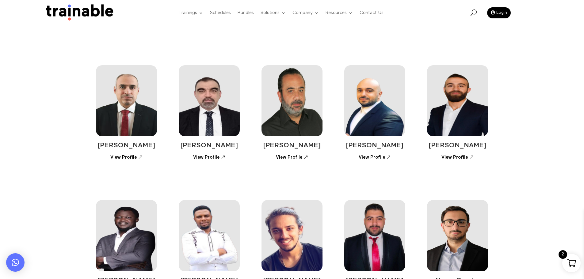
click at [136, 149] on span "[PERSON_NAME]" at bounding box center [127, 145] width 58 height 7
type textarea "******"
click at [136, 149] on span "[PERSON_NAME]" at bounding box center [127, 145] width 58 height 7
copy div "[PERSON_NAME]"
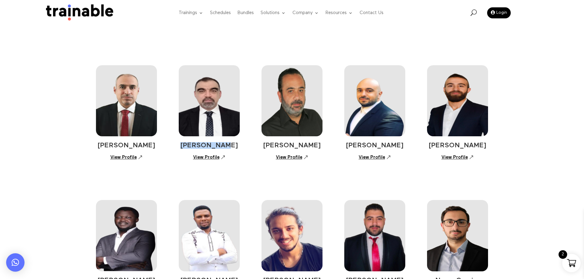
drag, startPoint x: 232, startPoint y: 145, endPoint x: 191, endPoint y: 147, distance: 41.4
click at [191, 147] on h4 "[PERSON_NAME]" at bounding box center [209, 147] width 61 height 10
copy span "[PERSON_NAME]"
click at [210, 159] on link "View Profile" at bounding box center [209, 157] width 39 height 11
click at [213, 155] on link "View Profile" at bounding box center [209, 157] width 39 height 11
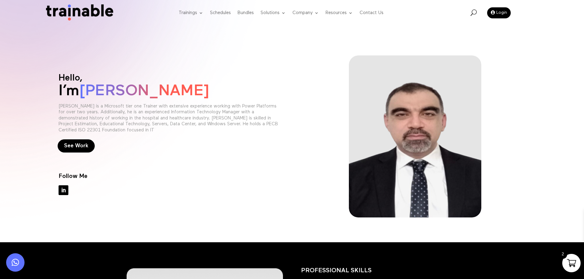
click at [65, 192] on link "Follow" at bounding box center [64, 191] width 10 height 10
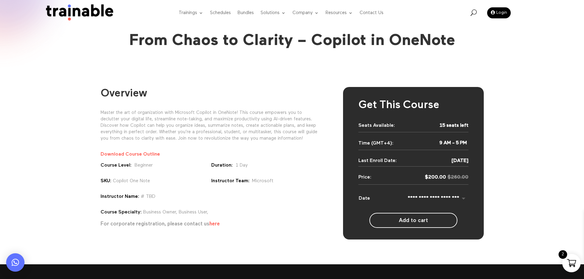
select select "**********"
click at [315, 37] on link "About Us" at bounding box center [328, 38] width 67 height 13
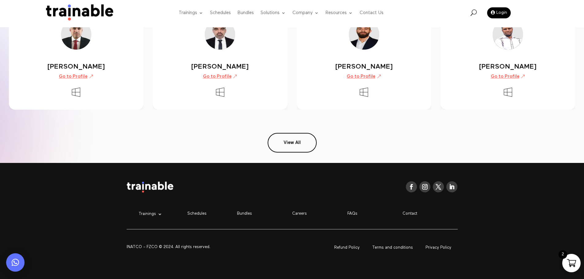
click at [291, 143] on link "View All" at bounding box center [292, 143] width 49 height 20
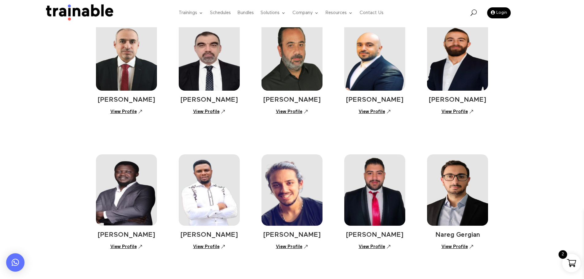
scroll to position [123, 0]
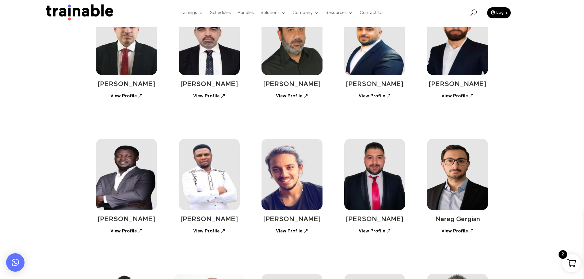
drag, startPoint x: 265, startPoint y: 86, endPoint x: 324, endPoint y: 86, distance: 59.2
type textarea "**********"
click at [324, 86] on div "Ali El Khatib View Profile Elie Kassis View Profile Khalid Hourani View Profile…" at bounding box center [292, 42] width 392 height 135
copy span "Khalid Hourani"
click at [299, 97] on link "View Profile" at bounding box center [292, 96] width 39 height 11
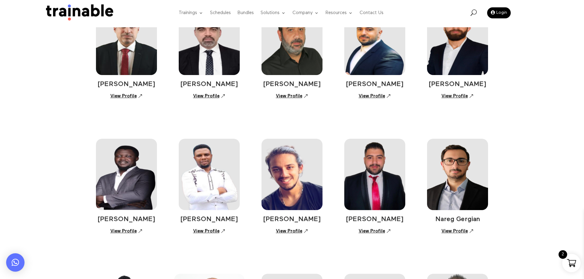
drag, startPoint x: 270, startPoint y: 94, endPoint x: 265, endPoint y: 89, distance: 6.7
click at [270, 94] on div "View Profile" at bounding box center [292, 96] width 61 height 11
drag, startPoint x: 268, startPoint y: 81, endPoint x: 289, endPoint y: 81, distance: 21.5
click at [289, 81] on h4 "Khalid Hourani" at bounding box center [292, 86] width 61 height 10
copy span "Khalid"
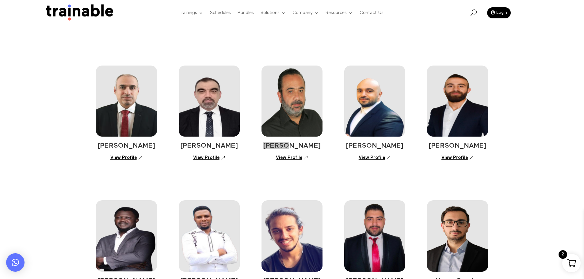
scroll to position [61, 0]
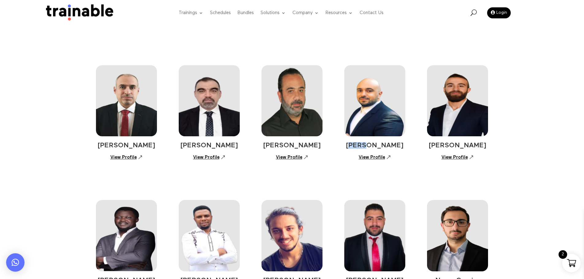
drag, startPoint x: 363, startPoint y: 145, endPoint x: 370, endPoint y: 144, distance: 7.5
click at [370, 144] on span "Ali Yassine" at bounding box center [375, 145] width 58 height 7
drag, startPoint x: 358, startPoint y: 145, endPoint x: 374, endPoint y: 146, distance: 16.6
click at [374, 146] on h4 "Ali Yassine" at bounding box center [374, 147] width 61 height 10
copy span "Ali Ya"
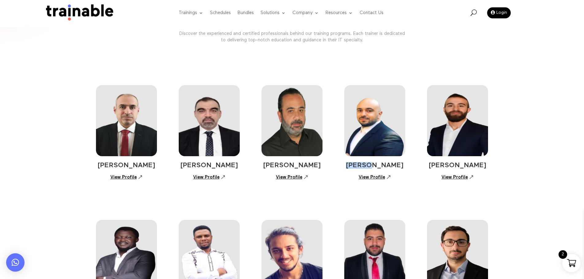
scroll to position [31, 0]
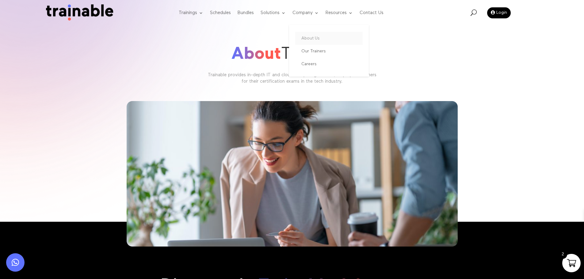
click at [308, 38] on link "About Us" at bounding box center [328, 38] width 67 height 13
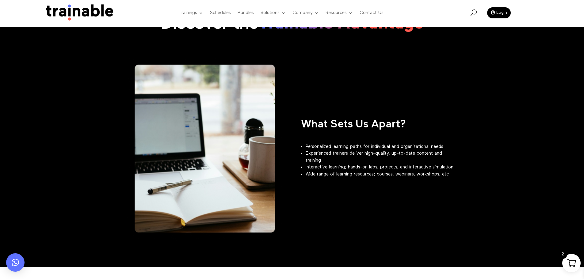
scroll to position [368, 0]
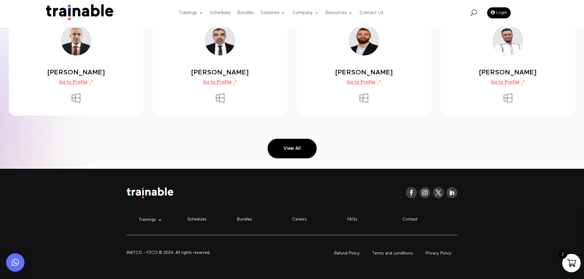
scroll to position [1039, 0]
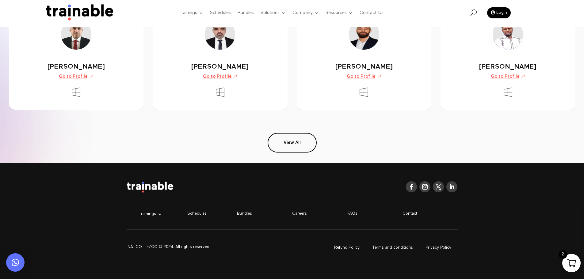
click at [277, 134] on link "View All" at bounding box center [292, 143] width 49 height 20
click at [297, 142] on link "View All" at bounding box center [292, 143] width 49 height 20
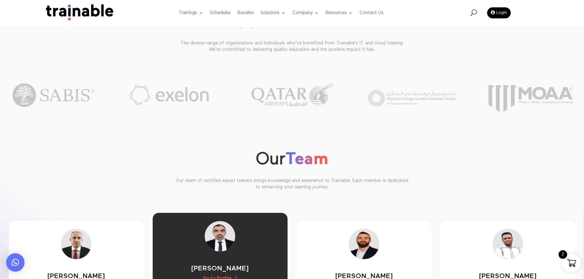
scroll to position [947, 0]
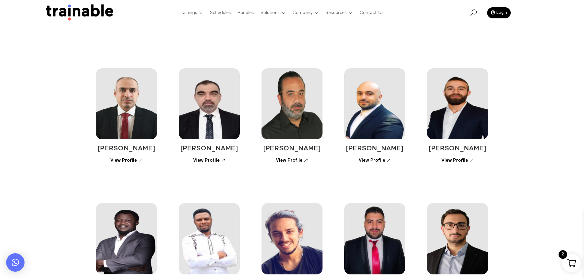
scroll to position [61, 0]
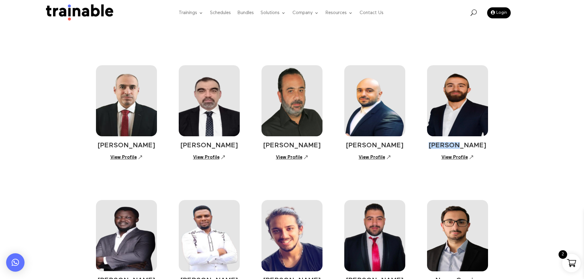
drag, startPoint x: 430, startPoint y: 146, endPoint x: 455, endPoint y: 146, distance: 25.1
type textarea "*******"
click at [455, 146] on h4 "Rajay Moughrabi" at bounding box center [457, 147] width 61 height 10
copy span "Rajay M"
click at [370, 186] on div "Popoola Ololade View Profile Precious Duru View Profile Michel Asmar View Profi…" at bounding box center [292, 238] width 392 height 135
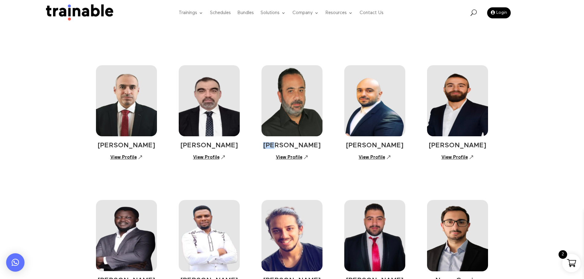
drag, startPoint x: 269, startPoint y: 143, endPoint x: 282, endPoint y: 144, distance: 13.0
click at [282, 144] on h4 "Khalid Hourani" at bounding box center [292, 147] width 61 height 10
copy span "Kha"
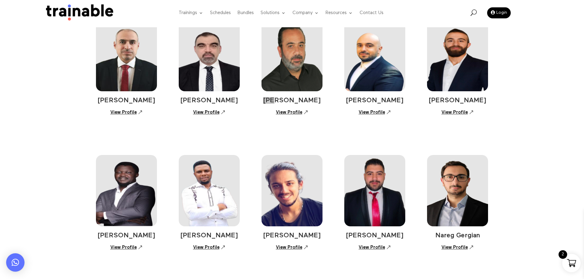
scroll to position [184, 0]
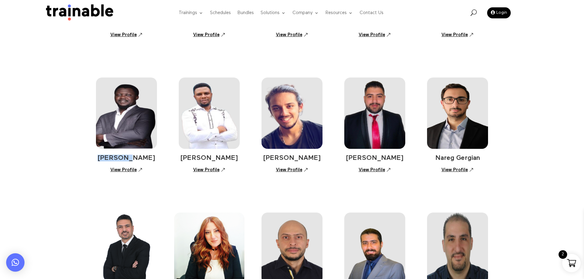
drag, startPoint x: 101, startPoint y: 160, endPoint x: 129, endPoint y: 155, distance: 28.6
click at [129, 155] on span "Popoola Ololade" at bounding box center [127, 158] width 58 height 7
copy span "Popoola"
drag, startPoint x: 122, startPoint y: 170, endPoint x: 102, endPoint y: 179, distance: 21.1
click at [122, 170] on link "View Profile" at bounding box center [126, 170] width 39 height 11
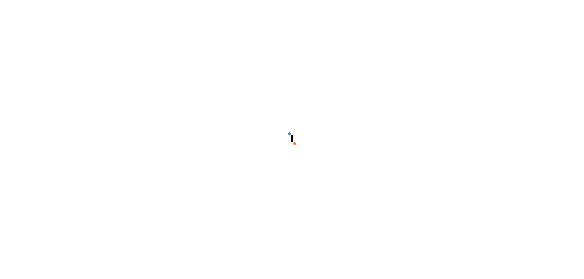
scroll to position [7, 0]
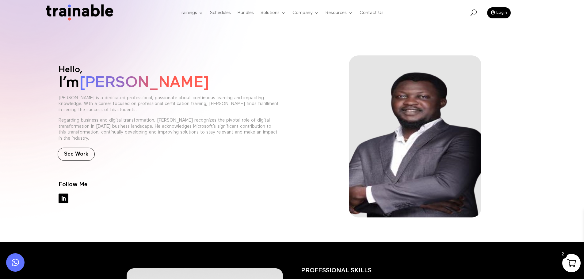
click at [72, 156] on link "See Work" at bounding box center [76, 154] width 37 height 13
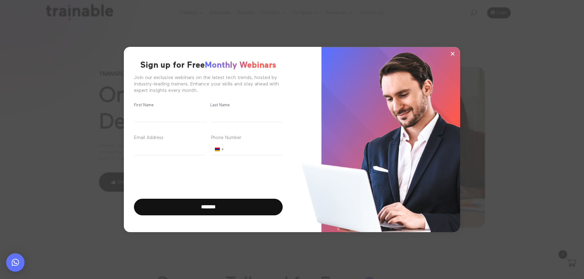
drag, startPoint x: 452, startPoint y: 55, endPoint x: 379, endPoint y: 82, distance: 77.9
click at [452, 55] on span "×" at bounding box center [452, 53] width 5 height 9
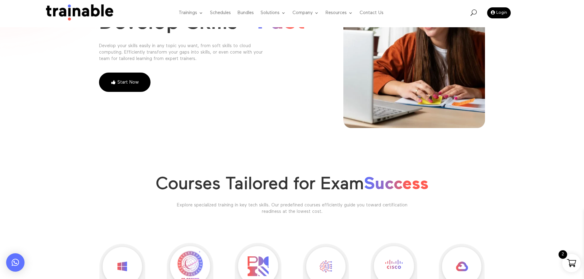
scroll to position [92, 0]
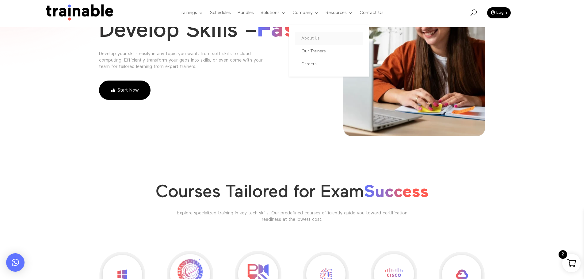
click at [311, 38] on link "About Us" at bounding box center [328, 38] width 67 height 13
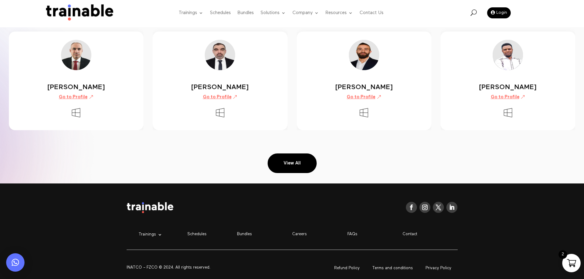
scroll to position [1039, 0]
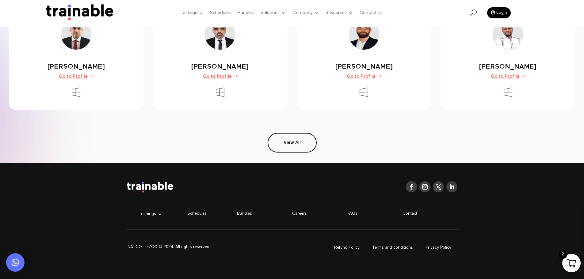
click at [293, 140] on link "View All" at bounding box center [292, 143] width 49 height 20
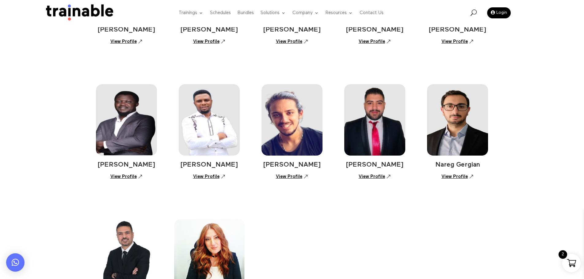
scroll to position [245, 0]
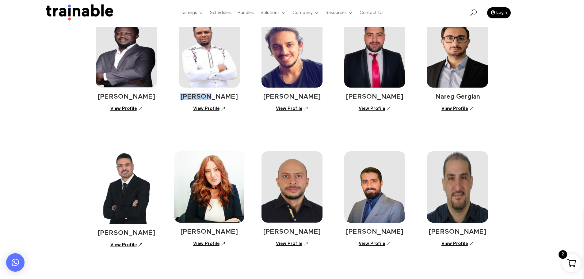
drag, startPoint x: 194, startPoint y: 98, endPoint x: 211, endPoint y: 98, distance: 16.9
type textarea "*******"
click at [211, 98] on h4 "[PERSON_NAME]" at bounding box center [209, 99] width 61 height 10
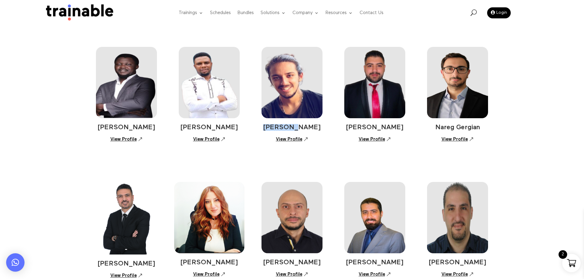
drag, startPoint x: 273, startPoint y: 128, endPoint x: 297, endPoint y: 127, distance: 24.5
click at [297, 127] on span "[PERSON_NAME]" at bounding box center [292, 127] width 58 height 7
copy span "Michel A"
drag, startPoint x: 351, startPoint y: 126, endPoint x: 377, endPoint y: 127, distance: 25.5
click at [377, 127] on span "Mohammad Saad" at bounding box center [375, 127] width 58 height 7
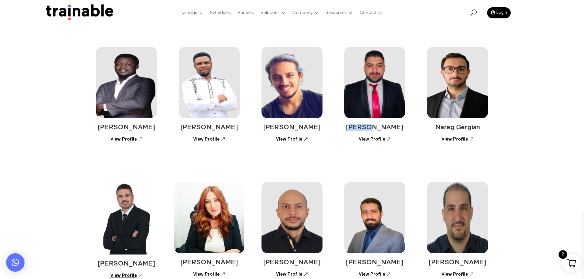
copy span "ohamm"
drag, startPoint x: 350, startPoint y: 127, endPoint x: 364, endPoint y: 128, distance: 14.2
click at [364, 128] on h4 "Mohammad Saad" at bounding box center [374, 129] width 61 height 10
copy span "Moha"
click at [462, 127] on span "Nareg Gergian" at bounding box center [457, 127] width 45 height 7
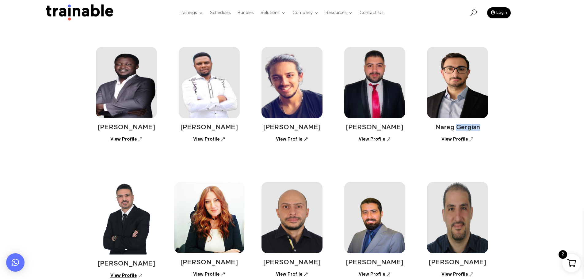
click at [462, 127] on span "Nareg Gergian" at bounding box center [457, 127] width 45 height 7
copy div "Nareg Gergian"
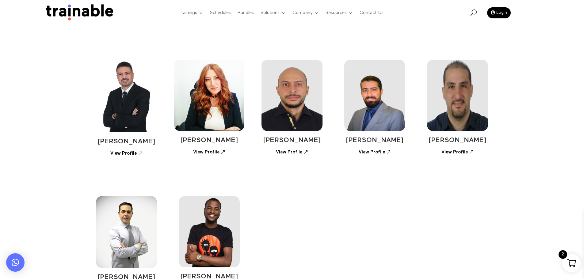
scroll to position [337, 0]
drag, startPoint x: 104, startPoint y: 138, endPoint x: 134, endPoint y: 143, distance: 30.2
click at [134, 143] on span "Ayman Shaalan" at bounding box center [127, 141] width 58 height 7
copy span "Ayman Sh"
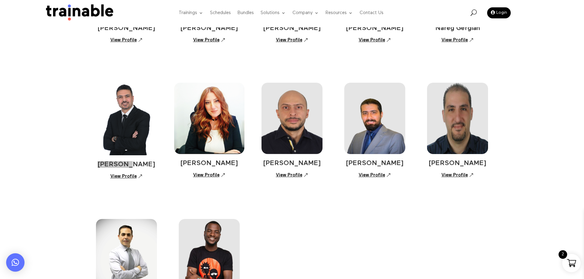
scroll to position [368, 0]
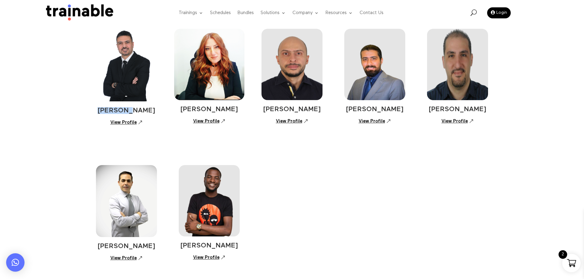
drag, startPoint x: 180, startPoint y: 114, endPoint x: 223, endPoint y: 110, distance: 43.1
click at [234, 111] on div "Ayman Shaalan View Profile Suzanne Tannoury View Profile Ramzi Aynati View Prof…" at bounding box center [292, 68] width 392 height 136
copy span "Suzanne Tannour"
drag, startPoint x: 271, startPoint y: 107, endPoint x: 294, endPoint y: 108, distance: 23.3
click at [294, 108] on h4 "Ramzi Aynati" at bounding box center [292, 111] width 61 height 10
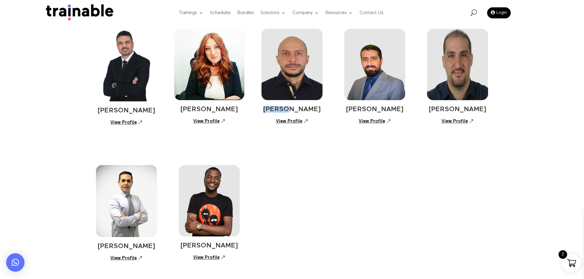
copy span "Ramzi"
drag, startPoint x: 357, startPoint y: 112, endPoint x: 380, endPoint y: 112, distance: 22.7
click at [380, 112] on span "Bilal Tarazy" at bounding box center [375, 109] width 58 height 7
copy span "Bilal Ta"
click at [353, 109] on h4 "Bilal Tarazy" at bounding box center [374, 111] width 61 height 10
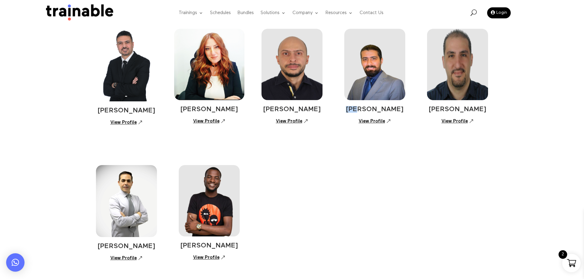
drag, startPoint x: 354, startPoint y: 109, endPoint x: 367, endPoint y: 111, distance: 12.7
click at [367, 111] on h4 "Bilal Tarazy" at bounding box center [374, 111] width 61 height 10
copy span "Bil"
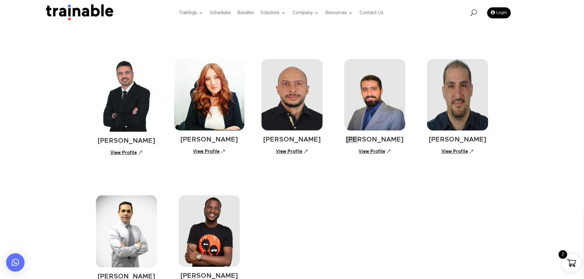
scroll to position [337, 0]
drag, startPoint x: 430, startPoint y: 141, endPoint x: 455, endPoint y: 142, distance: 25.8
click at [455, 142] on h4 "Manuel Vartanian" at bounding box center [457, 142] width 61 height 10
copy span "Manuel"
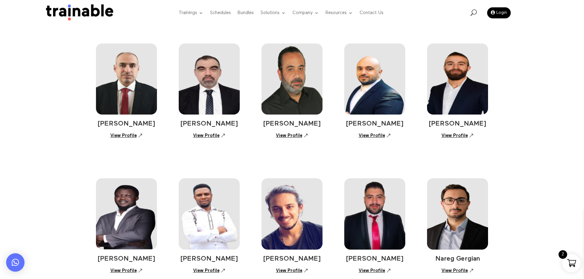
scroll to position [215, 0]
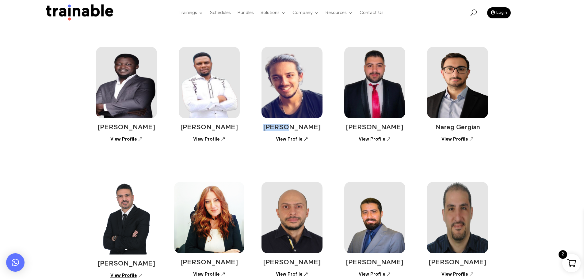
drag, startPoint x: 270, startPoint y: 127, endPoint x: 292, endPoint y: 126, distance: 21.5
click at [292, 126] on h4 "Michel Asmar" at bounding box center [292, 129] width 61 height 10
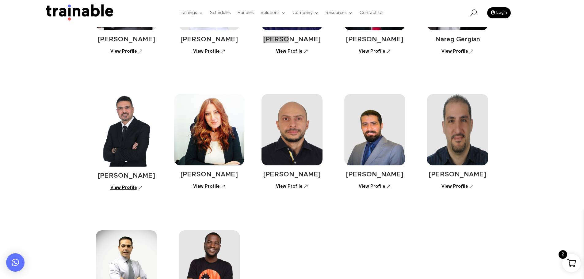
scroll to position [399, 0]
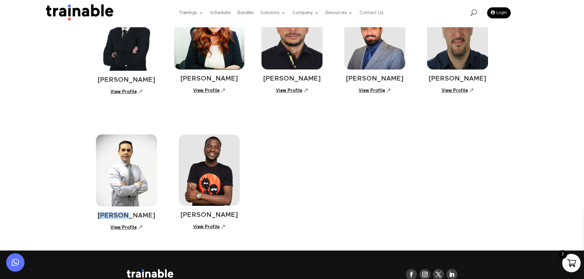
drag, startPoint x: 98, startPoint y: 215, endPoint x: 132, endPoint y: 218, distance: 34.8
click at [132, 218] on h4 "Shawn Mhanna" at bounding box center [126, 217] width 61 height 10
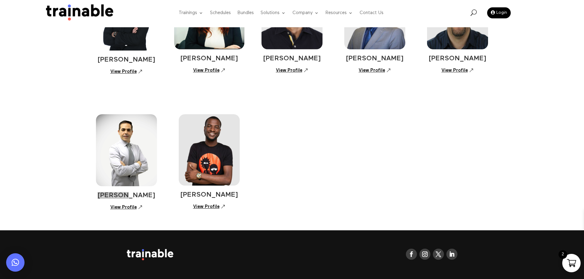
scroll to position [429, 0]
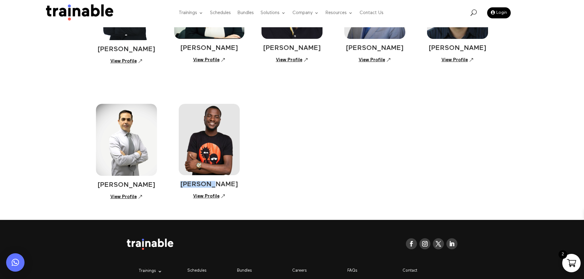
drag, startPoint x: 182, startPoint y: 186, endPoint x: 207, endPoint y: 186, distance: 25.1
click at [207, 186] on span "Zakariyah Oyeniyi" at bounding box center [209, 184] width 58 height 7
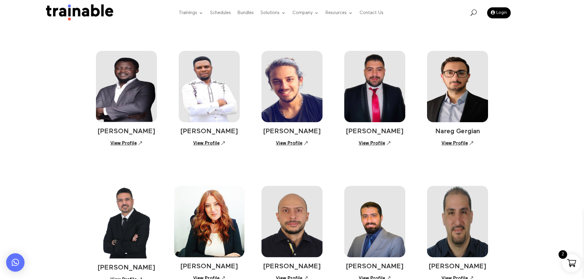
scroll to position [0, 0]
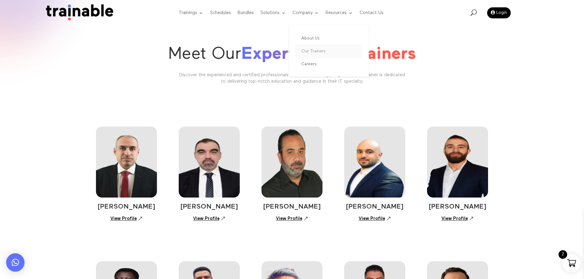
click at [318, 52] on link "Our Trainers" at bounding box center [328, 51] width 67 height 13
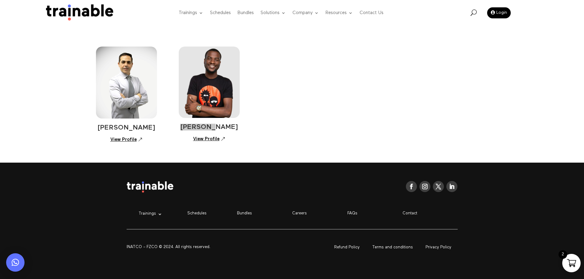
scroll to position [484, 0]
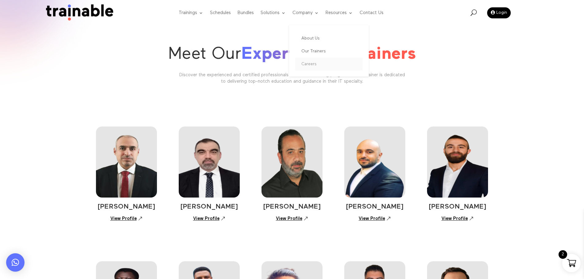
click at [315, 64] on link "Careers" at bounding box center [328, 64] width 67 height 13
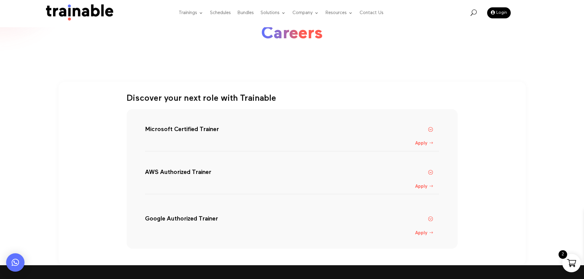
scroll to position [31, 0]
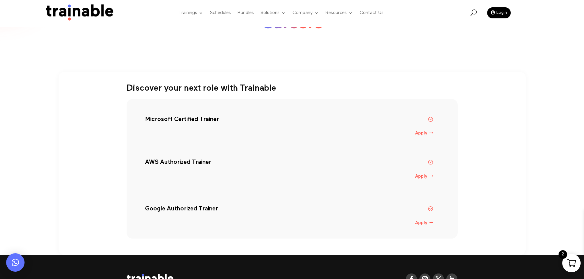
click at [427, 132] on link "Apply" at bounding box center [424, 133] width 25 height 11
click at [413, 133] on link "Apply" at bounding box center [424, 133] width 25 height 11
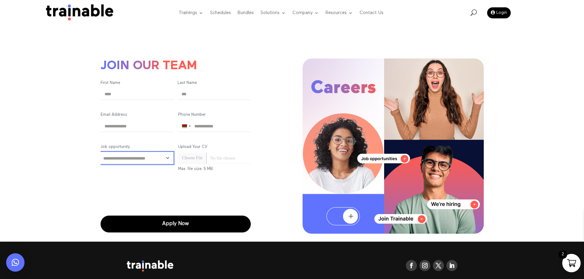
click at [169, 158] on select "**********" at bounding box center [137, 158] width 73 height 12
click at [158, 155] on select "**********" at bounding box center [137, 158] width 73 height 12
click at [194, 160] on input "Upload Your CV (Required)" at bounding box center [214, 158] width 73 height 12
type input "**********"
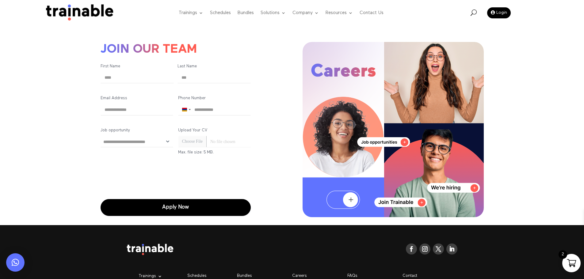
scroll to position [31, 0]
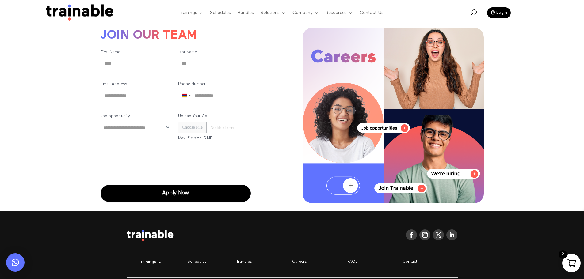
drag, startPoint x: 400, startPoint y: 128, endPoint x: 405, endPoint y: 128, distance: 5.8
click at [400, 128] on img at bounding box center [393, 116] width 181 height 176
click at [405, 128] on img at bounding box center [393, 116] width 181 height 176
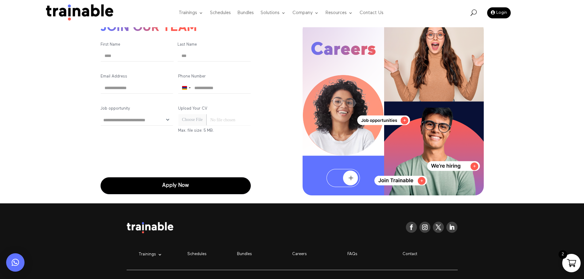
scroll to position [0, 0]
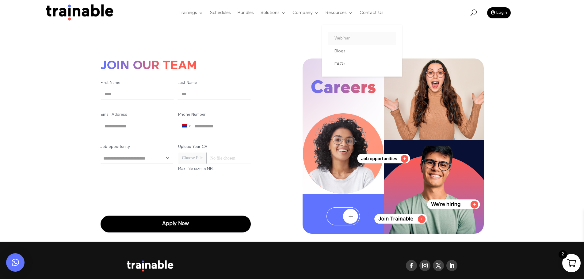
click at [346, 35] on link "Webinar" at bounding box center [361, 38] width 67 height 13
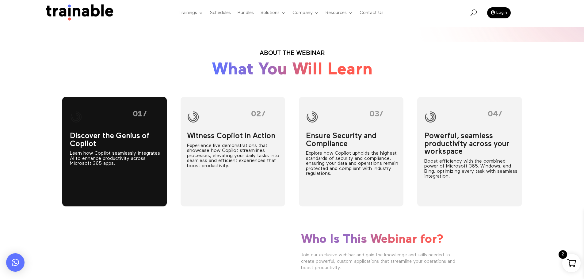
scroll to position [307, 0]
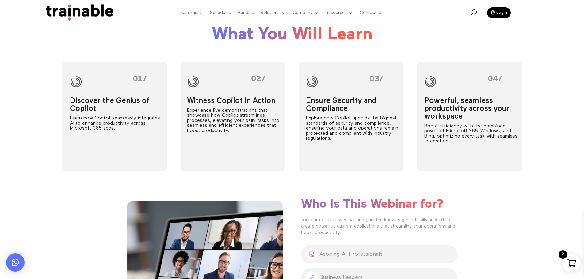
drag, startPoint x: 536, startPoint y: 190, endPoint x: 516, endPoint y: 188, distance: 20.1
click at [536, 190] on div "About the webinar What You Will Learn 01/ Discover the Genius of Copilot Learn …" at bounding box center [292, 101] width 584 height 189
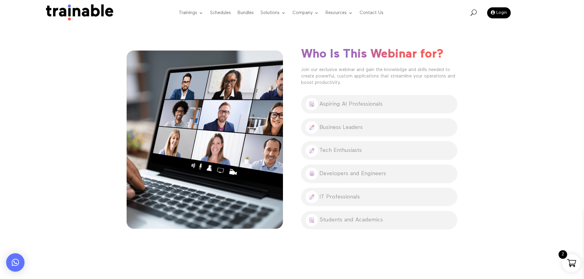
scroll to position [460, 0]
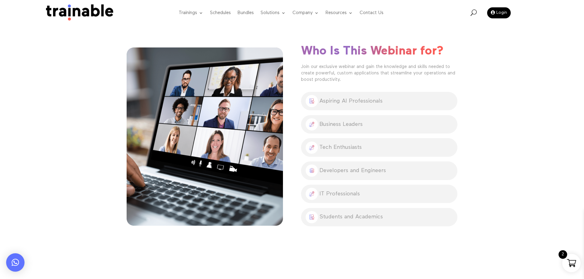
click at [384, 109] on li "Aspiring AI Professionals" at bounding box center [379, 101] width 156 height 18
click at [371, 105] on span "Aspiring AI Professionals" at bounding box center [350, 102] width 65 height 10
click at [343, 129] on span "Business Leaders" at bounding box center [340, 125] width 45 height 10
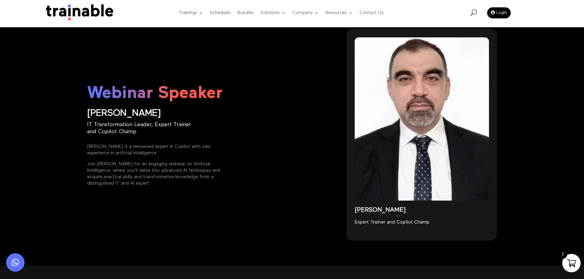
scroll to position [809, 0]
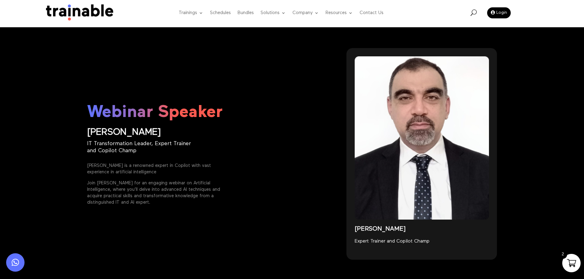
click at [113, 131] on p "[PERSON_NAME]" at bounding box center [205, 132] width 237 height 5
type textarea "******"
click at [113, 132] on p "[PERSON_NAME]" at bounding box center [205, 132] width 237 height 5
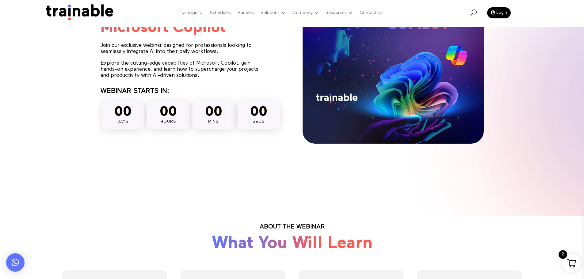
scroll to position [0, 0]
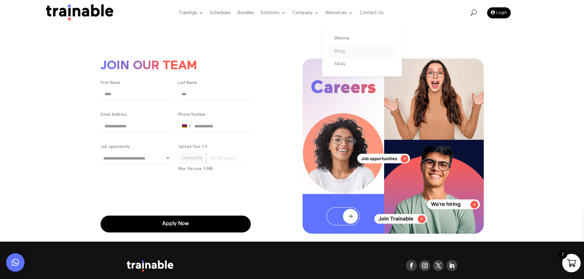
click at [340, 51] on link "Blogs" at bounding box center [361, 51] width 67 height 13
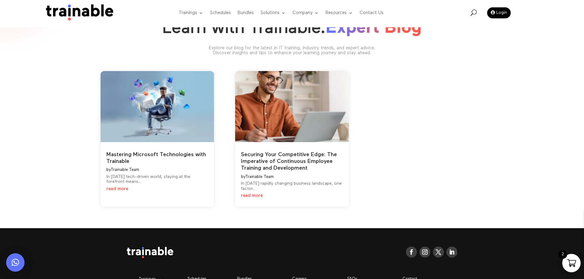
scroll to position [31, 0]
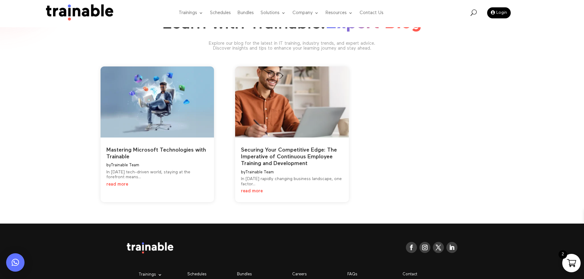
drag, startPoint x: 109, startPoint y: 167, endPoint x: 155, endPoint y: 178, distance: 47.2
type textarea "**********"
click at [155, 178] on article "Mastering Microsoft Technologies with Trainable by Trainable Team In today’s te…" at bounding box center [158, 135] width 114 height 136
click at [209, 212] on div "Mastering Microsoft Technologies with Trainable by Trainable Team In today’s te…" at bounding box center [292, 142] width 383 height 156
click at [115, 187] on link "read more" at bounding box center [117, 184] width 22 height 5
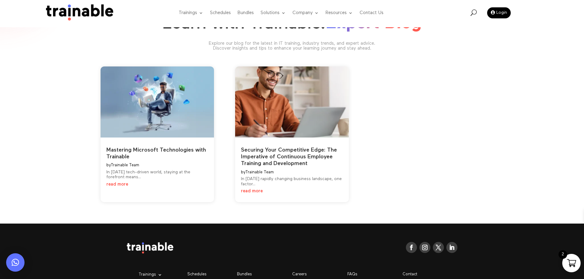
click at [120, 187] on link "read more" at bounding box center [117, 184] width 22 height 5
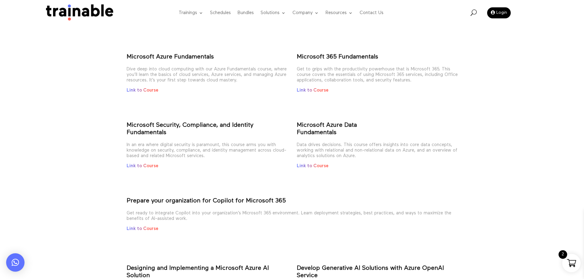
scroll to position [337, 0]
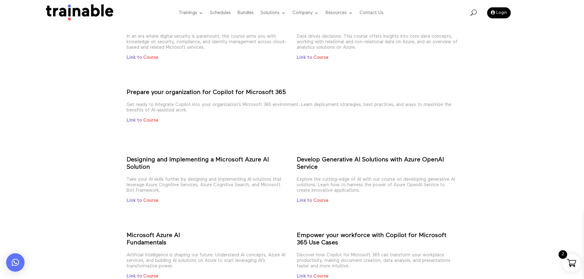
click at [241, 157] on strong "Designing and Implementing a Microsoft Azure AI Solution" at bounding box center [198, 163] width 142 height 13
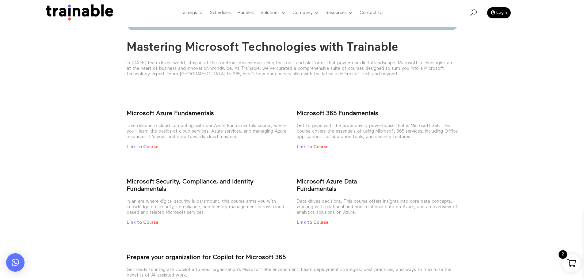
scroll to position [184, 0]
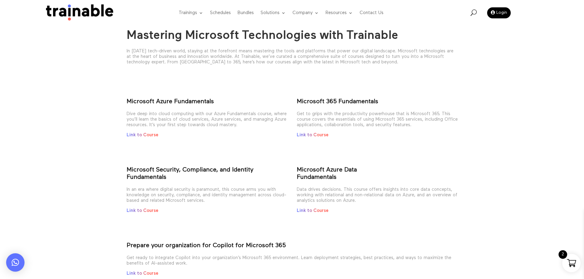
click at [133, 136] on link "Link to Course" at bounding box center [143, 135] width 32 height 5
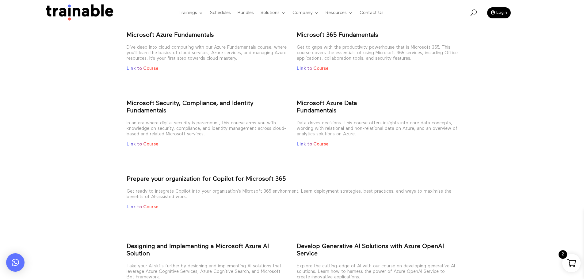
scroll to position [307, 0]
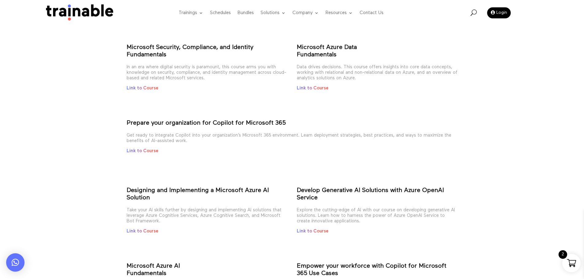
click at [143, 88] on link "Link to Course" at bounding box center [143, 88] width 32 height 5
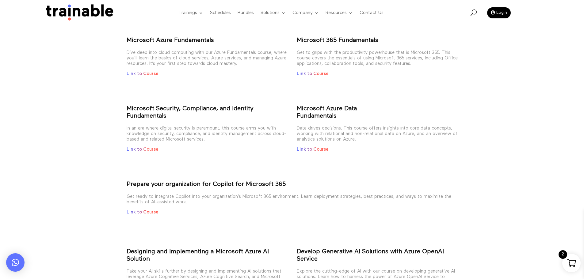
scroll to position [92, 0]
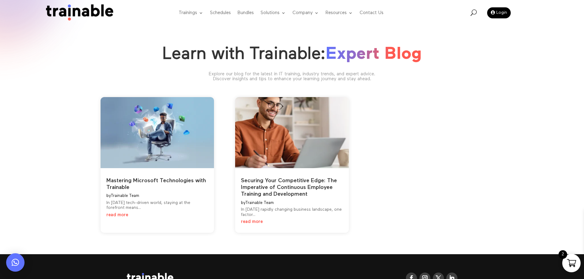
click at [176, 181] on link "Mastering Microsoft Technologies with Trainable" at bounding box center [156, 184] width 100 height 12
click at [192, 182] on link "Mastering Microsoft Technologies with Trainable" at bounding box center [156, 184] width 100 height 12
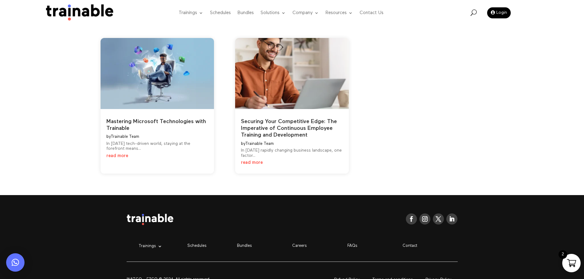
scroll to position [92, 0]
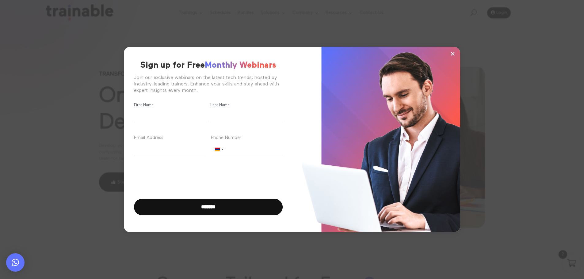
scroll to position [7, 0]
click at [455, 54] on button "×" at bounding box center [452, 53] width 9 height 9
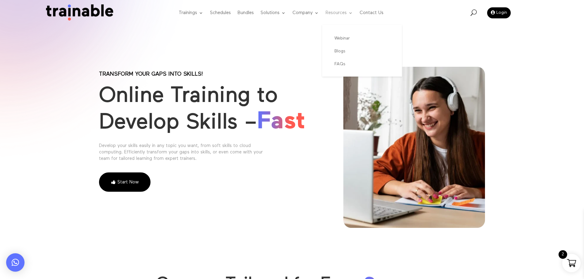
click at [352, 13] on link "Resources" at bounding box center [339, 13] width 27 height 24
click at [339, 49] on link "Blogs" at bounding box center [361, 51] width 67 height 13
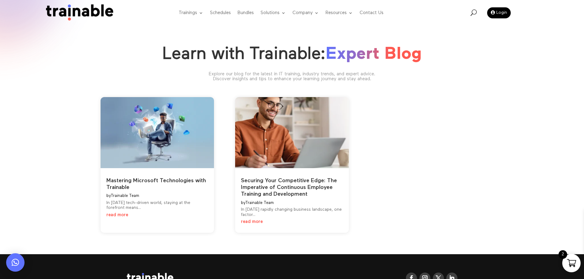
click at [112, 164] on img at bounding box center [157, 132] width 114 height 71
click at [122, 217] on link "read more" at bounding box center [117, 215] width 22 height 5
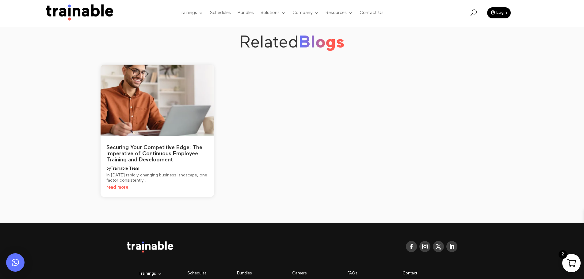
scroll to position [853, 0]
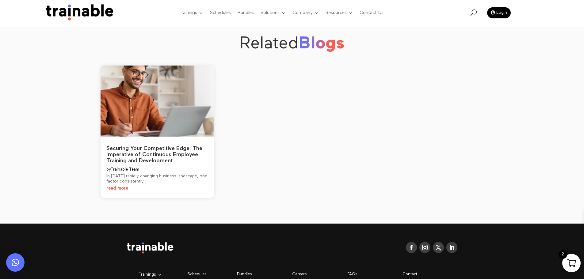
click at [170, 121] on img at bounding box center [157, 100] width 114 height 71
click at [163, 158] on link "Securing Your Competitive Edge: The Imperative of Continuous Employee Training …" at bounding box center [154, 155] width 96 height 18
click at [118, 189] on link "read more" at bounding box center [117, 188] width 22 height 5
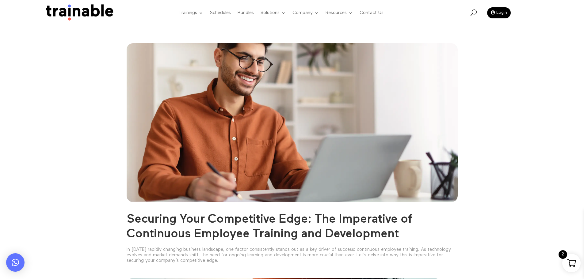
click at [492, 79] on div "Securing Your Competitive Edge: The Imperative of Continuous Employee Training …" at bounding box center [292, 276] width 584 height 553
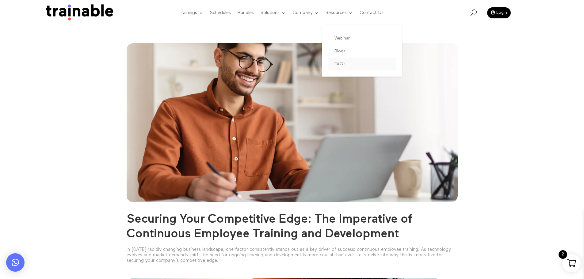
click at [340, 63] on link "FAQs" at bounding box center [361, 64] width 67 height 13
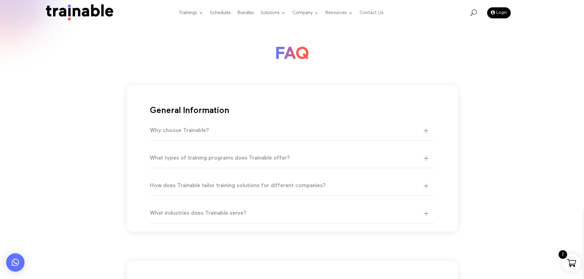
click at [280, 142] on div "General Information Why choose Trainable? Trainable stands out because we have …" at bounding box center [292, 165] width 285 height 115
click at [326, 128] on h5 "Why choose Trainable?" at bounding box center [289, 130] width 278 height 7
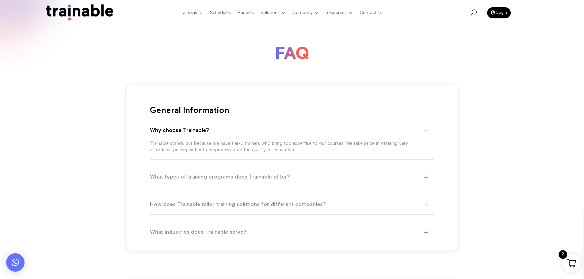
click at [210, 180] on h5 "What types of training programs does Trainable offer?" at bounding box center [289, 177] width 278 height 7
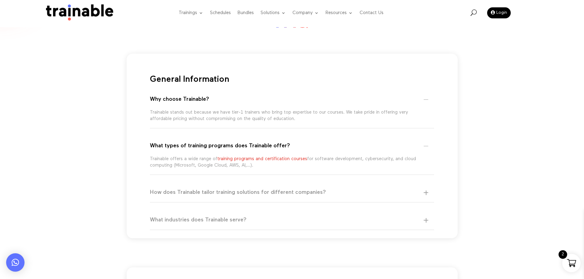
scroll to position [31, 0]
click at [454, 68] on div "General Information Why choose Trainable? Trainable stands out because we have …" at bounding box center [292, 146] width 331 height 185
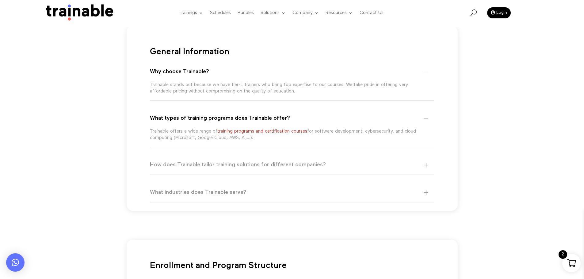
scroll to position [92, 0]
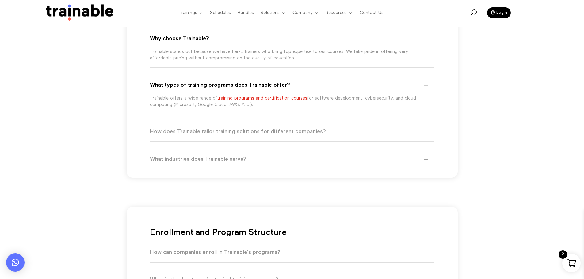
click at [421, 129] on h5 "How does Trainable tailor training solutions for different companies?" at bounding box center [289, 131] width 278 height 7
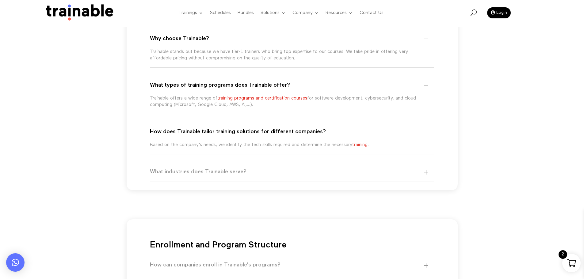
drag, startPoint x: 510, startPoint y: 127, endPoint x: 501, endPoint y: 128, distance: 8.9
click at [272, 128] on h5 "How does Trainable tailor training solutions for different companies?" at bounding box center [289, 131] width 278 height 7
type textarea "*********"
click at [272, 128] on h5 "How does Trainable tailor training solutions for different companies?" at bounding box center [289, 131] width 278 height 7
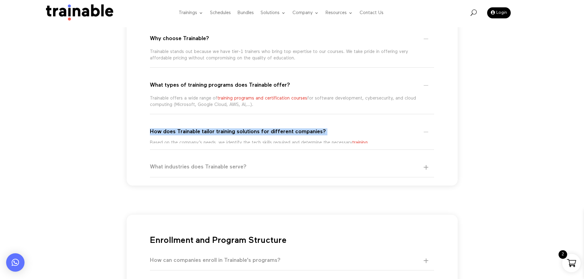
click at [272, 128] on h5 "How does Trainable tailor training solutions for different companies?" at bounding box center [289, 131] width 278 height 7
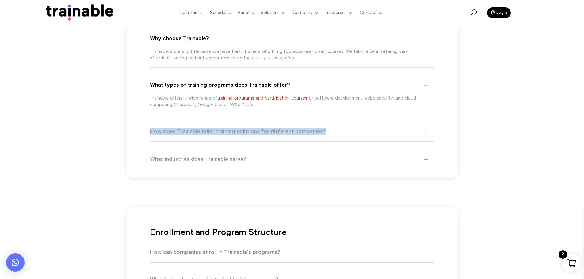
copy div "How does Trainable tailor training solutions for different companies?"
click at [427, 133] on h5 "How does Trainable tailor training solutions for different companies?" at bounding box center [289, 131] width 278 height 7
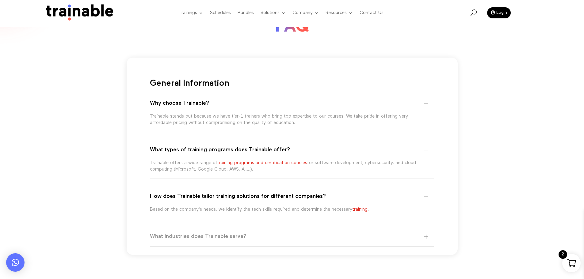
scroll to position [61, 0]
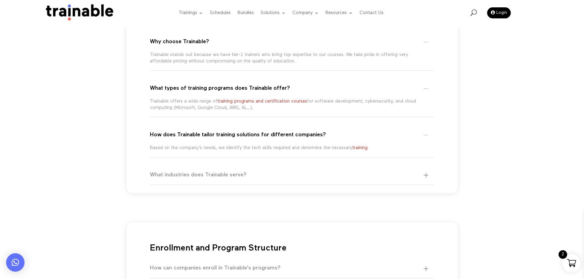
scroll to position [123, 0]
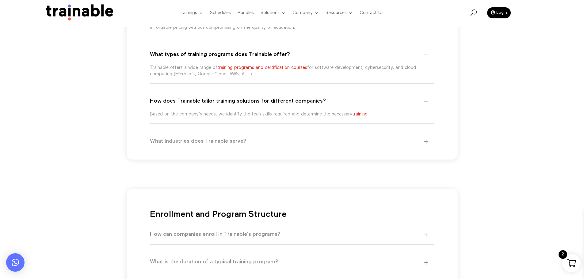
click at [428, 147] on div "What industries does Trainable serve? Regardless of the industry you’re in, if …" at bounding box center [292, 142] width 285 height 20
click at [426, 141] on h5 "What industries does Trainable serve?" at bounding box center [289, 141] width 278 height 7
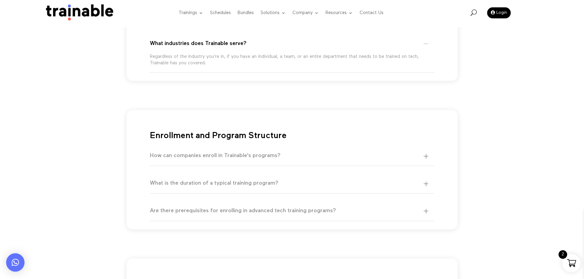
scroll to position [245, 0]
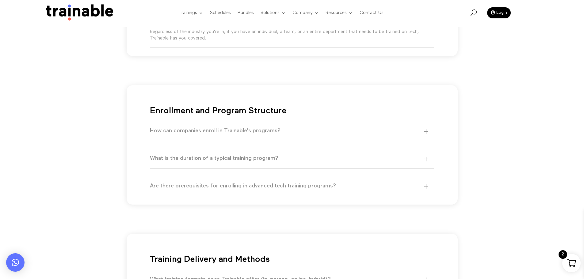
click at [426, 132] on h5 "How can companies enroll in Trainable's programs?" at bounding box center [289, 131] width 278 height 7
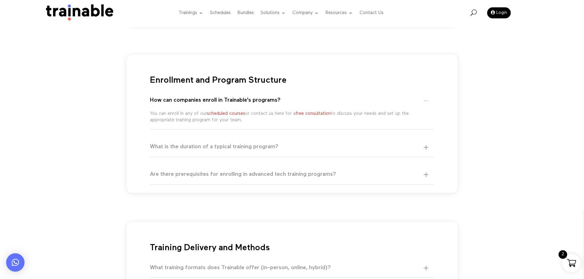
scroll to position [307, 0]
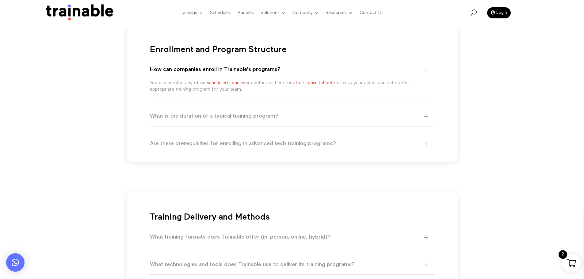
click at [474, 150] on div "General Information Why choose Trainable? Trainable stands out because we have …" at bounding box center [292, 170] width 584 height 797
click at [424, 117] on h5 "What is the duration of a typical training program?" at bounding box center [289, 116] width 278 height 7
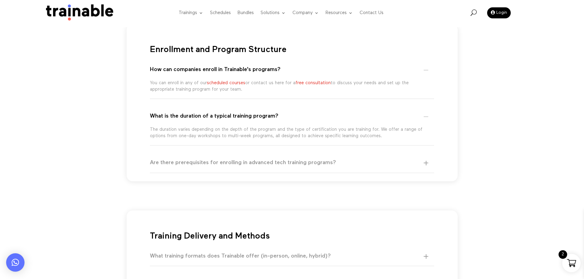
click at [428, 163] on h5 "Are there prerequisites for enrolling in advanced tech training programs?" at bounding box center [289, 162] width 278 height 7
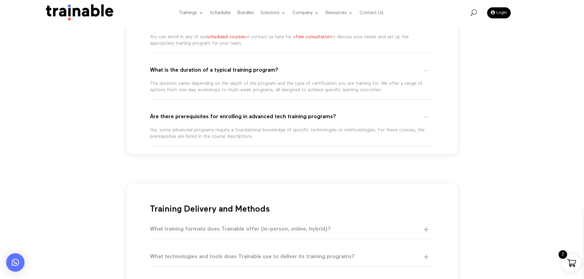
scroll to position [368, 0]
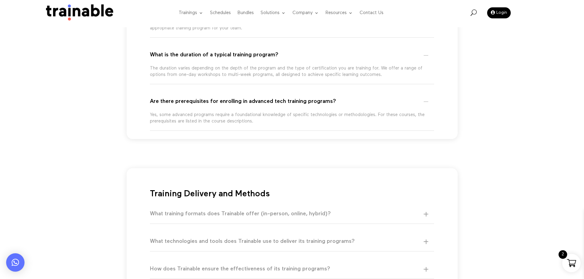
click at [428, 214] on h5 "What training formats does Trainable offer (in-person, online, hybrid)?" at bounding box center [289, 214] width 278 height 7
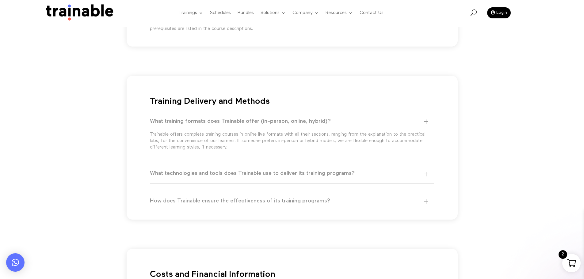
scroll to position [491, 0]
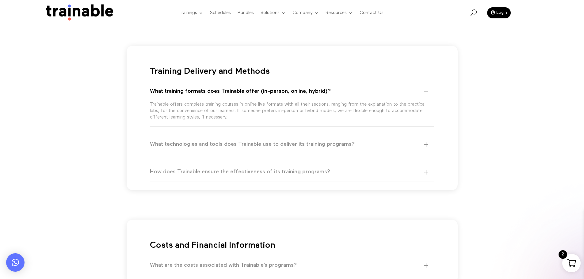
click at [426, 143] on h5 "What technologies and tools does Trainable use to deliver its training programs?" at bounding box center [289, 144] width 278 height 7
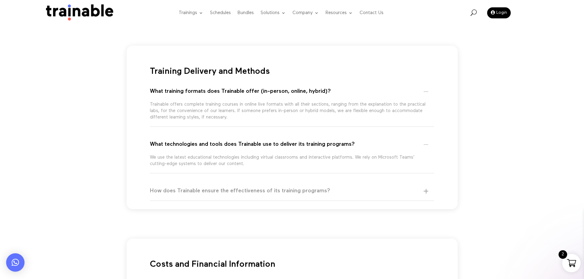
click at [425, 193] on h5 "How does Trainable ensure the effectiveness of its training programs?" at bounding box center [289, 191] width 278 height 7
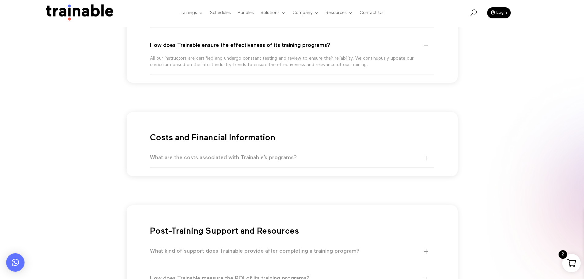
scroll to position [644, 0]
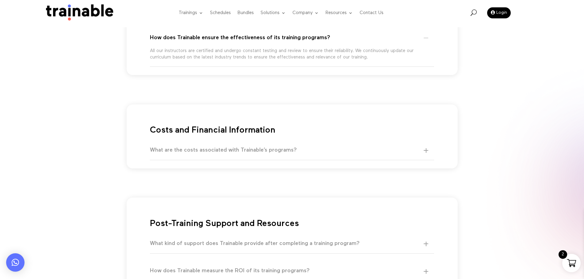
click at [423, 152] on h5 "What are the costs associated with Trainable’s programs?" at bounding box center [289, 150] width 278 height 7
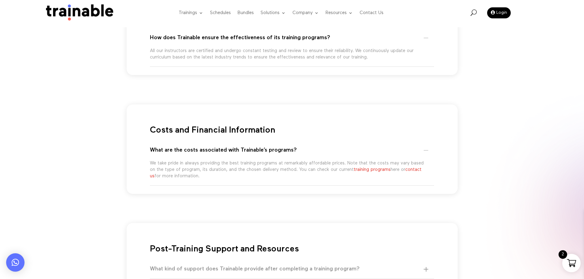
drag, startPoint x: 530, startPoint y: 235, endPoint x: 450, endPoint y: 208, distance: 84.2
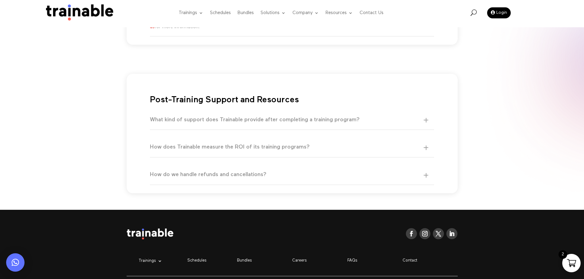
scroll to position [828, 0]
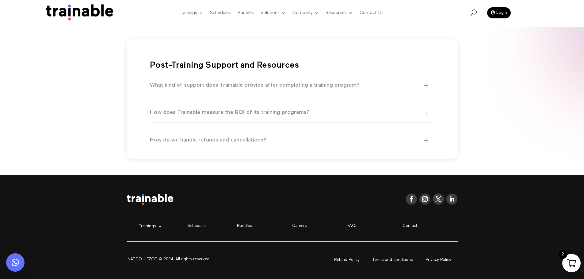
click at [427, 89] on h5 "What kind of support does Trainable provide after completing a training program?" at bounding box center [289, 85] width 278 height 7
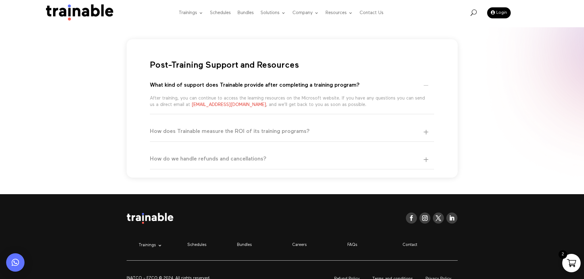
click at [509, 250] on div "Follow Follow Follow Follow Trainings Microsoft EC-Council Project Management I…" at bounding box center [292, 252] width 584 height 117
click at [435, 136] on div "Post-Training Support and Resources What kind of support does Trainable provide…" at bounding box center [292, 108] width 331 height 138
click at [429, 137] on div "How does Trainable measure the ROI of its training programs? We measure ROI thr…" at bounding box center [292, 132] width 285 height 20
click at [427, 135] on h5 "How does Trainable measure the ROI of its training programs?" at bounding box center [289, 131] width 278 height 7
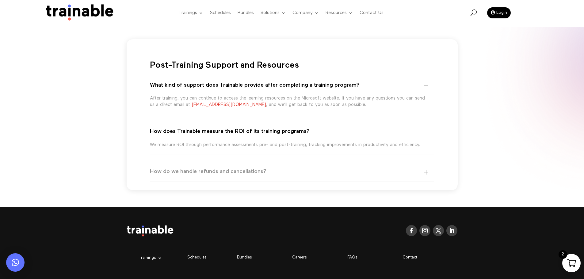
click at [422, 168] on h5 "How do we handle refunds and cancellations?" at bounding box center [289, 171] width 278 height 7
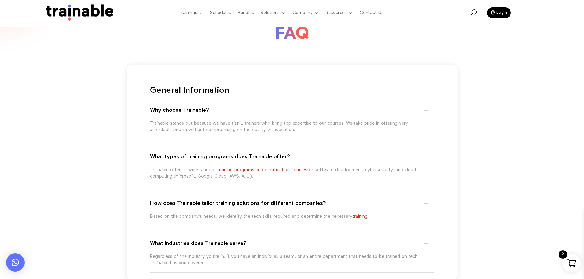
scroll to position [0, 0]
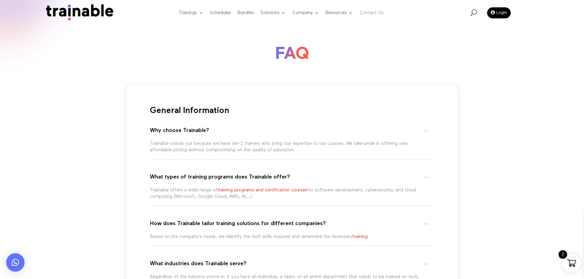
click at [384, 12] on link "Contact Us" at bounding box center [372, 13] width 24 height 24
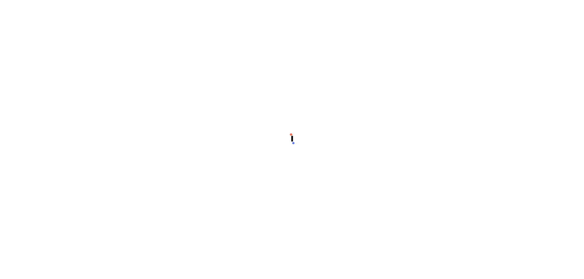
scroll to position [7, 0]
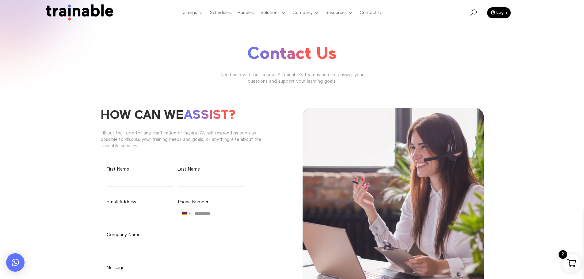
click at [476, 73] on div "Contact Us Need help with our courses? Trainable’s team is here to answer your …" at bounding box center [292, 61] width 386 height 48
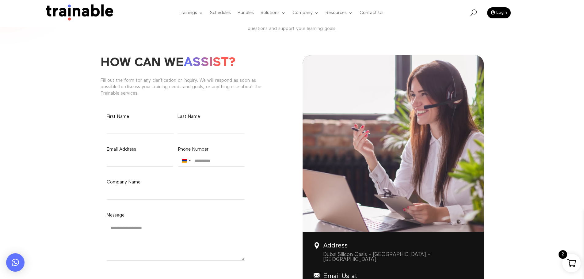
scroll to position [123, 0]
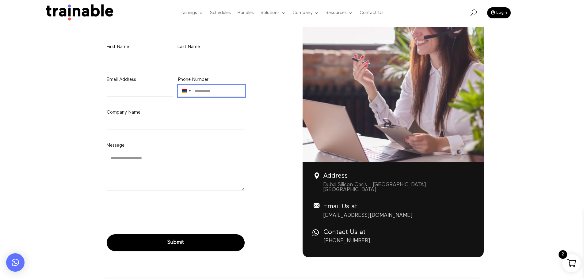
click at [211, 93] on input "Phone Number (Required)" at bounding box center [211, 91] width 67 height 12
click at [186, 88] on div "Armenia +374" at bounding box center [185, 91] width 14 height 11
click at [522, 247] on div "How Can We Assist? Fill out the form for any clarification or inquiry. We will …" at bounding box center [292, 187] width 584 height 405
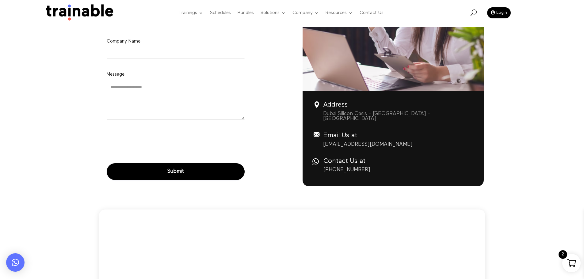
scroll to position [184, 0]
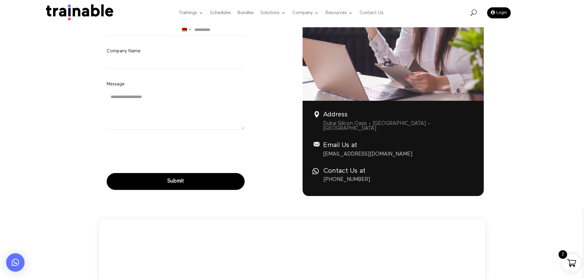
click at [351, 168] on span "Contact Us at" at bounding box center [344, 171] width 42 height 7
click at [342, 177] on link "+971543891909" at bounding box center [346, 179] width 47 height 5
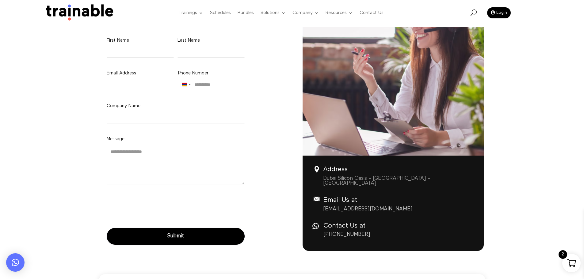
scroll to position [0, 0]
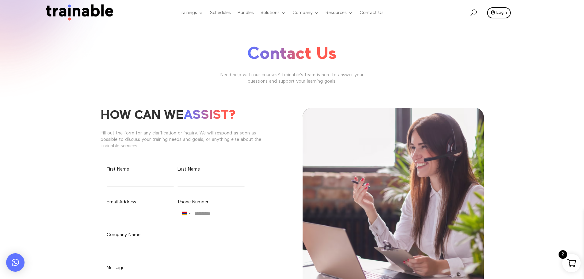
click at [494, 13] on link "Login" at bounding box center [499, 12] width 24 height 11
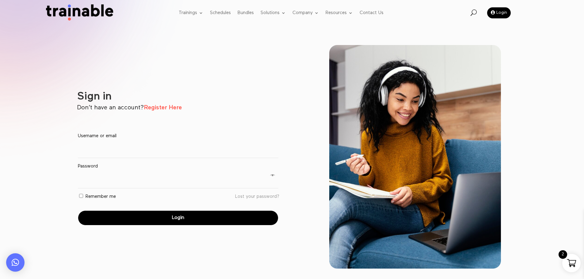
click at [73, 18] on img at bounding box center [78, 12] width 74 height 17
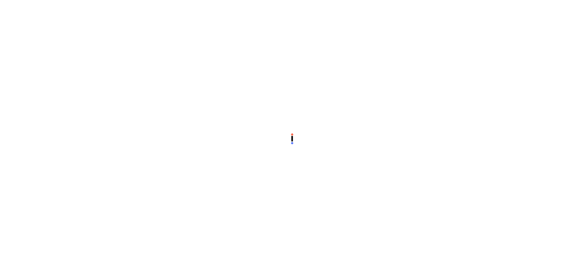
scroll to position [7, 0]
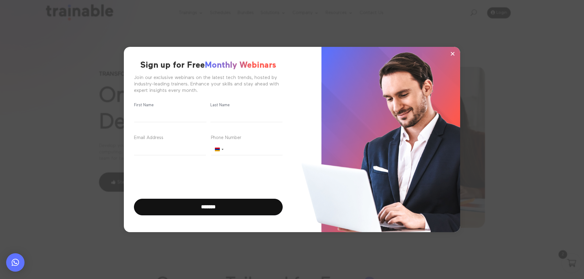
drag, startPoint x: 453, startPoint y: 51, endPoint x: 211, endPoint y: 2, distance: 247.1
click at [453, 51] on span "×" at bounding box center [452, 53] width 5 height 9
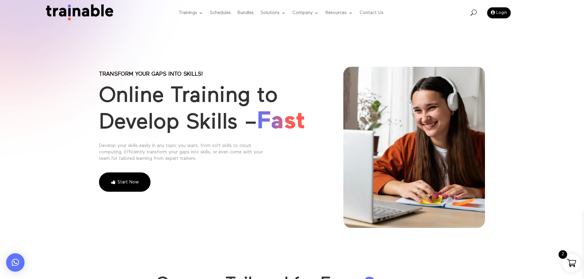
click at [472, 13] on span "U" at bounding box center [474, 13] width 6 height 6
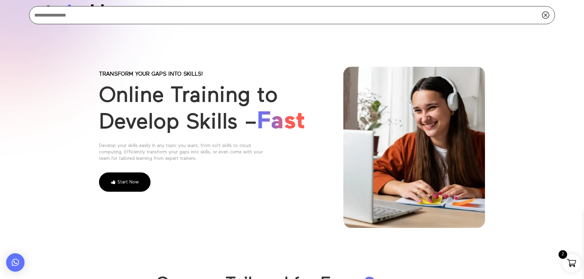
click at [206, 22] on input "search" at bounding box center [292, 15] width 526 height 18
click at [52, 14] on input "search" at bounding box center [292, 15] width 526 height 18
type input "**"
type textarea "*"
drag, startPoint x: 52, startPoint y: 14, endPoint x: 27, endPoint y: 14, distance: 24.2
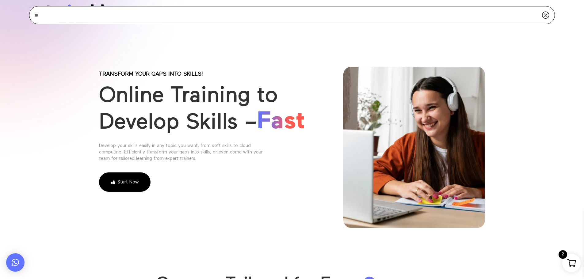
click at [27, 14] on div "** Q" at bounding box center [292, 16] width 584 height 33
click at [117, 10] on input "***" at bounding box center [292, 15] width 526 height 18
paste input "**********"
type input "**********"
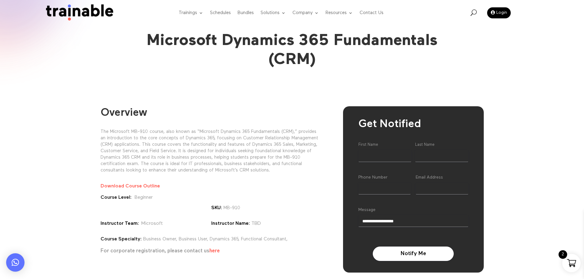
drag, startPoint x: 71, startPoint y: 13, endPoint x: 97, endPoint y: 10, distance: 26.5
click at [71, 13] on img at bounding box center [78, 12] width 74 height 17
click at [473, 12] on span "U" at bounding box center [474, 13] width 6 height 6
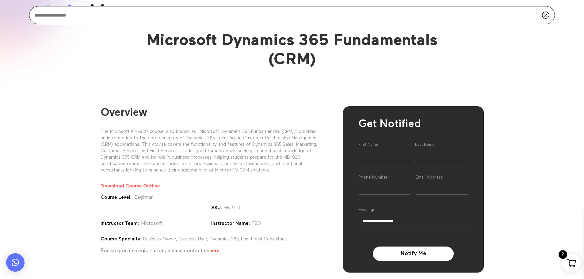
click at [207, 18] on input "search" at bounding box center [292, 15] width 526 height 18
type input "**********"
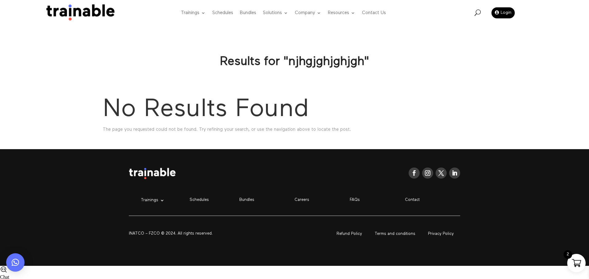
click at [94, 8] on img at bounding box center [78, 12] width 75 height 17
click at [76, 14] on img at bounding box center [78, 12] width 75 height 17
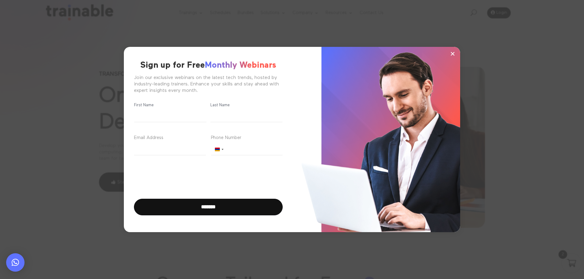
scroll to position [7, 0]
click at [451, 50] on span "×" at bounding box center [452, 53] width 5 height 9
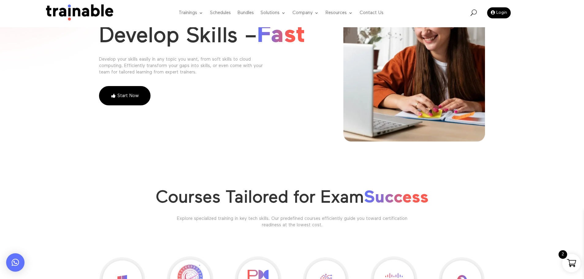
scroll to position [92, 0]
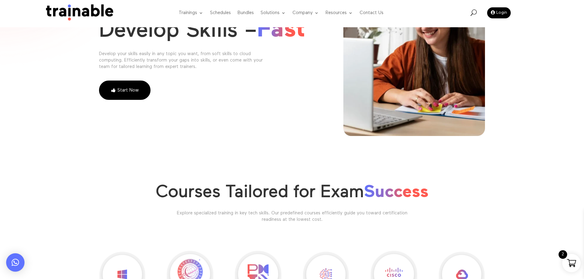
click at [159, 92] on div "Start Now" at bounding box center [210, 91] width 223 height 20
click at [140, 96] on link "Start Now" at bounding box center [125, 91] width 52 height 20
click at [122, 84] on link "Start Now" at bounding box center [125, 91] width 52 height 20
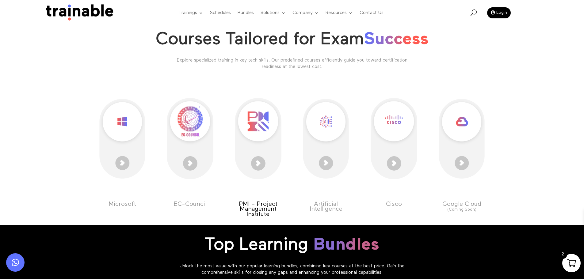
scroll to position [245, 0]
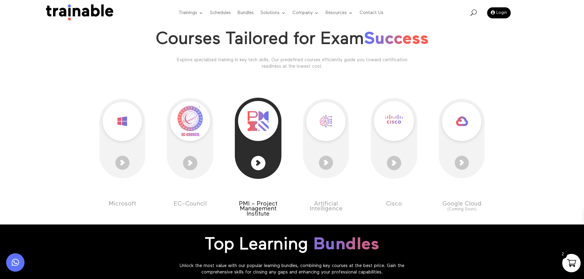
click at [258, 165] on div at bounding box center [258, 138] width 47 height 105
click at [261, 109] on div at bounding box center [258, 138] width 47 height 105
click at [256, 163] on div at bounding box center [258, 138] width 47 height 105
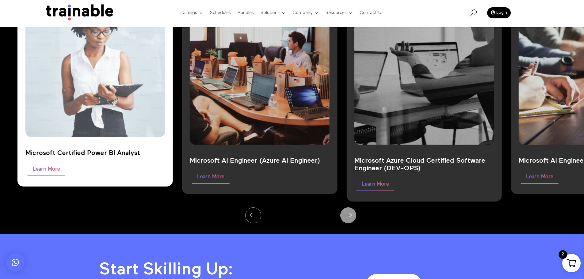
scroll to position [583, 0]
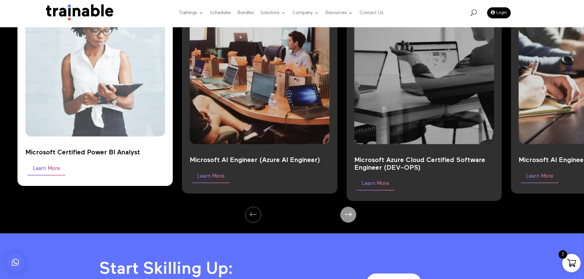
click at [63, 151] on div "Microsoft Certified Power BI Analyst" at bounding box center [95, 152] width 140 height 7
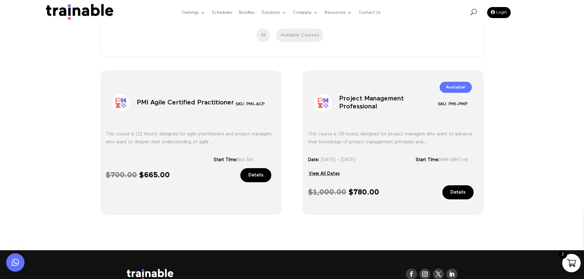
scroll to position [184, 0]
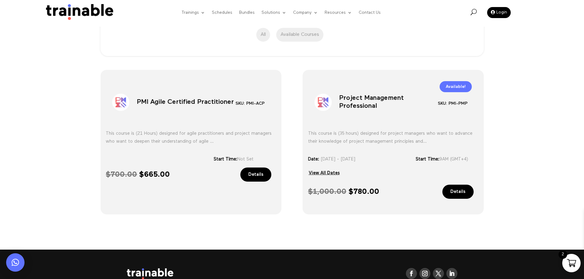
click at [172, 104] on h1 "PMI Agile Certified Practitioner" at bounding box center [186, 104] width 99 height 32
type textarea "*********"
click at [172, 104] on h1 "PMI Agile Certified Practitioner" at bounding box center [186, 104] width 99 height 32
copy div "PMI Agile Certified Practitioner"
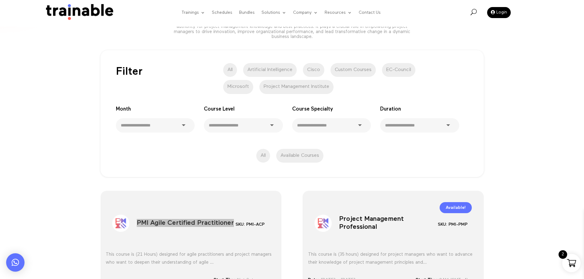
scroll to position [0, 0]
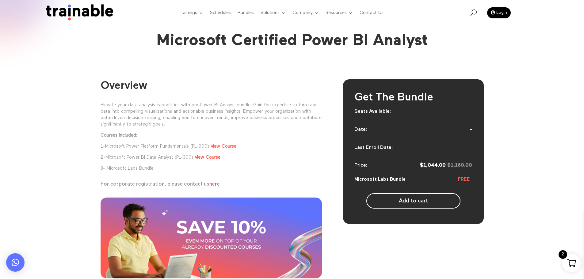
click at [85, 10] on img at bounding box center [78, 12] width 74 height 17
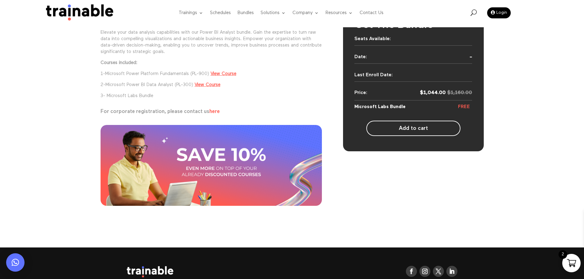
scroll to position [123, 0]
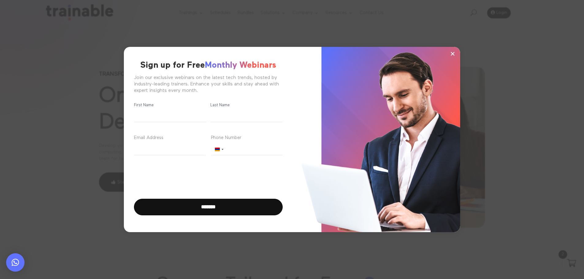
scroll to position [7, 0]
click at [451, 52] on span "×" at bounding box center [452, 53] width 5 height 9
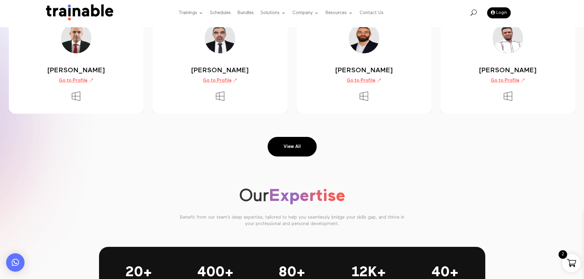
scroll to position [1410, 0]
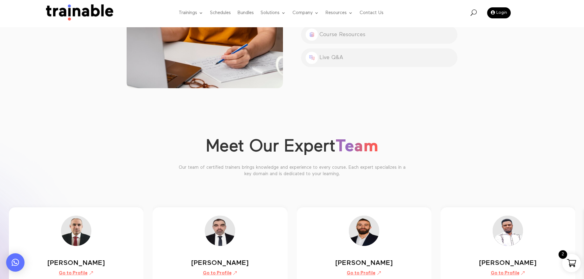
click at [61, 17] on img at bounding box center [78, 12] width 74 height 17
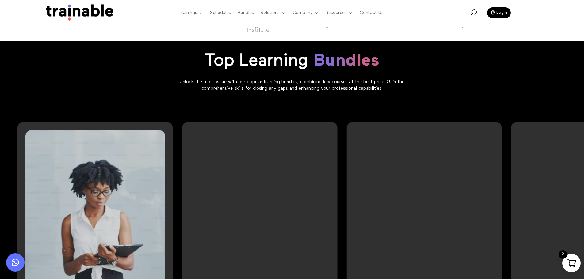
scroll to position [521, 0]
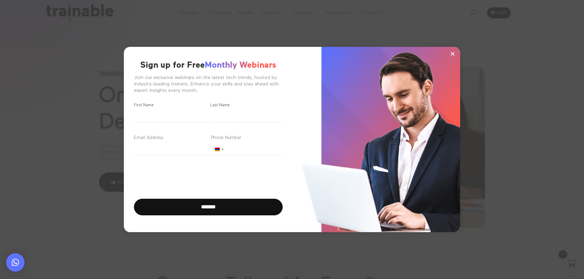
click at [543, 86] on div "× Sign up for Free Monthly Webinars Join our exclusive webinars on the latest t…" at bounding box center [292, 139] width 526 height 219
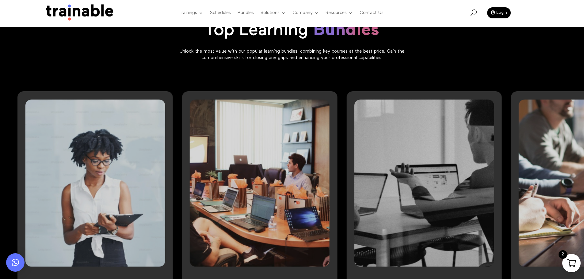
scroll to position [583, 0]
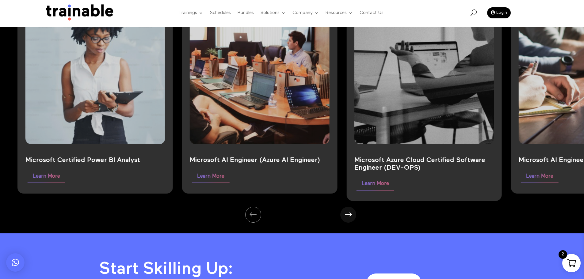
click at [354, 221] on div "Next slide" at bounding box center [348, 215] width 18 height 18
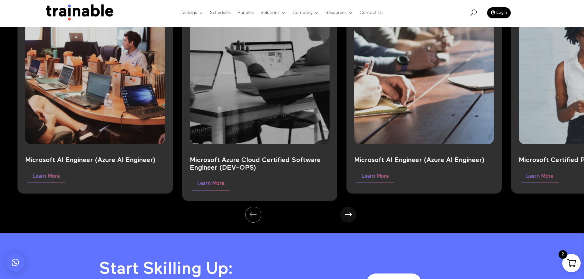
click at [354, 220] on div "Next slide" at bounding box center [348, 215] width 18 height 18
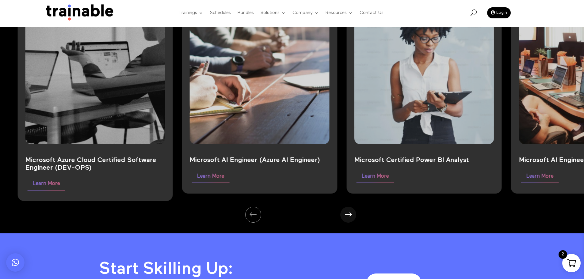
click at [354, 220] on div "Next slide" at bounding box center [348, 215] width 18 height 18
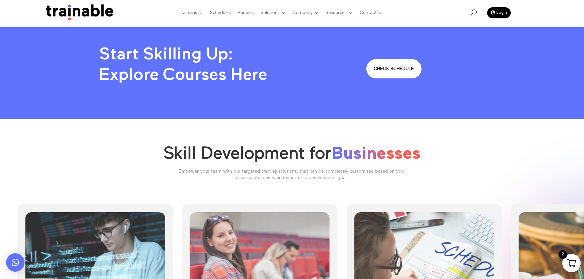
scroll to position [951, 0]
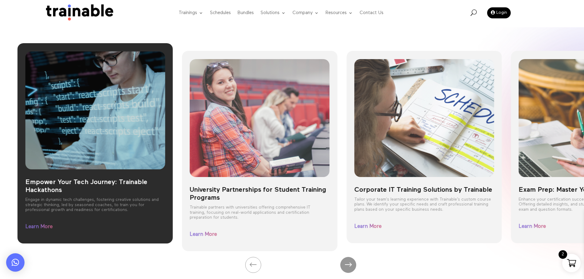
click at [137, 152] on img at bounding box center [95, 110] width 182 height 153
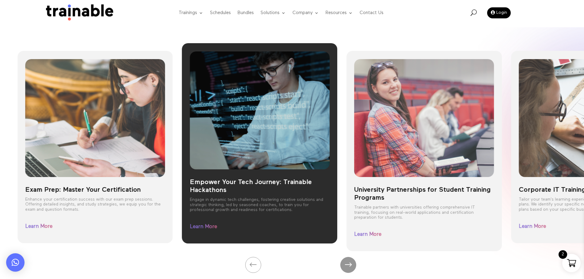
click at [201, 227] on link "Learn More" at bounding box center [209, 227] width 38 height 12
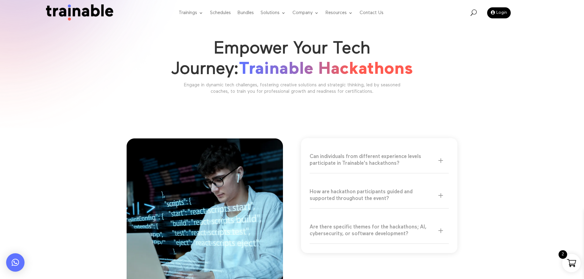
click at [82, 14] on img at bounding box center [78, 12] width 74 height 17
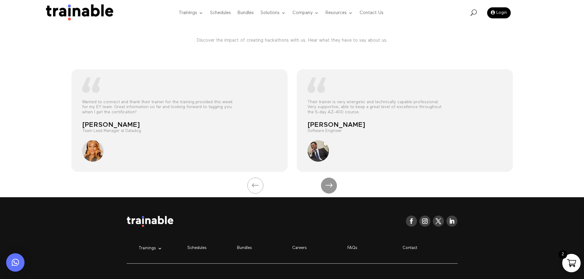
scroll to position [783, 0]
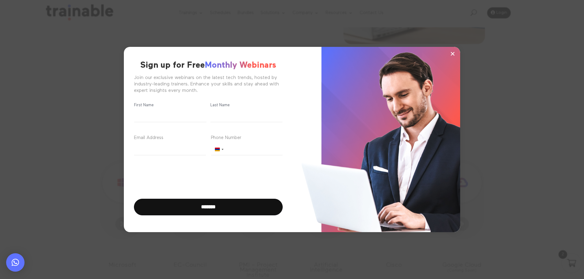
click at [450, 51] on span "×" at bounding box center [452, 53] width 5 height 9
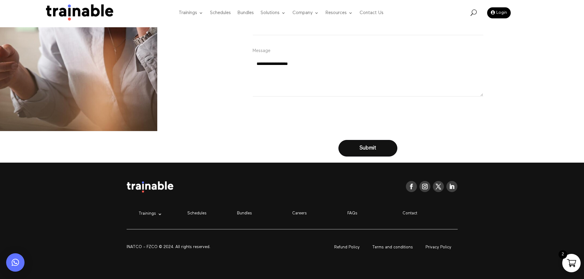
scroll to position [2295, 0]
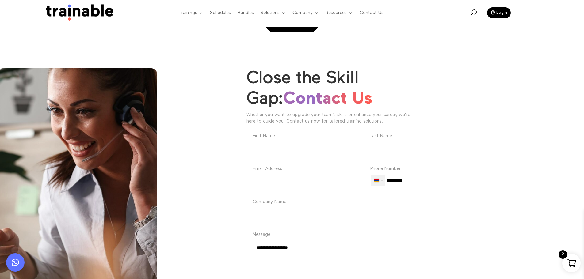
click at [375, 179] on div "Armenia +374" at bounding box center [376, 181] width 5 height 4
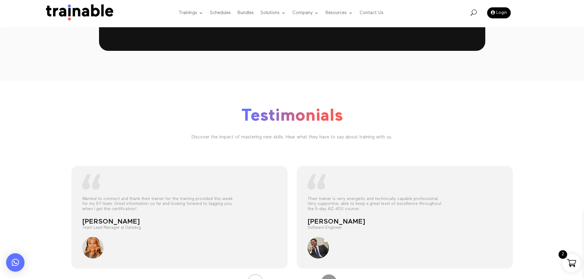
scroll to position [1682, 0]
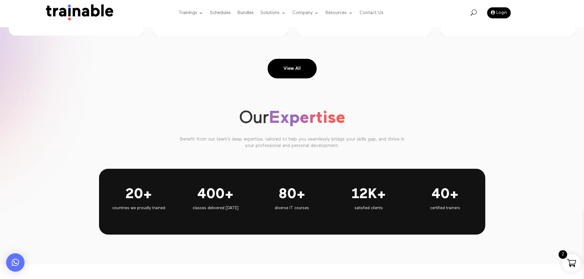
click at [58, 17] on img at bounding box center [78, 12] width 74 height 17
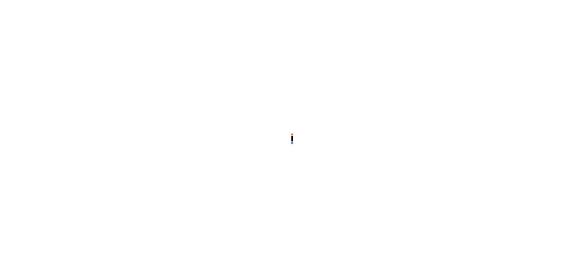
scroll to position [7, 0]
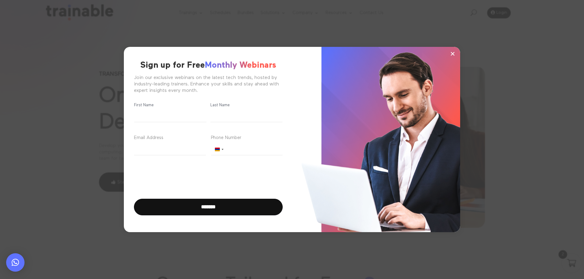
drag, startPoint x: 549, startPoint y: 101, endPoint x: 424, endPoint y: 159, distance: 137.4
click at [547, 101] on div "× Sign up for Free Monthly Webinars Join our exclusive webinars on the latest t…" at bounding box center [292, 139] width 526 height 219
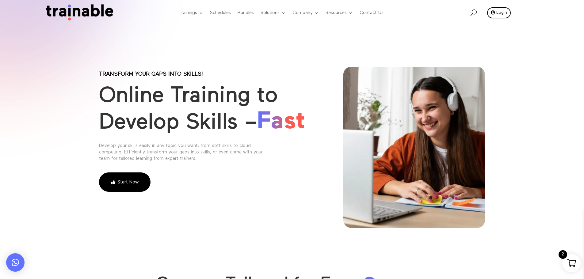
click at [503, 16] on link "Login" at bounding box center [499, 12] width 24 height 11
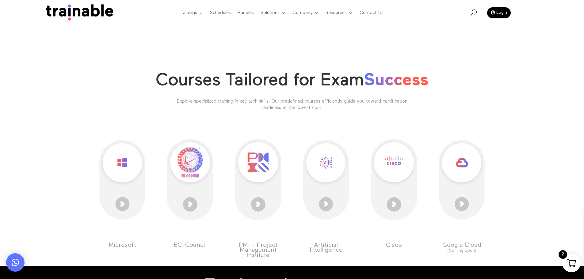
scroll to position [61, 0]
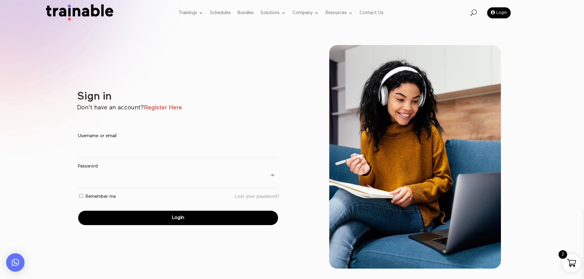
click at [182, 106] on link "Register Here" at bounding box center [163, 108] width 38 height 6
click at [172, 110] on link "Register Here" at bounding box center [163, 108] width 38 height 6
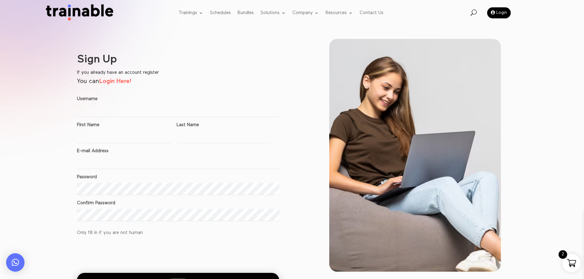
scroll to position [7, 0]
click at [141, 80] on p "You can Login Here!" at bounding box center [178, 81] width 202 height 5
click at [128, 100] on div "Username" at bounding box center [178, 99] width 202 height 7
click at [122, 113] on input "Username" at bounding box center [178, 111] width 202 height 12
type input "*******"
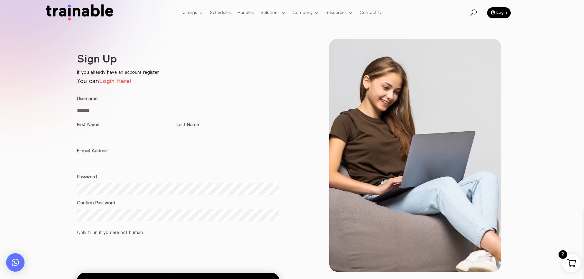
click at [124, 108] on input "*******" at bounding box center [178, 111] width 202 height 12
type textarea "*******"
click at [124, 108] on input "*******" at bounding box center [178, 111] width 202 height 12
type input "******"
click at [111, 144] on div "E-mail Address" at bounding box center [178, 156] width 202 height 26
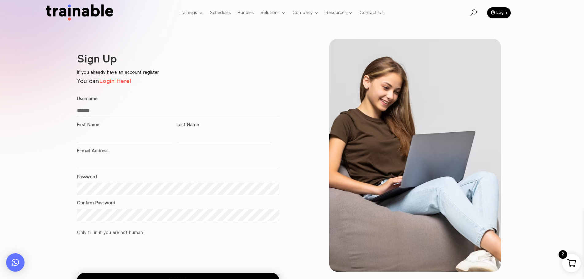
click at [109, 132] on input "First Name" at bounding box center [124, 137] width 95 height 12
type input "*"
type input "*******"
click at [102, 166] on input "E-mail Address" at bounding box center [178, 163] width 202 height 12
type input "**********"
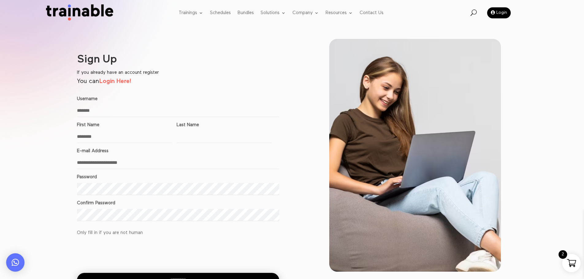
type input "*******"
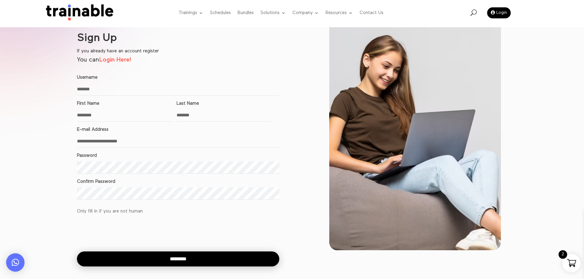
scroll to position [31, 0]
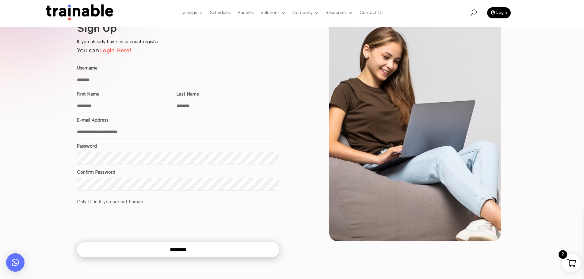
click at [194, 253] on input "********" at bounding box center [178, 250] width 202 height 15
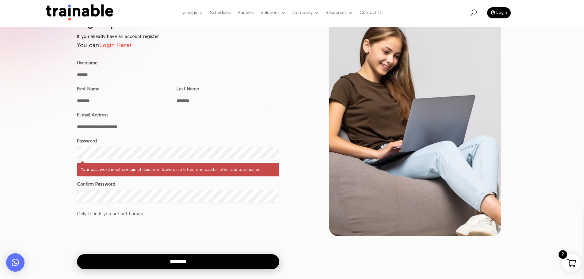
scroll to position [31, 0]
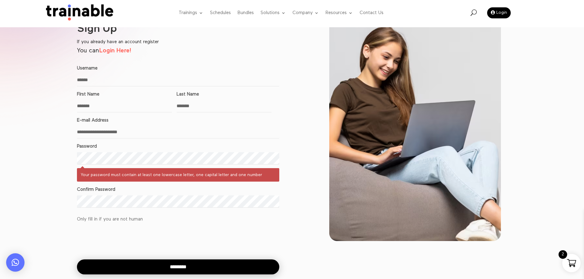
click at [262, 209] on form "**********" at bounding box center [178, 167] width 202 height 215
click at [185, 210] on form "**********" at bounding box center [178, 167] width 202 height 215
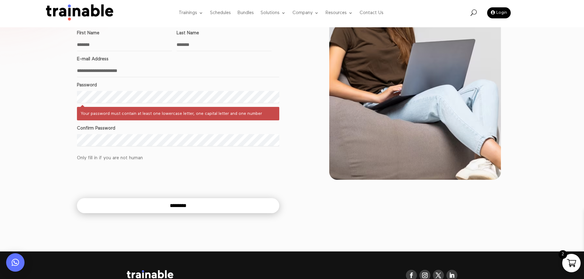
click at [185, 205] on input "********" at bounding box center [178, 205] width 202 height 15
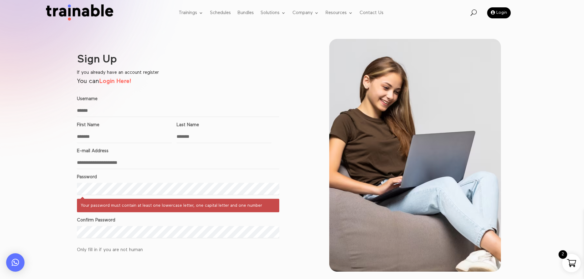
scroll to position [7, 0]
click at [165, 200] on div "Your password must contain at least one lowercase letter, one capital letter an…" at bounding box center [178, 205] width 202 height 13
type textarea "**********"
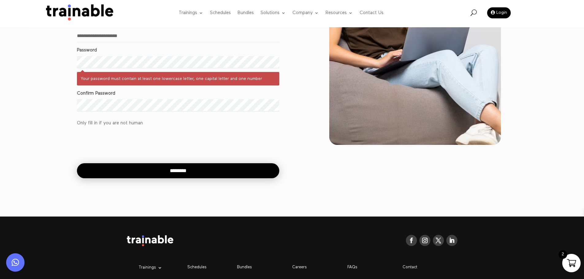
scroll to position [28, 0]
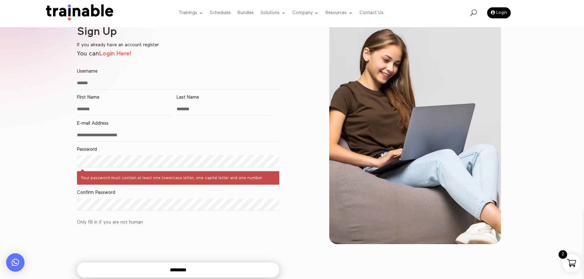
click at [167, 267] on input "********" at bounding box center [178, 270] width 202 height 15
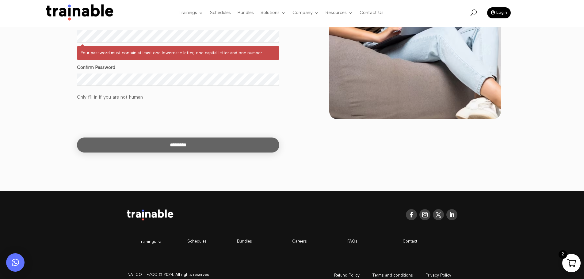
scroll to position [153, 0]
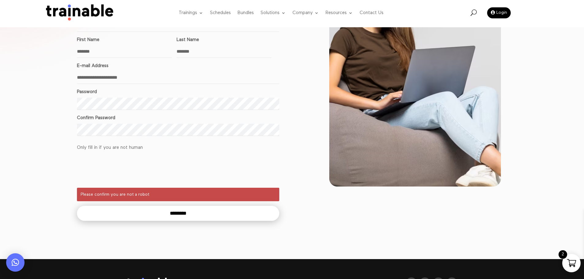
scroll to position [92, 0]
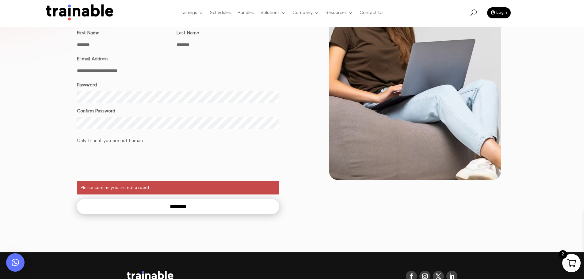
click at [195, 204] on input "********" at bounding box center [178, 206] width 202 height 15
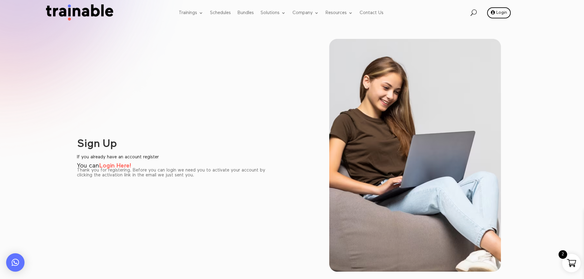
click at [509, 13] on link "Login" at bounding box center [499, 12] width 24 height 11
click at [502, 11] on link "Login" at bounding box center [499, 12] width 24 height 11
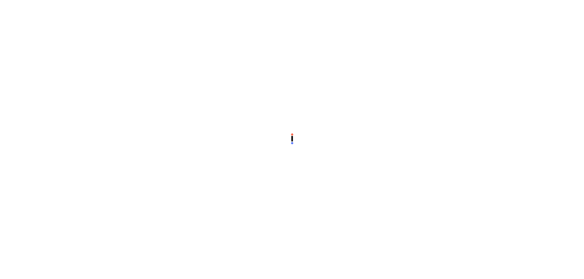
scroll to position [7, 0]
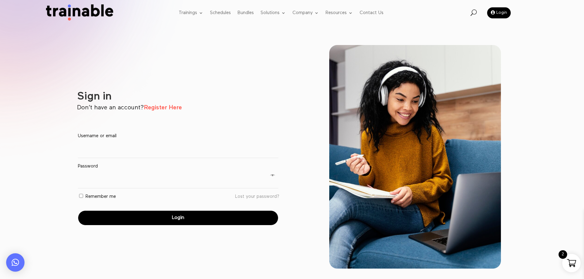
click at [175, 110] on link "Register Here" at bounding box center [163, 108] width 38 height 6
click at [162, 105] on link "Register Here" at bounding box center [163, 108] width 38 height 6
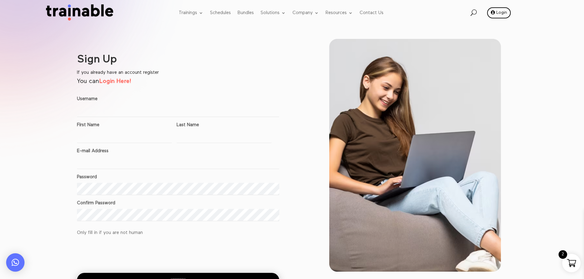
click at [505, 16] on link "Login" at bounding box center [499, 12] width 24 height 11
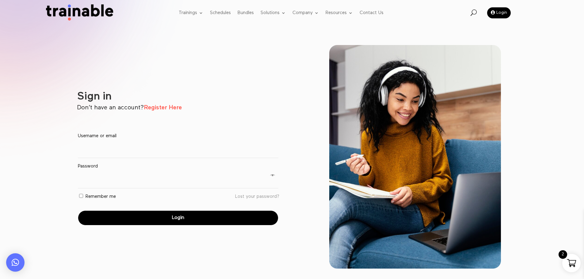
click at [166, 108] on link "Register Here" at bounding box center [163, 108] width 38 height 6
click at [177, 107] on link "Register Here" at bounding box center [163, 108] width 38 height 6
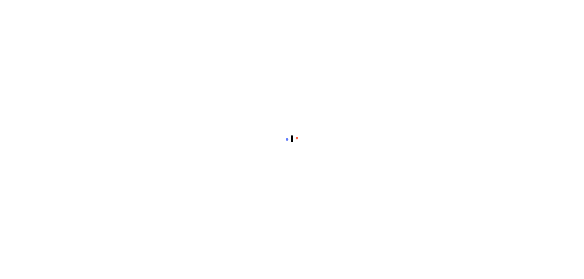
scroll to position [7, 0]
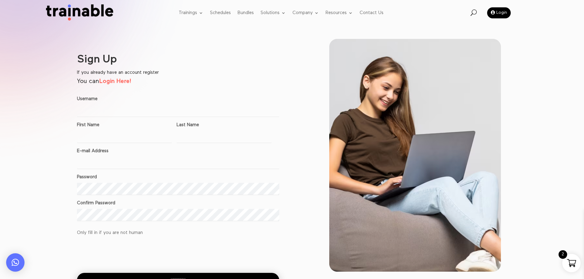
click at [148, 119] on div "First Name" at bounding box center [124, 130] width 95 height 26
drag, startPoint x: 149, startPoint y: 116, endPoint x: 151, endPoint y: 112, distance: 4.8
click at [149, 115] on input "Username" at bounding box center [178, 111] width 202 height 12
click at [200, 109] on input "******" at bounding box center [178, 111] width 202 height 12
type input "******"
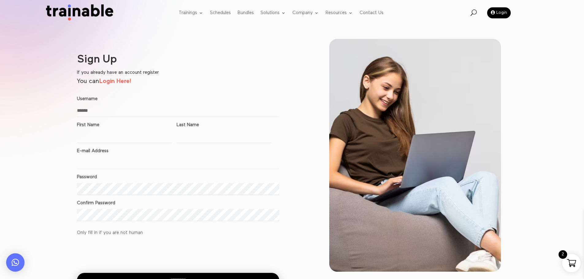
click at [86, 138] on input "First Name" at bounding box center [124, 137] width 95 height 12
type input "*******"
click at [102, 150] on label "E-mail Address" at bounding box center [93, 151] width 32 height 5
click at [102, 157] on input "E-mail Address" at bounding box center [178, 163] width 202 height 12
click at [95, 164] on input "E-mail Address" at bounding box center [178, 163] width 202 height 12
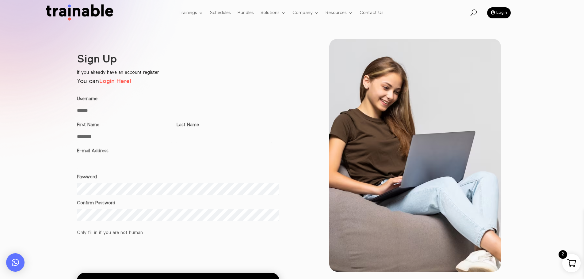
type input "**********"
type input "*******"
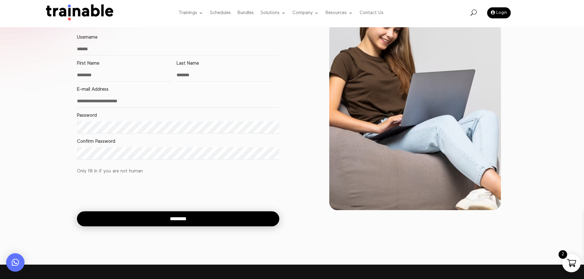
scroll to position [153, 0]
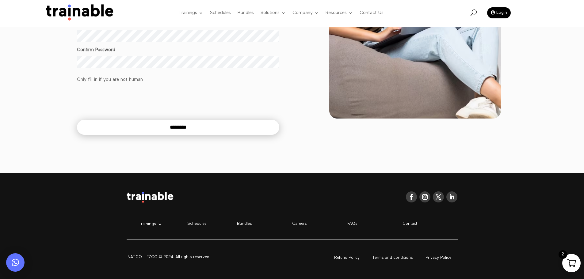
click at [193, 130] on input "********" at bounding box center [178, 127] width 202 height 15
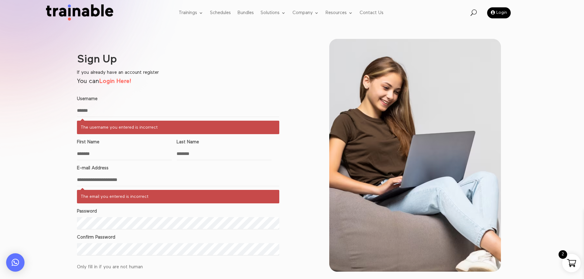
scroll to position [7, 0]
click at [147, 109] on input "******" at bounding box center [178, 111] width 202 height 12
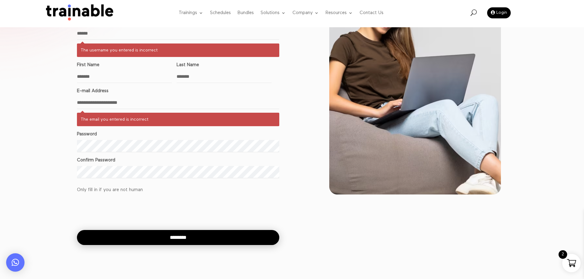
scroll to position [0, 0]
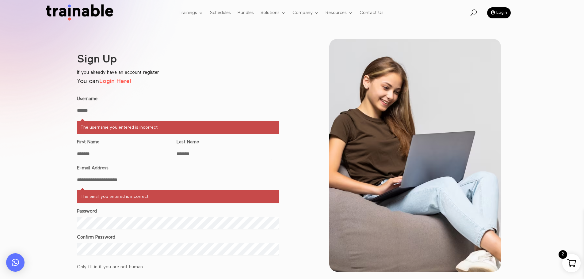
click at [146, 114] on input "******" at bounding box center [178, 111] width 202 height 12
type input "**********"
click at [143, 156] on input "*******" at bounding box center [124, 154] width 95 height 12
click at [129, 155] on input "*******" at bounding box center [124, 154] width 95 height 12
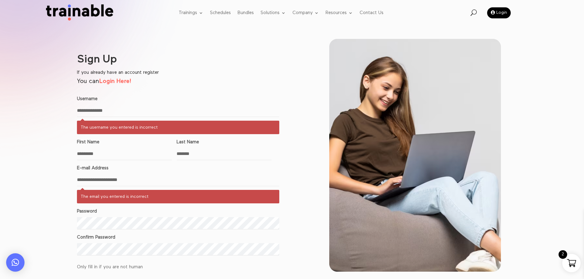
click at [129, 155] on input "*******" at bounding box center [124, 154] width 95 height 12
click at [125, 155] on input "*******" at bounding box center [124, 154] width 95 height 12
paste input "**********"
type input "**********"
click at [221, 158] on input "*******" at bounding box center [224, 154] width 95 height 12
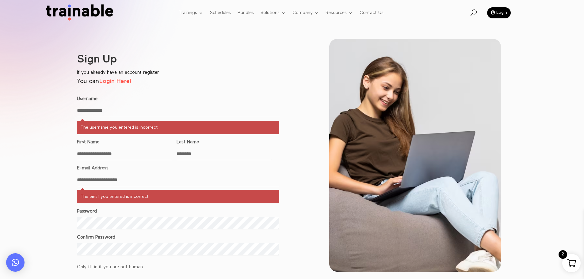
paste input "********"
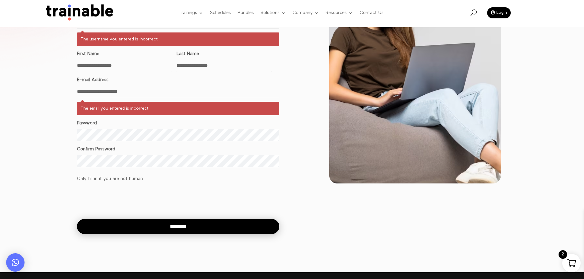
scroll to position [92, 0]
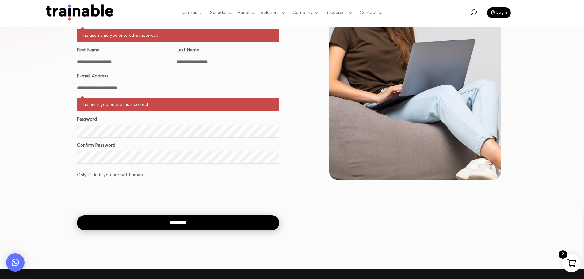
type input "**********"
click at [111, 86] on input "**********" at bounding box center [178, 88] width 202 height 12
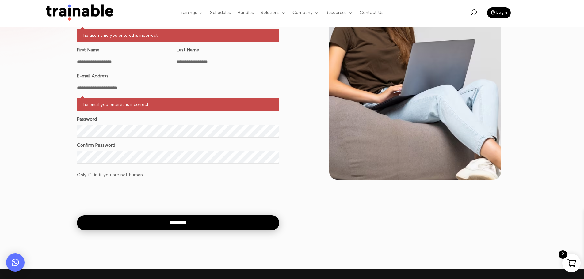
click at [111, 86] on input "**********" at bounding box center [178, 88] width 202 height 12
type input "**********"
click at [179, 122] on div "Password" at bounding box center [178, 119] width 202 height 7
click at [135, 125] on div "Password" at bounding box center [178, 125] width 202 height 26
click at [112, 124] on div "Password" at bounding box center [178, 125] width 202 height 26
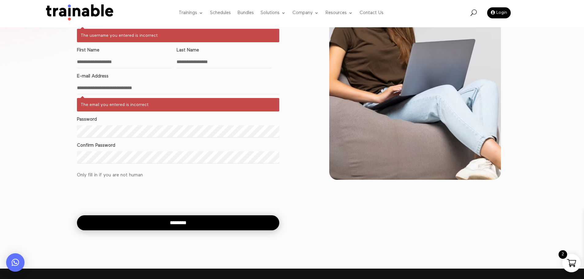
type textarea "*****"
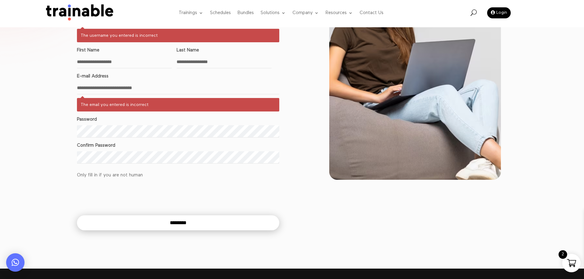
click at [188, 221] on input "********" at bounding box center [178, 223] width 202 height 15
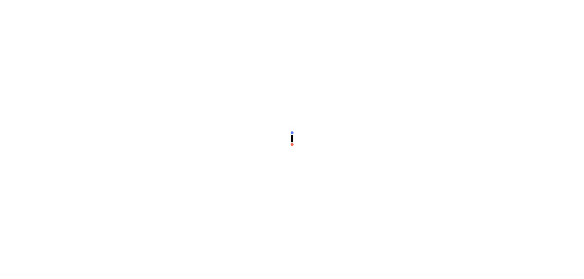
scroll to position [7, 0]
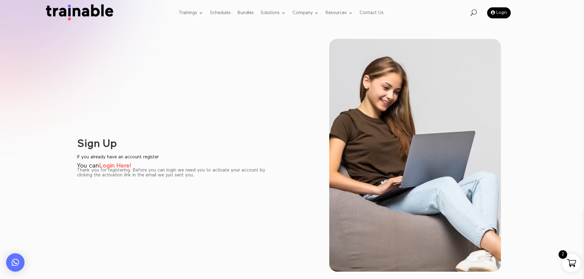
click at [125, 166] on link "Login Here!" at bounding box center [115, 166] width 32 height 6
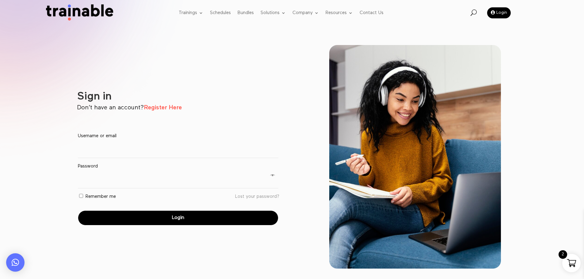
click at [116, 137] on label "Username or email * Required" at bounding box center [178, 136] width 200 height 9
click at [116, 141] on input "Username or email * Required" at bounding box center [178, 149] width 200 height 17
type input "**********"
click at [273, 177] on span at bounding box center [271, 176] width 7 height 6
type textarea "*********"
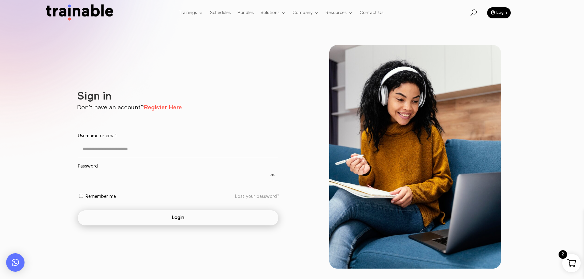
click at [239, 214] on button "Login" at bounding box center [178, 218] width 200 height 15
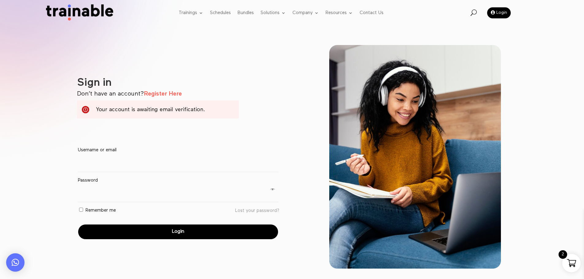
click at [167, 173] on p "Username or email * Required" at bounding box center [178, 159] width 202 height 29
click at [166, 169] on input "Username or email * Required" at bounding box center [178, 163] width 200 height 17
type input "**********"
click at [271, 189] on span at bounding box center [271, 190] width 7 height 6
type textarea "*********"
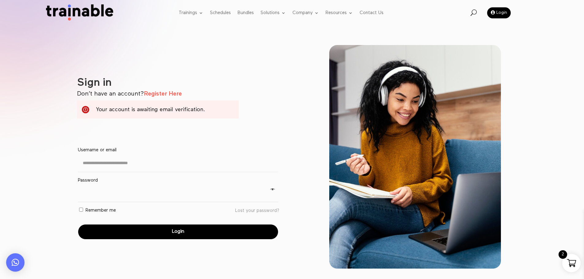
drag, startPoint x: 239, startPoint y: 267, endPoint x: 255, endPoint y: 240, distance: 31.5
click at [239, 268] on div "**********" at bounding box center [169, 157] width 221 height 224
click at [264, 210] on link "Lost your password?" at bounding box center [257, 211] width 44 height 5
click at [270, 211] on link "Lost your password?" at bounding box center [257, 211] width 44 height 5
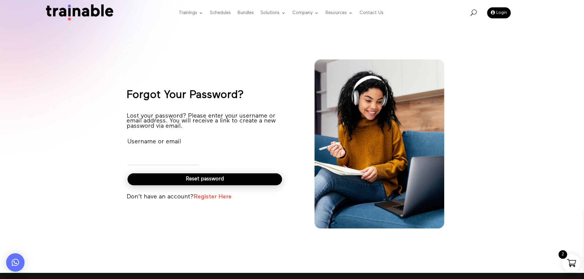
click at [190, 152] on input "Username or email" at bounding box center [164, 156] width 72 height 17
type input "**********"
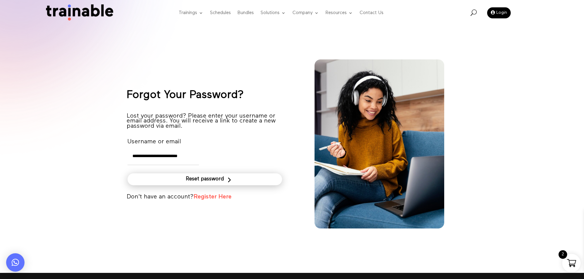
click at [212, 181] on button "Reset password" at bounding box center [205, 180] width 155 height 12
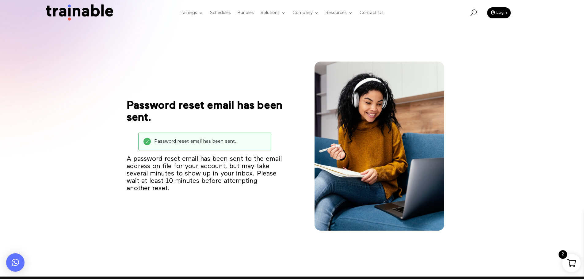
click at [98, 61] on div "Password reset email has been sent. Password reset email has been sent. A passw…" at bounding box center [292, 138] width 584 height 276
click at [77, 15] on img at bounding box center [78, 12] width 74 height 17
click at [500, 9] on link "Login" at bounding box center [499, 12] width 24 height 11
click at [500, 15] on link "Login" at bounding box center [499, 12] width 24 height 11
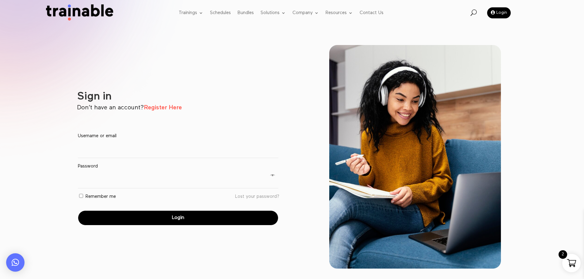
click at [60, 70] on div "Sign in Don’t have an account? Register Here Username or email * Required Passw…" at bounding box center [169, 157] width 221 height 224
